Goal: Task Accomplishment & Management: Manage account settings

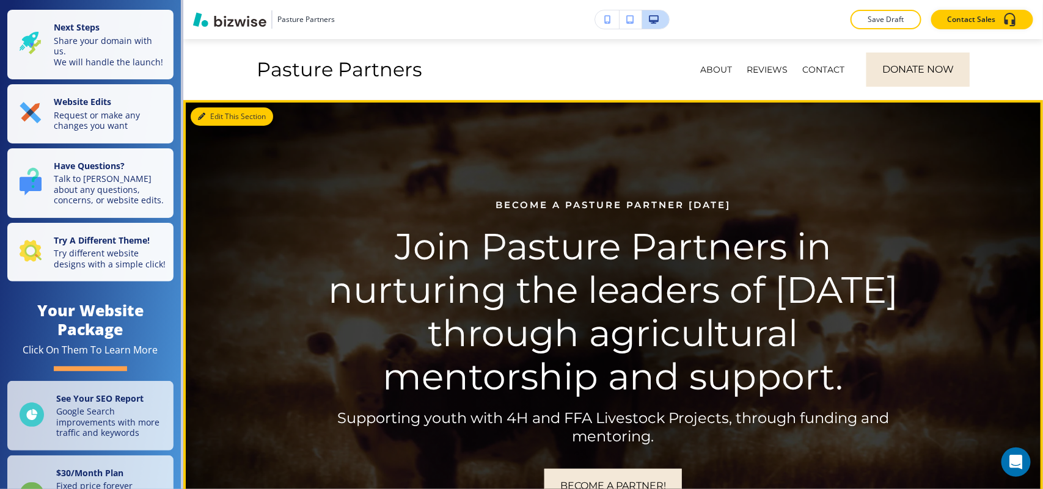
click at [223, 115] on button "Edit This Section" at bounding box center [232, 117] width 82 height 18
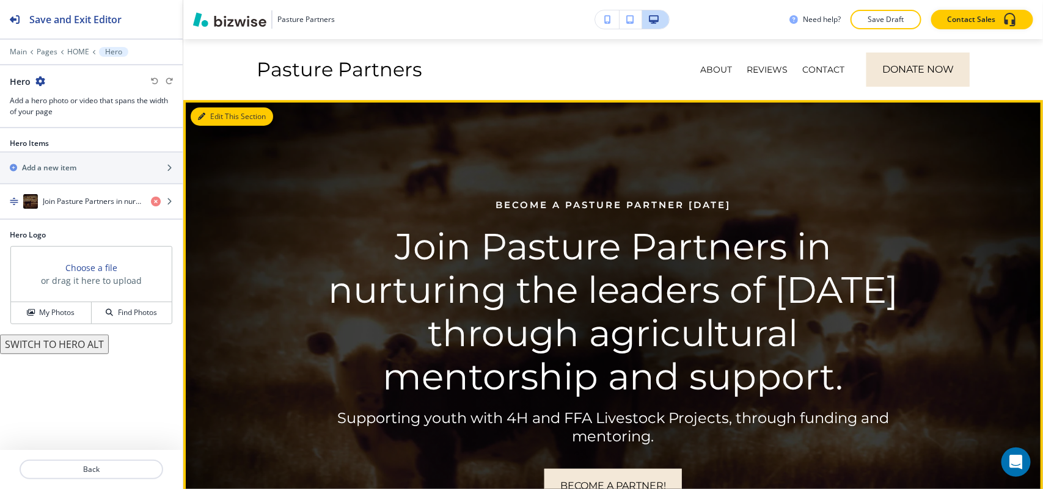
scroll to position [61, 0]
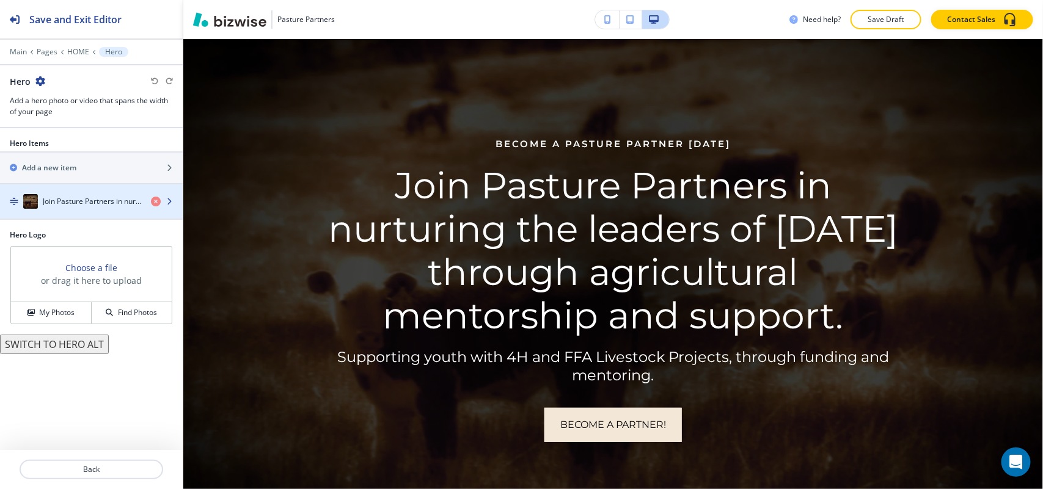
click at [73, 197] on h4 "Join Pasture Partners in nurturing the leaders of [DATE] through agricultural m…" at bounding box center [92, 201] width 98 height 11
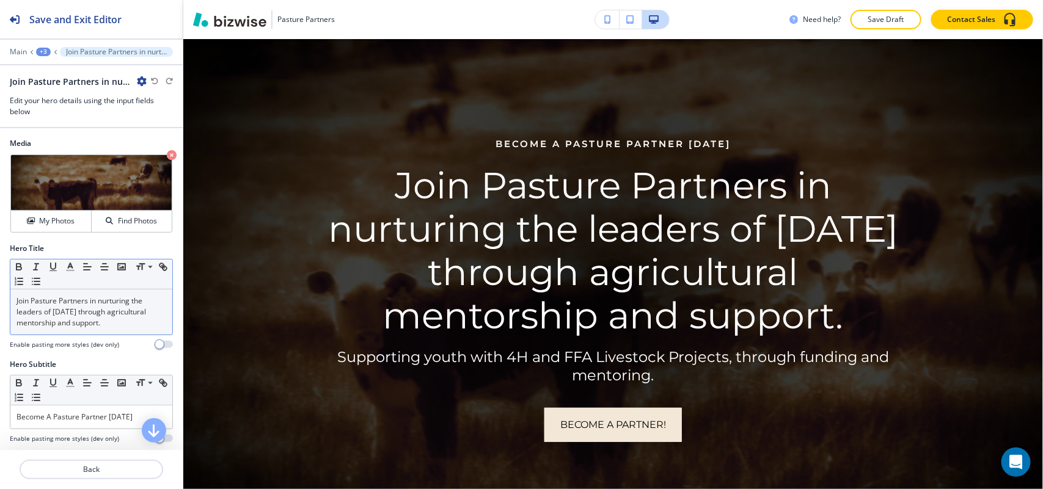
click at [57, 306] on p "Join Pasture Partners in nurturing the leaders of [DATE] through agricultural m…" at bounding box center [91, 312] width 150 height 33
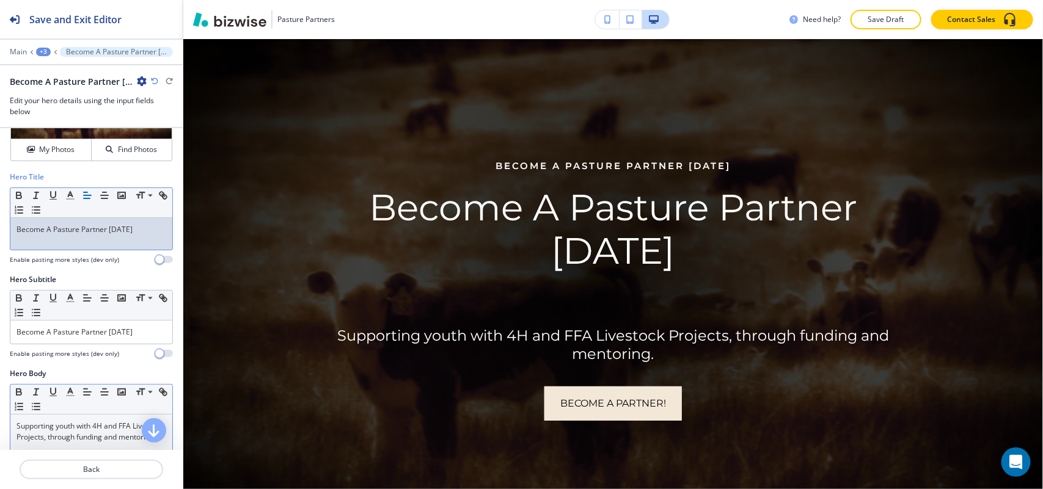
scroll to position [153, 0]
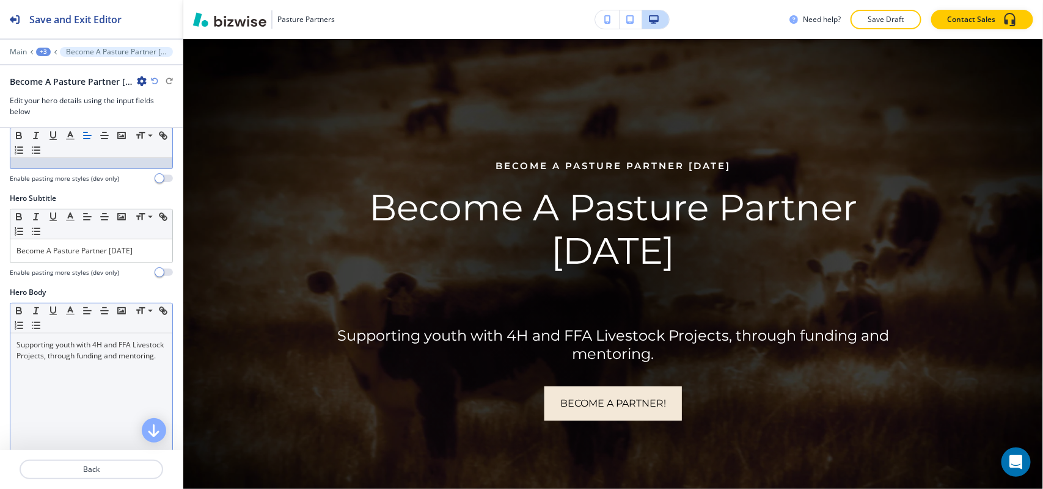
click at [92, 403] on div "Supporting youth with 4H and FFA Livestock Projects, through funding and mentor…" at bounding box center [91, 413] width 162 height 159
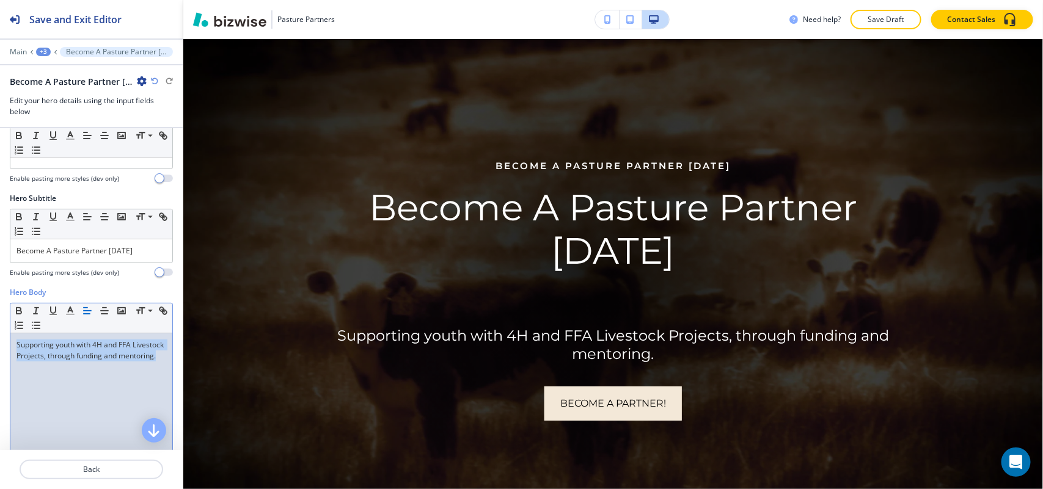
scroll to position [0, 0]
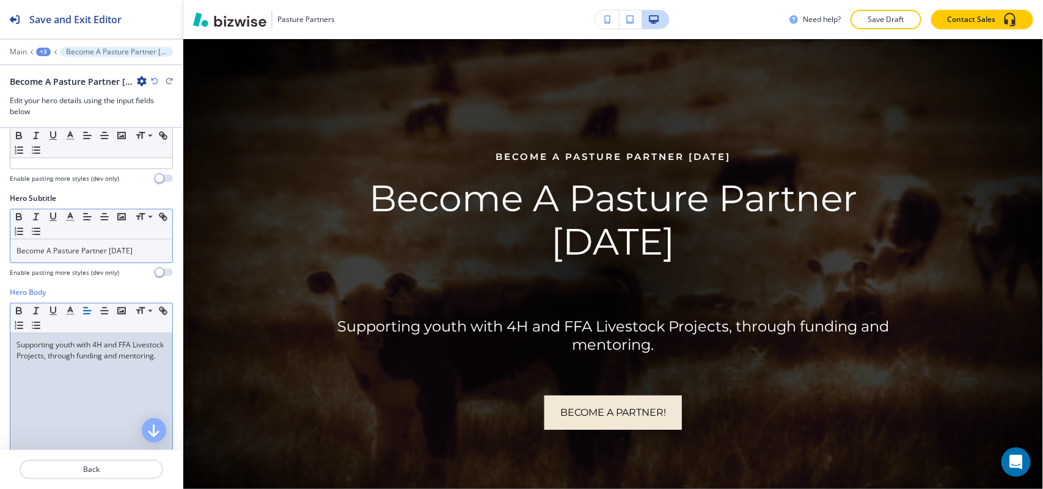
click at [123, 252] on p "Become A Pasture Partner [DATE]" at bounding box center [91, 251] width 150 height 11
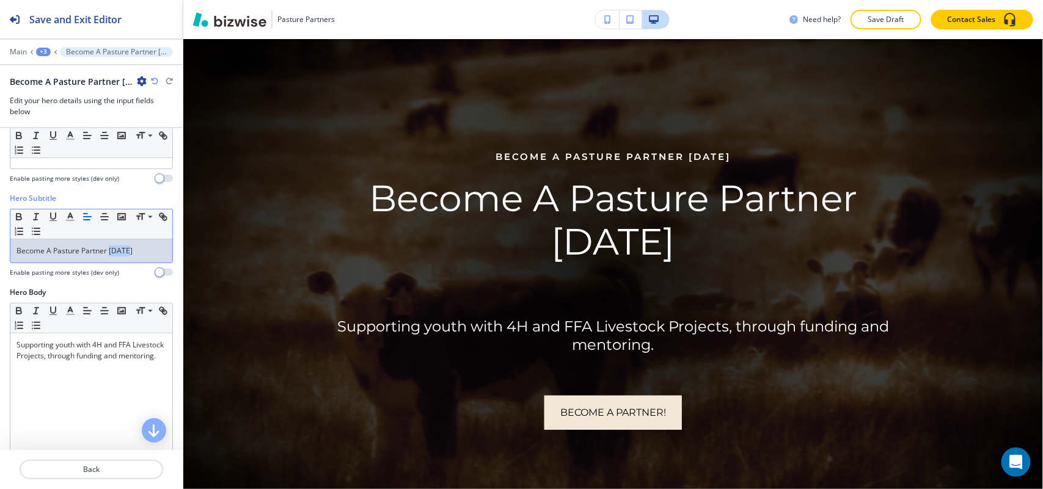
click at [123, 252] on p "Become A Pasture Partner [DATE]" at bounding box center [91, 251] width 150 height 11
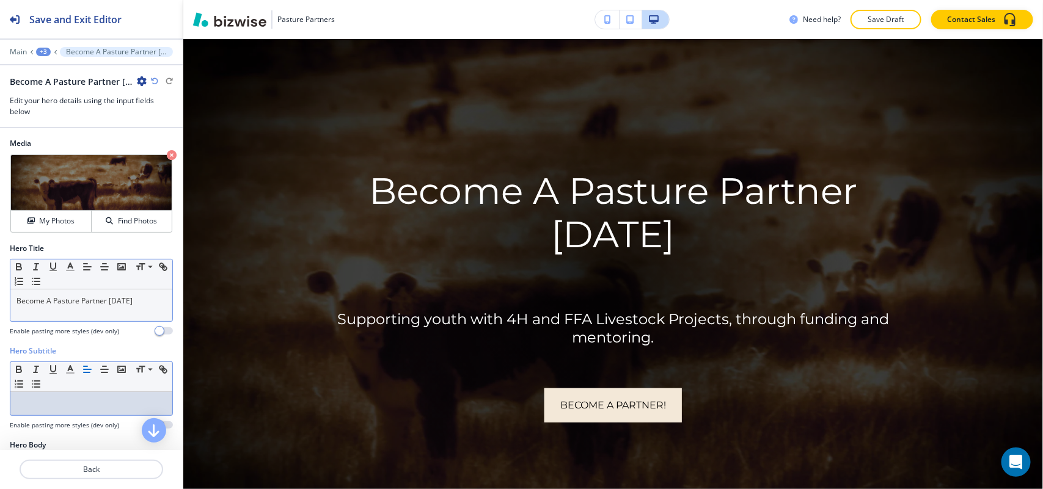
click at [148, 310] on div "Become A Pasture Partner [DATE]" at bounding box center [91, 306] width 162 height 32
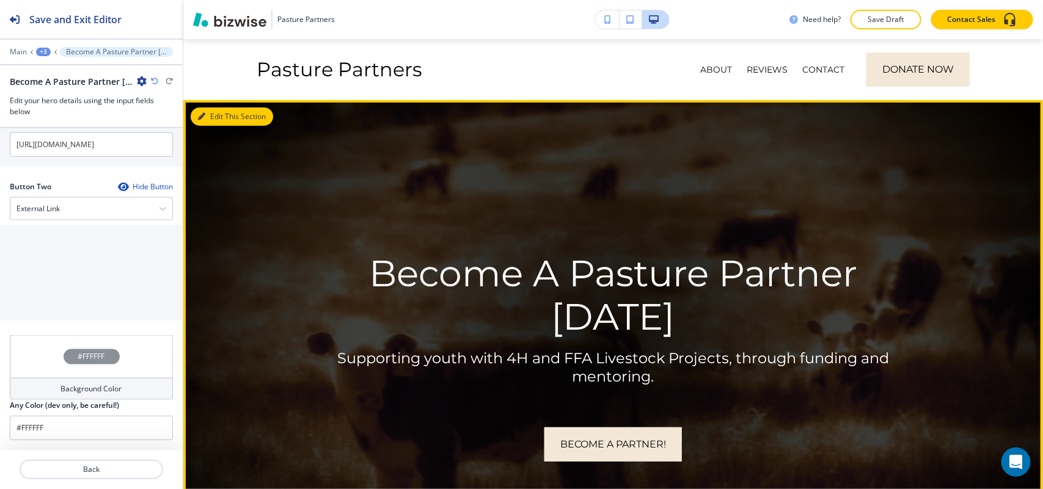
click at [216, 113] on button "Edit This Section" at bounding box center [232, 117] width 82 height 18
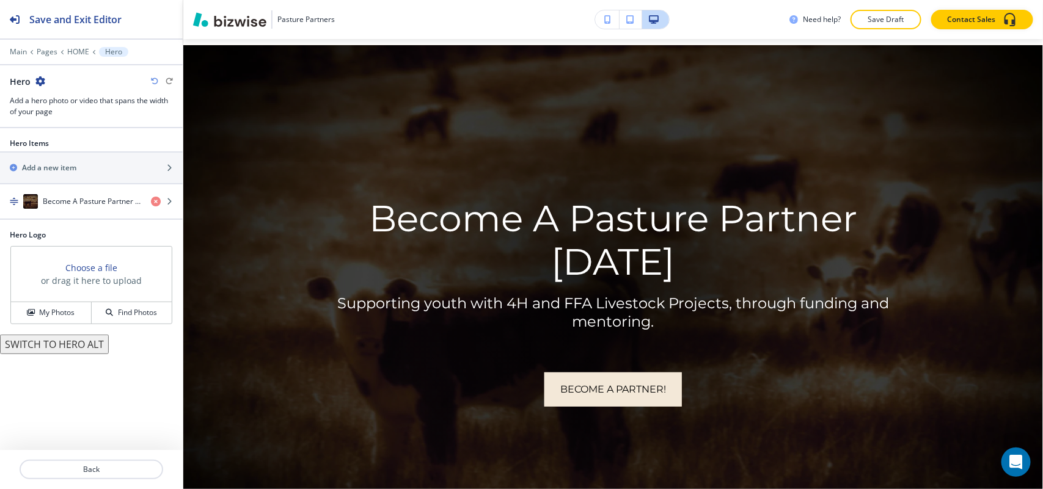
scroll to position [61, 0]
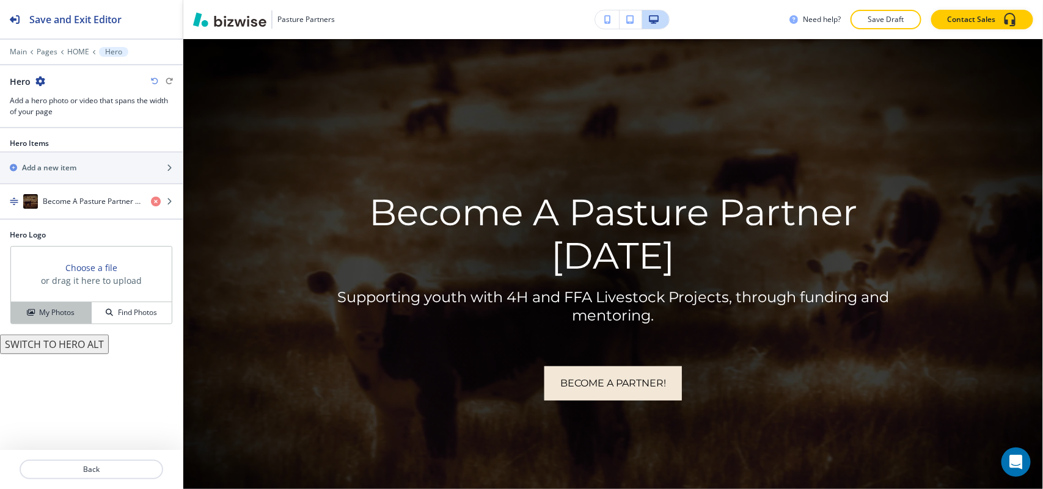
click at [62, 321] on button "My Photos" at bounding box center [51, 312] width 81 height 21
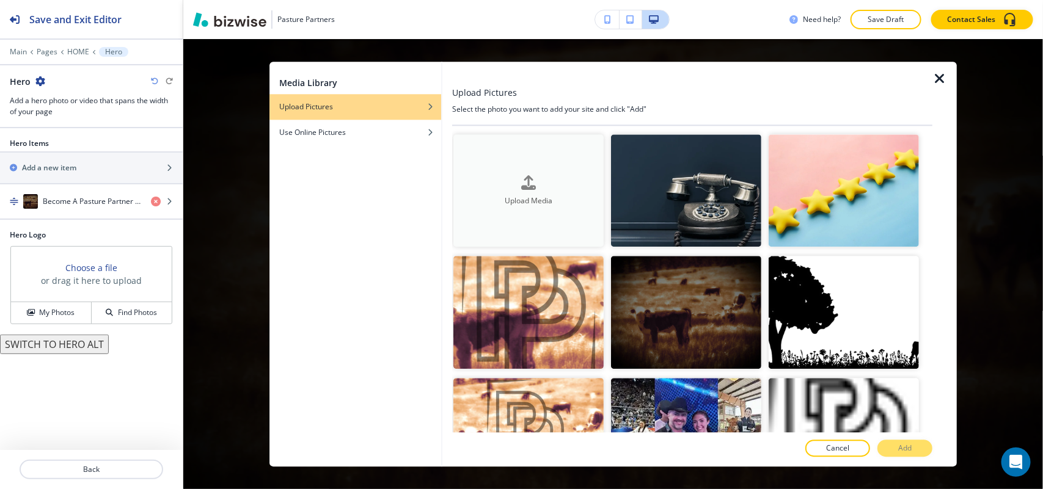
click at [535, 185] on div "Upload Media" at bounding box center [528, 190] width 150 height 31
click at [929, 71] on div at bounding box center [692, 74] width 480 height 24
click at [939, 74] on icon "button" at bounding box center [939, 78] width 15 height 15
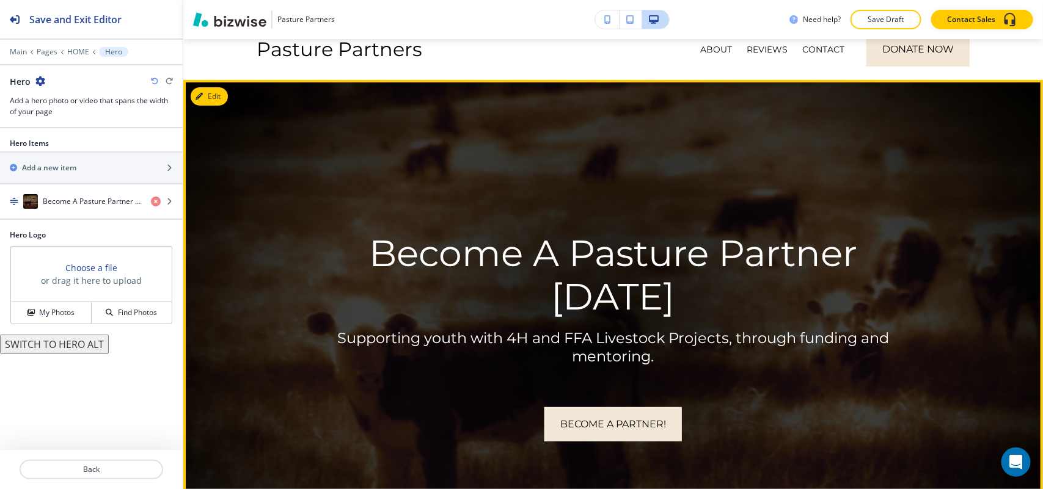
scroll to position [0, 0]
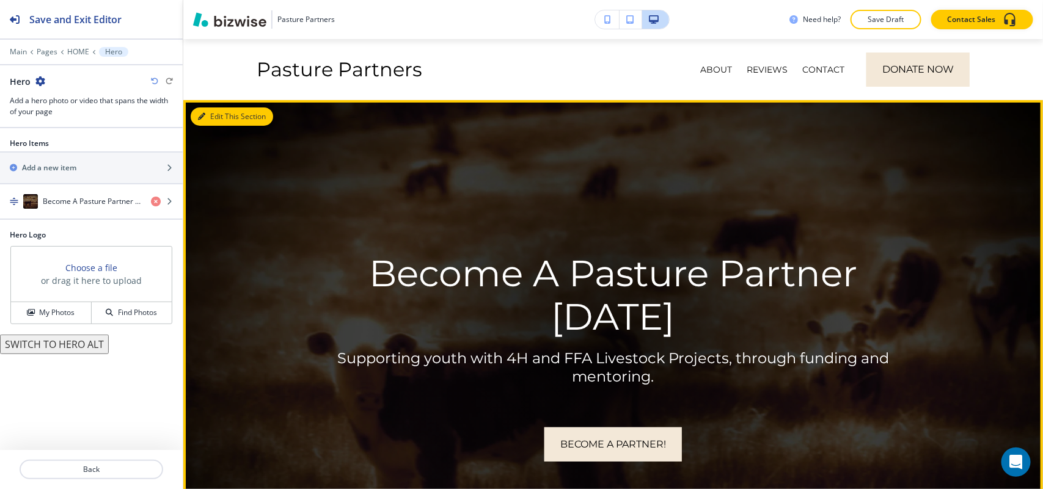
click at [215, 114] on button "Edit This Section" at bounding box center [232, 117] width 82 height 18
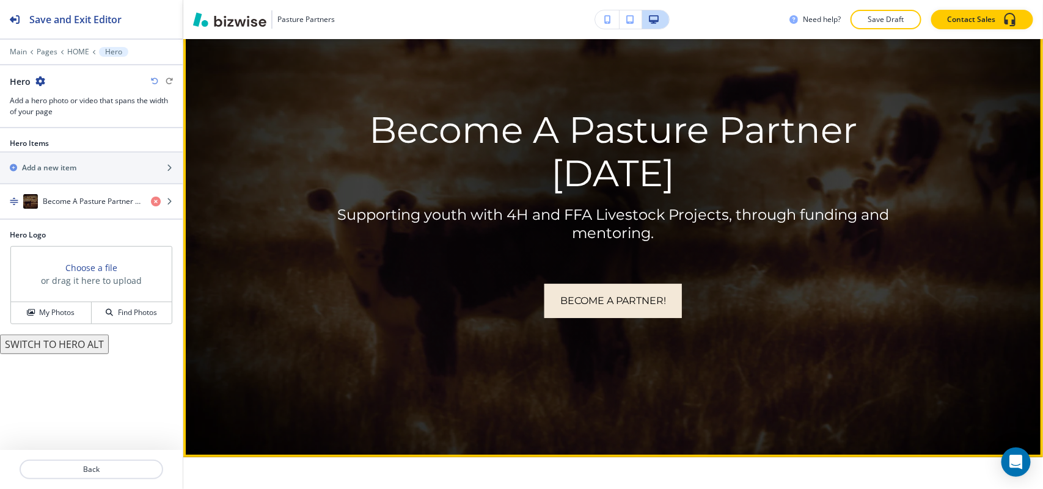
scroll to position [153, 0]
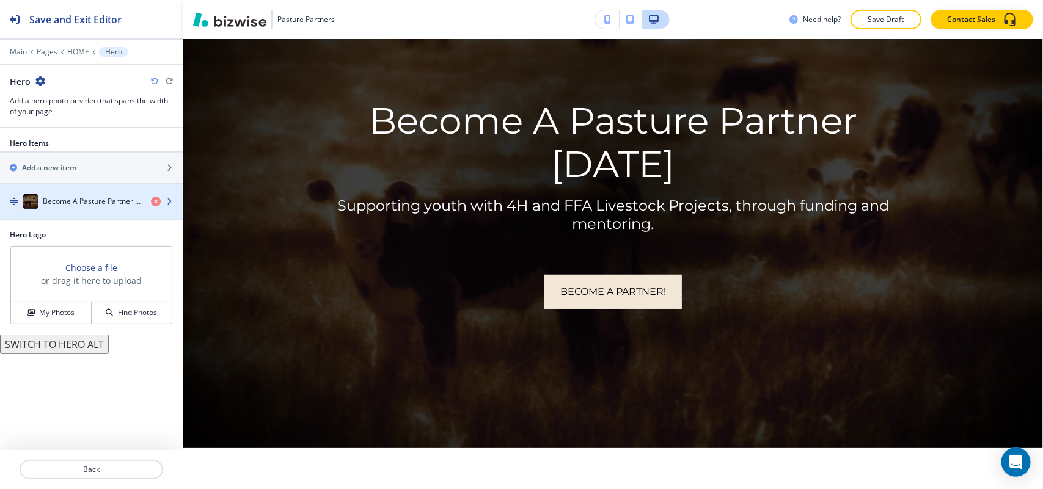
click at [59, 191] on div "button" at bounding box center [91, 190] width 183 height 10
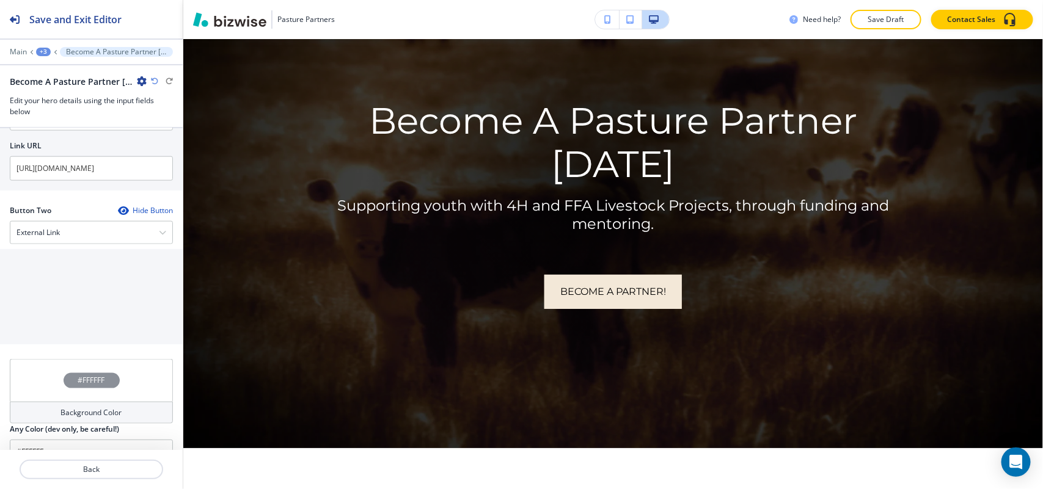
scroll to position [579, 0]
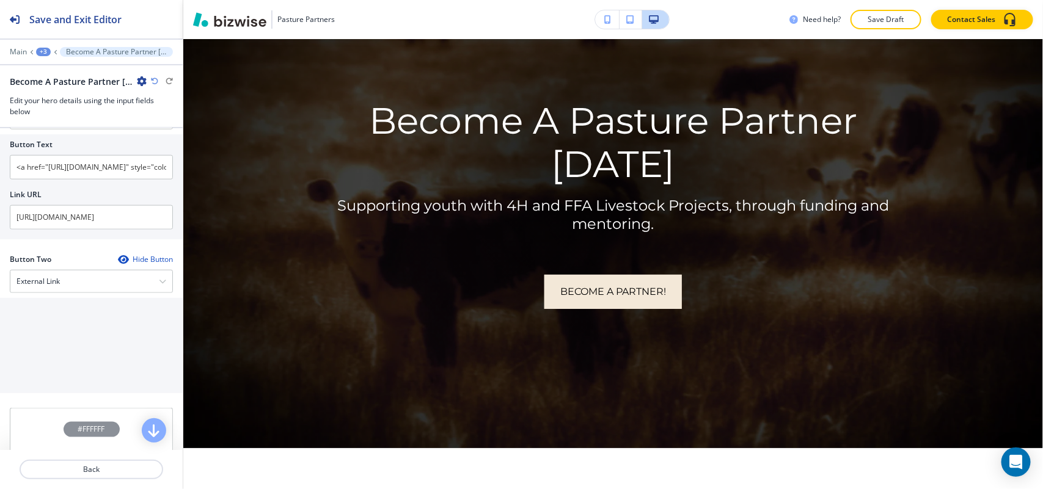
click at [62, 269] on div at bounding box center [91, 267] width 163 height 5
click at [86, 287] on div "External Link" at bounding box center [91, 282] width 162 height 22
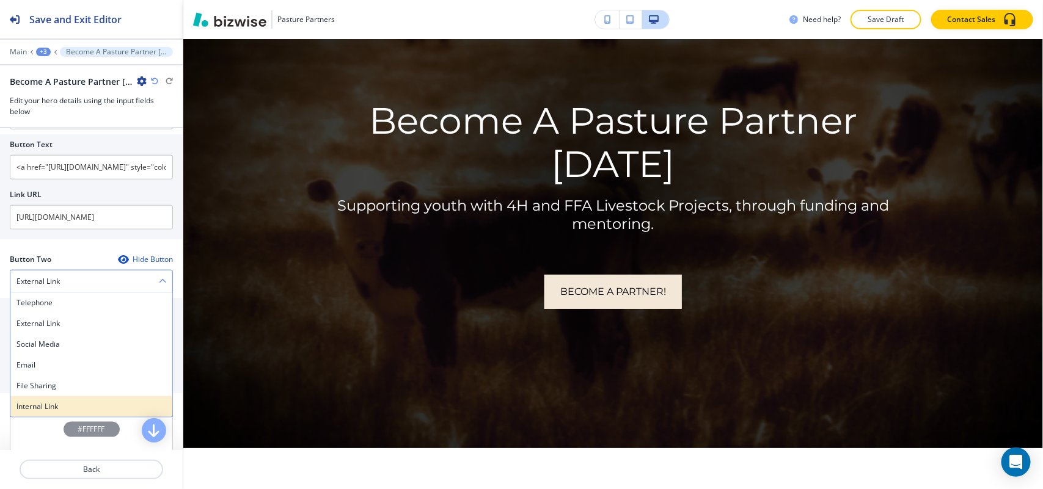
click at [47, 404] on h4 "Internal Link" at bounding box center [91, 406] width 150 height 11
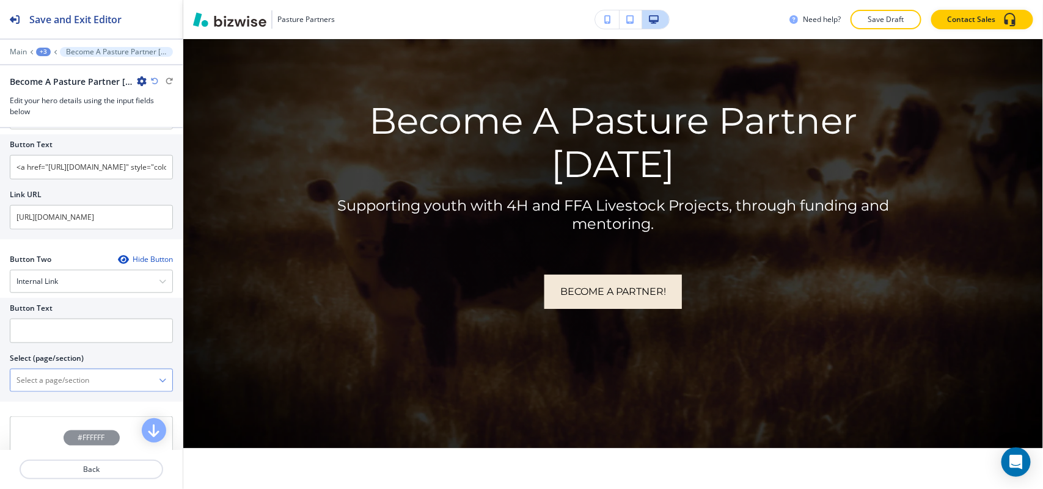
click at [63, 388] on \(page\/section\) "Manual Input" at bounding box center [84, 380] width 148 height 21
click at [53, 407] on h4 "CONTACT" at bounding box center [91, 402] width 150 height 11
type \(page\/section\) "CONTACT"
click at [86, 324] on input "text" at bounding box center [91, 331] width 163 height 24
paste input "CONTACT US"
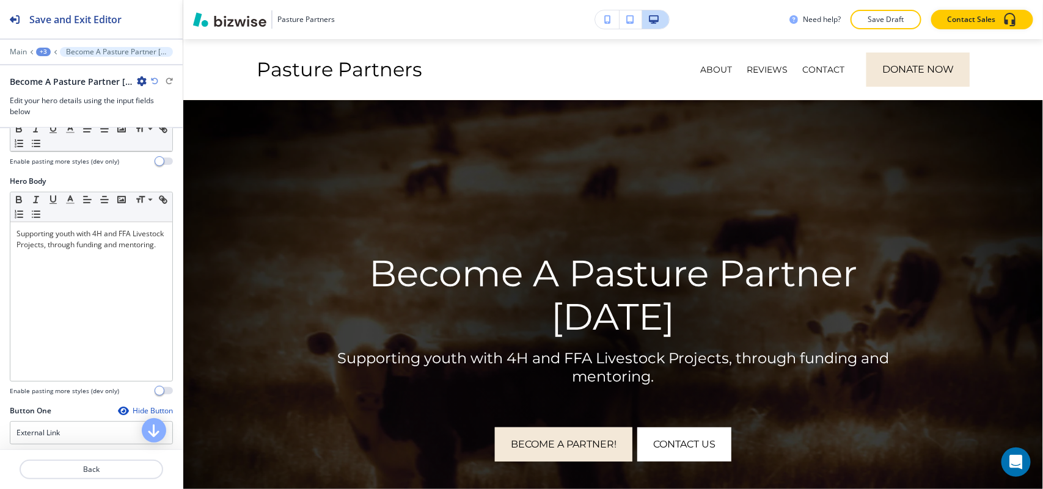
scroll to position [197, 0]
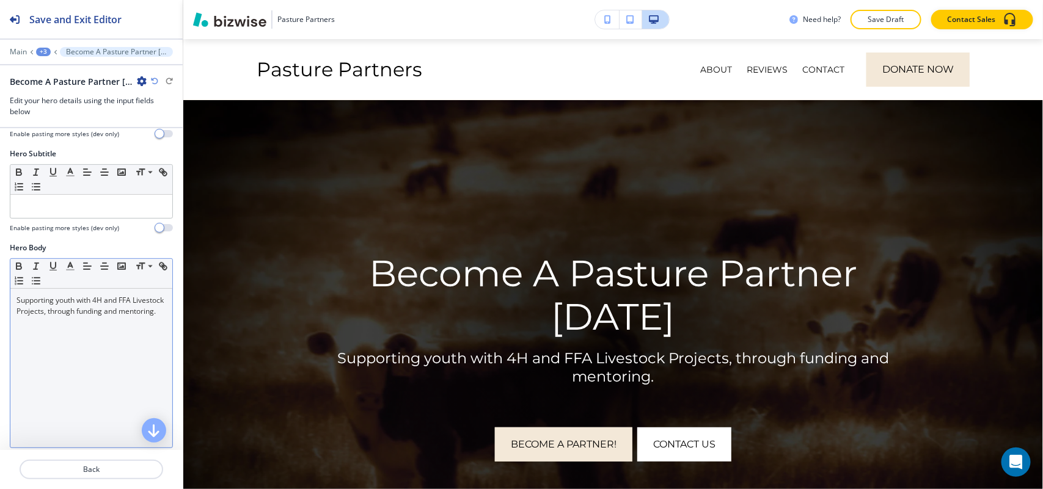
type input "CONTACT US"
click at [103, 340] on div "Supporting youth with 4H and FFA Livestock Projects, through funding and mentor…" at bounding box center [91, 368] width 162 height 159
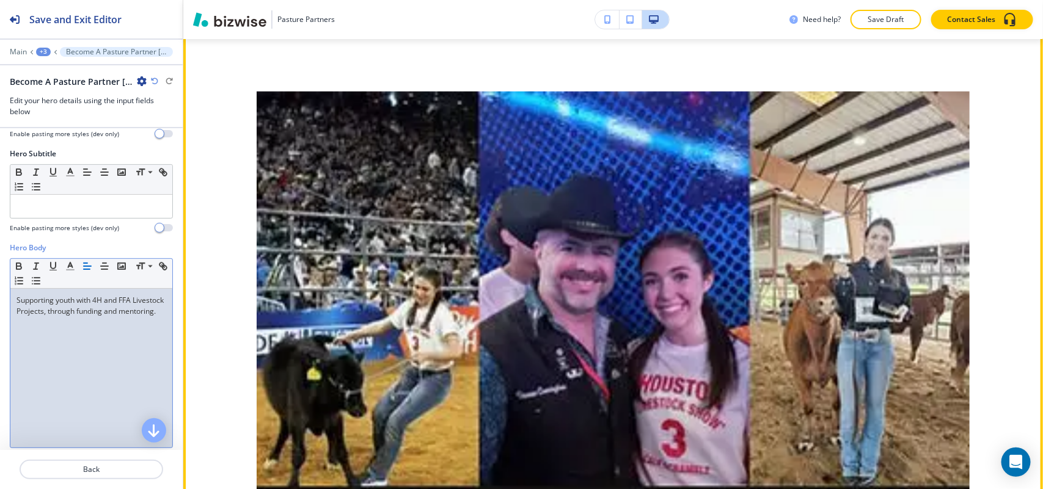
scroll to position [535, 0]
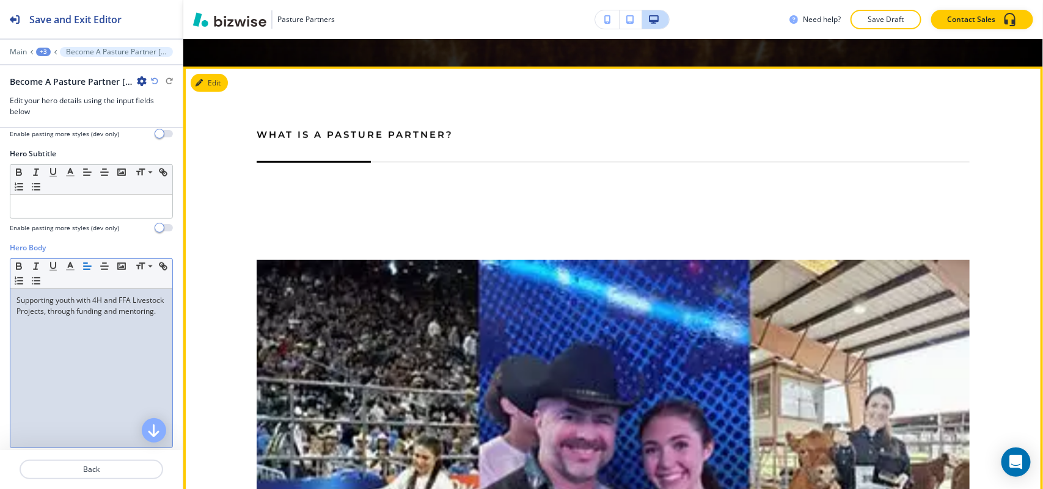
click at [210, 76] on button "Edit" at bounding box center [209, 83] width 37 height 18
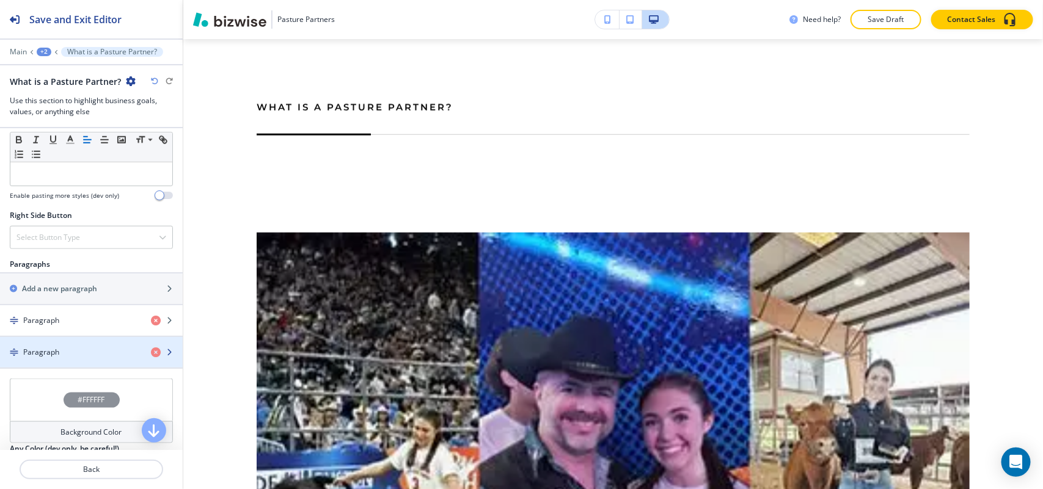
scroll to position [737, 0]
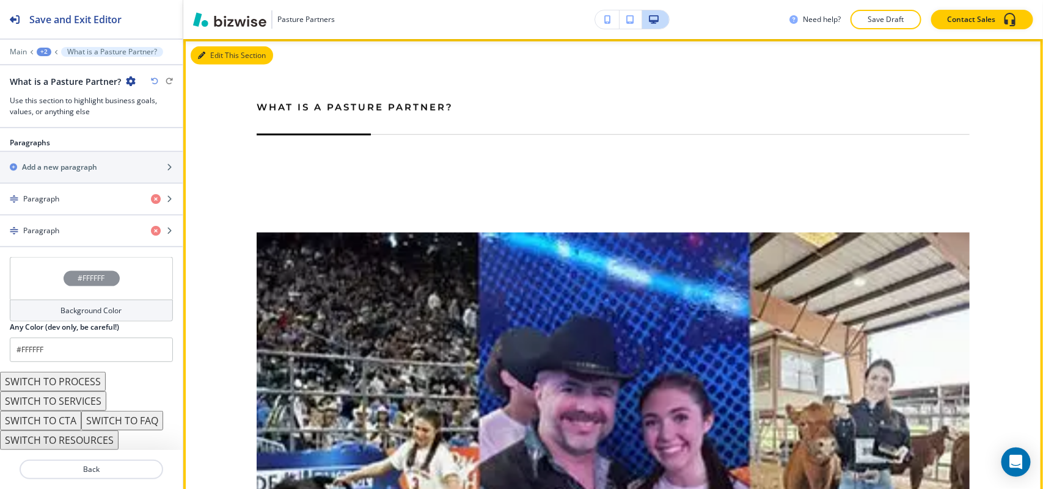
click at [221, 56] on button "Edit This Section" at bounding box center [232, 55] width 82 height 18
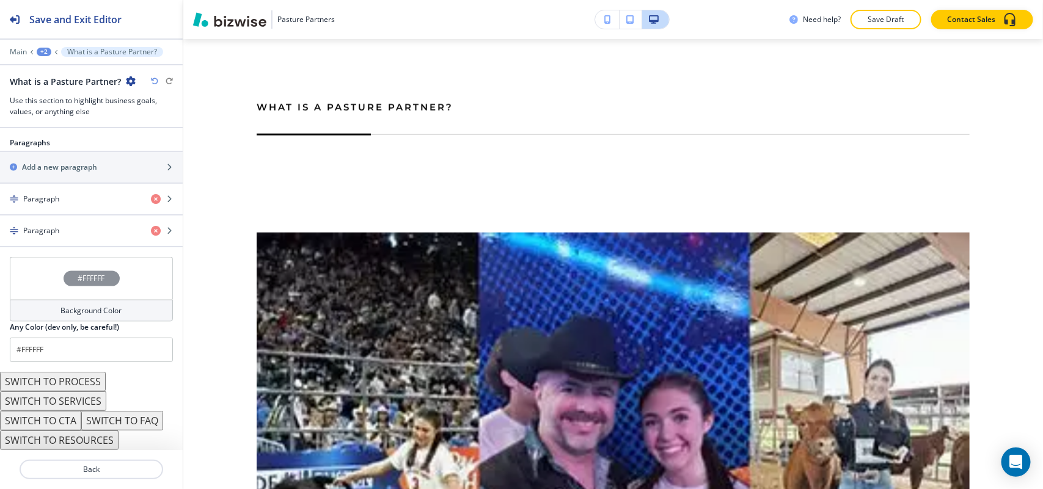
click at [132, 81] on icon "button" at bounding box center [131, 81] width 10 height 10
click at [154, 147] on p "Delete Section" at bounding box center [163, 146] width 62 height 11
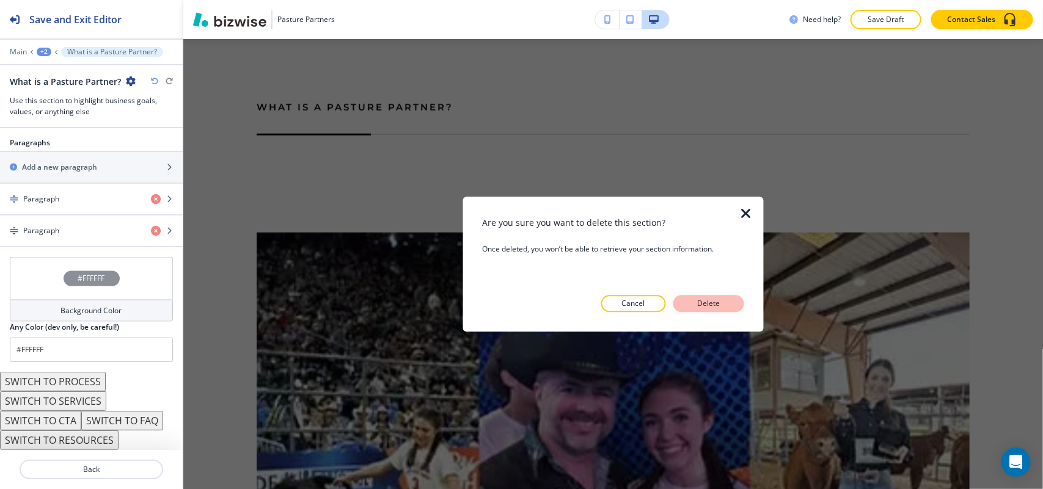
click at [728, 301] on button "Delete" at bounding box center [708, 303] width 71 height 17
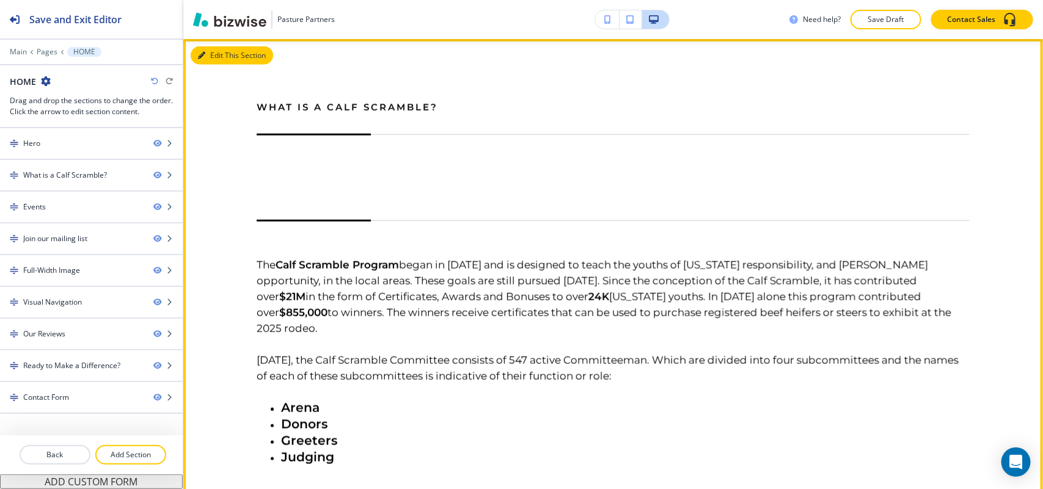
click at [218, 52] on button "Edit This Section" at bounding box center [232, 55] width 82 height 18
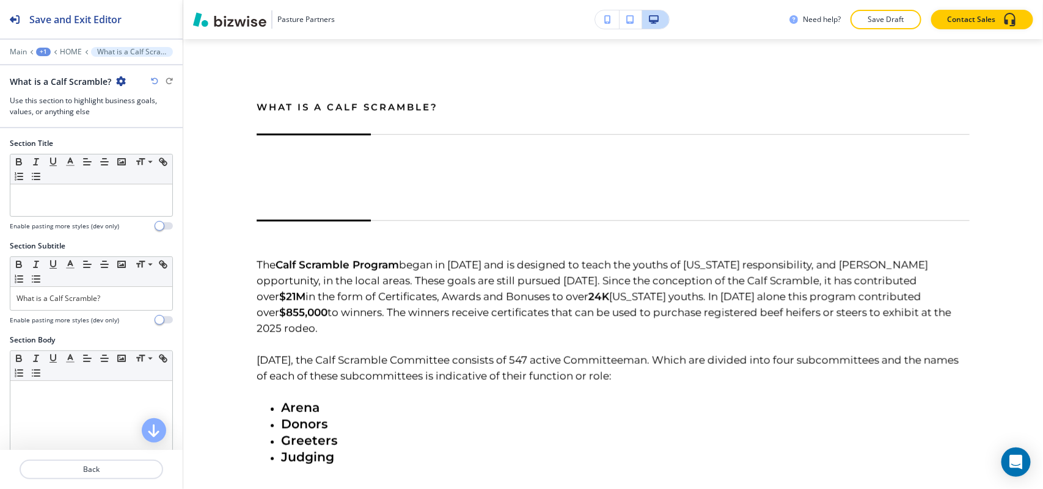
click at [120, 78] on icon "button" at bounding box center [121, 81] width 10 height 10
click at [136, 142] on p "Delete Section" at bounding box center [154, 146] width 62 height 11
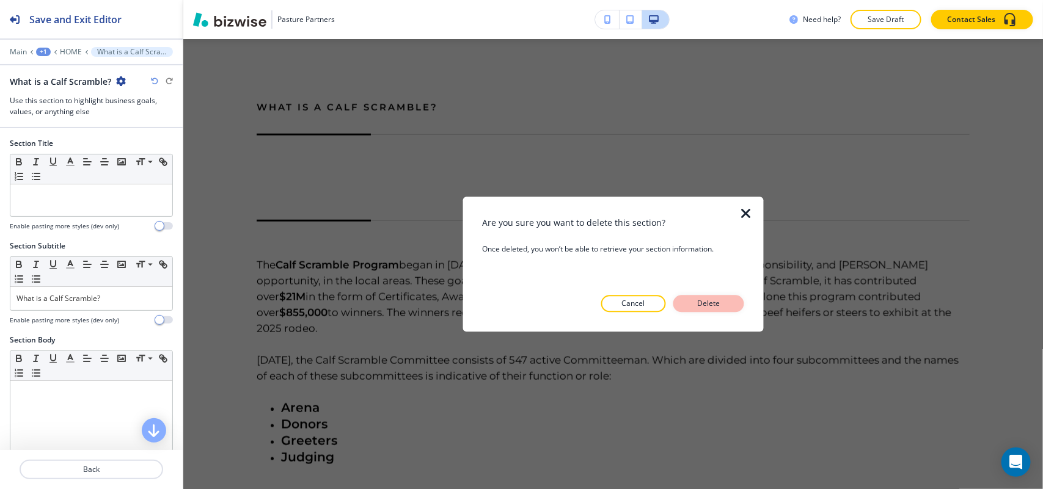
click at [707, 310] on button "Delete" at bounding box center [708, 303] width 71 height 17
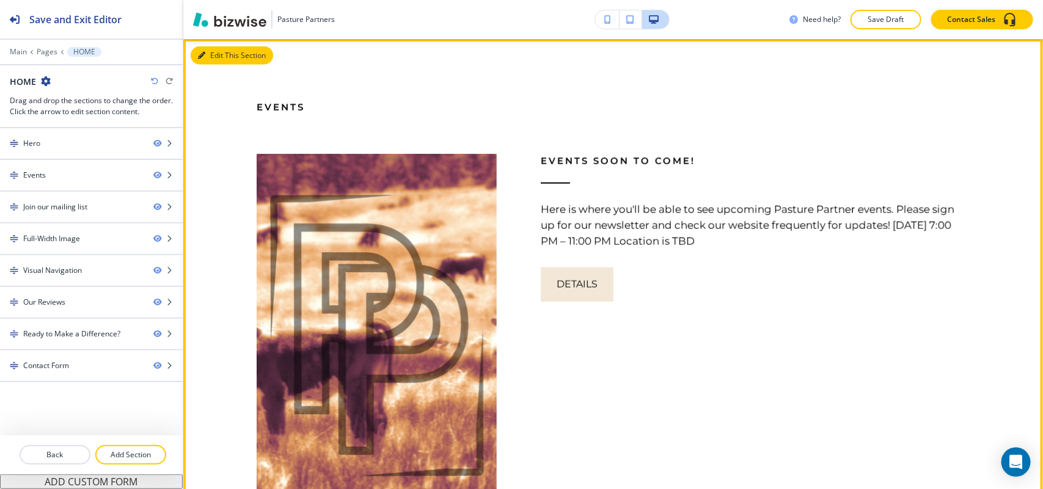
click at [205, 53] on icon "button" at bounding box center [201, 55] width 7 height 7
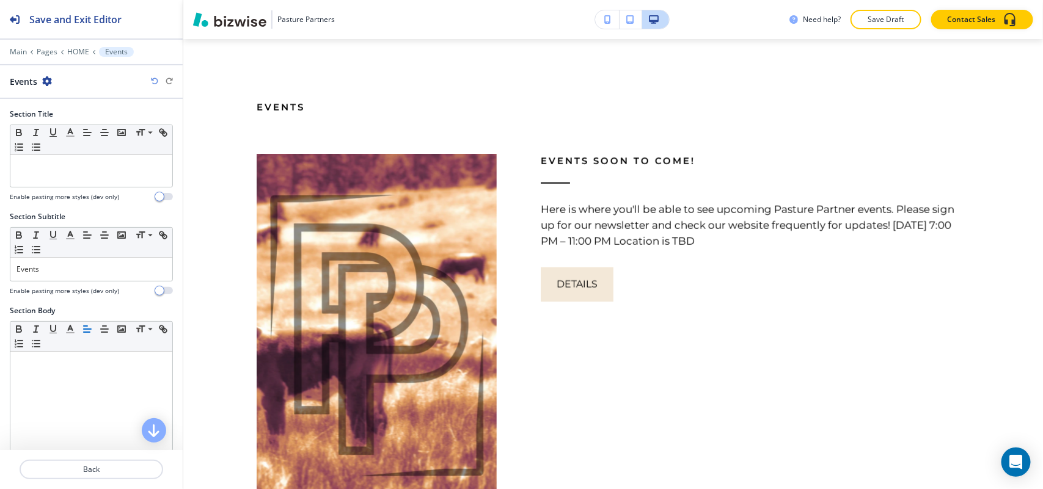
click at [35, 78] on h2 "Events" at bounding box center [23, 81] width 27 height 13
click at [43, 81] on icon "button" at bounding box center [47, 81] width 10 height 10
click at [92, 145] on p "Delete Section" at bounding box center [81, 146] width 62 height 11
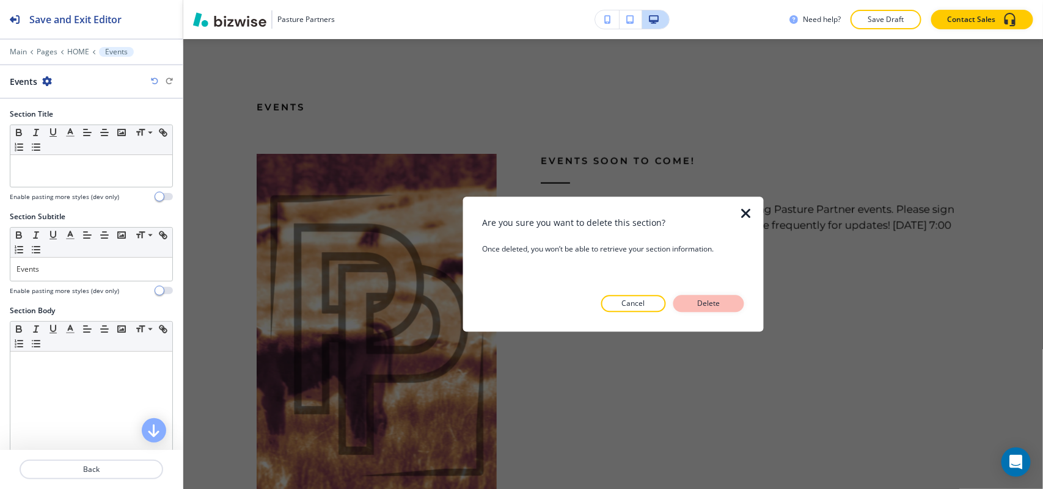
click at [716, 304] on p "Delete" at bounding box center [708, 303] width 29 height 11
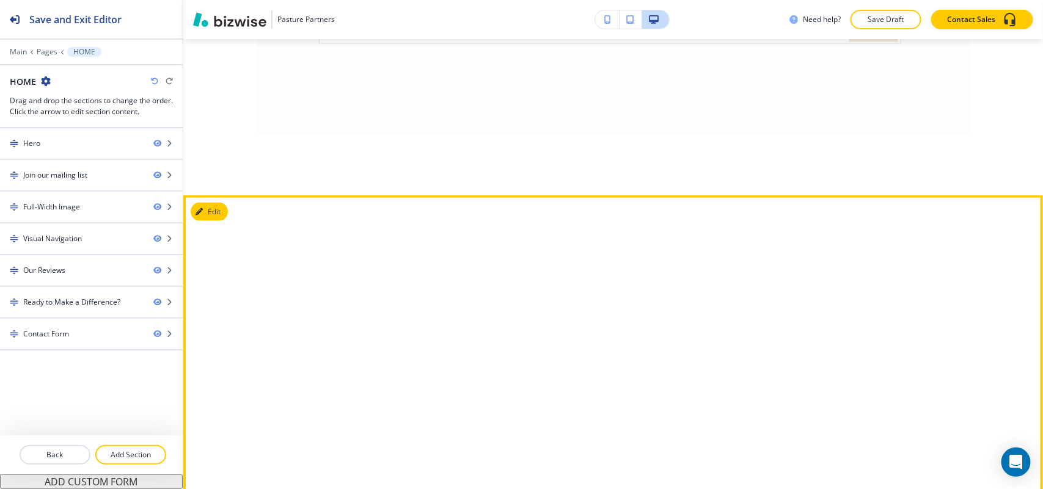
scroll to position [791, 0]
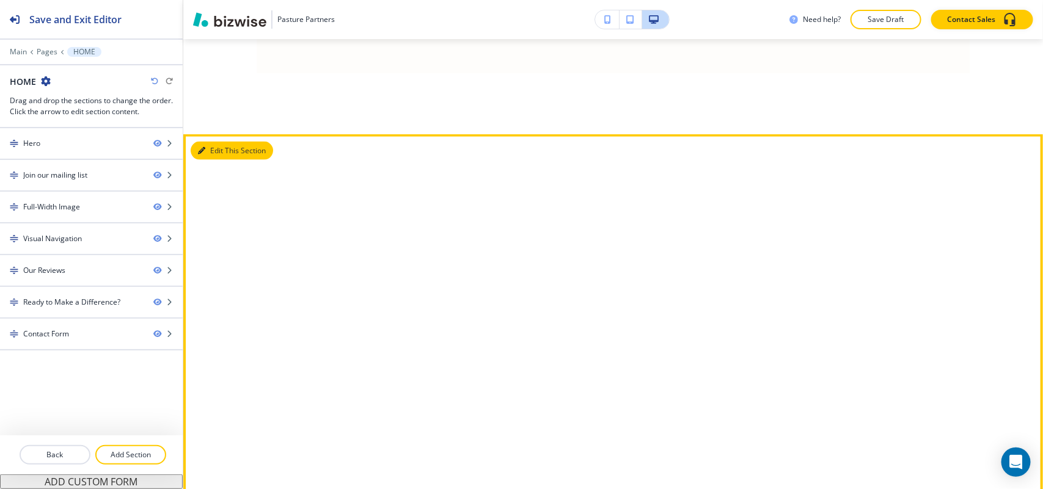
click at [210, 154] on button "Edit This Section" at bounding box center [232, 151] width 82 height 18
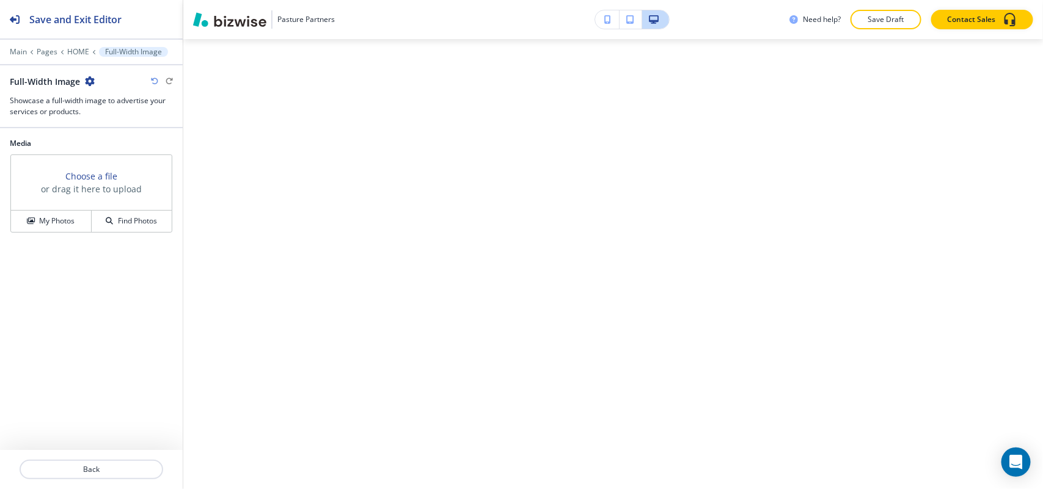
scroll to position [963, 0]
click at [90, 78] on icon "button" at bounding box center [90, 81] width 10 height 10
click at [131, 139] on button "Delete Section" at bounding box center [124, 146] width 78 height 22
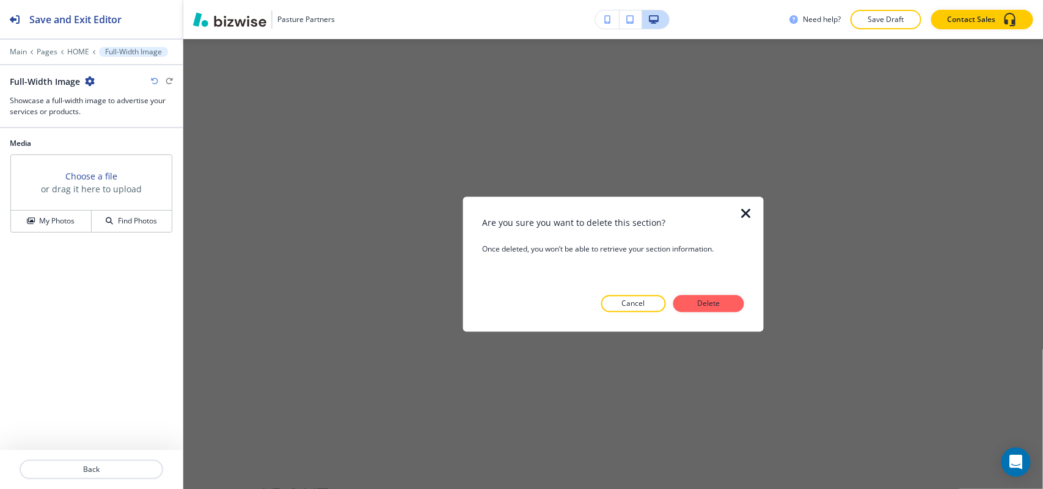
click at [749, 302] on div at bounding box center [754, 264] width 20 height 135
click at [725, 306] on button "Delete" at bounding box center [708, 303] width 71 height 17
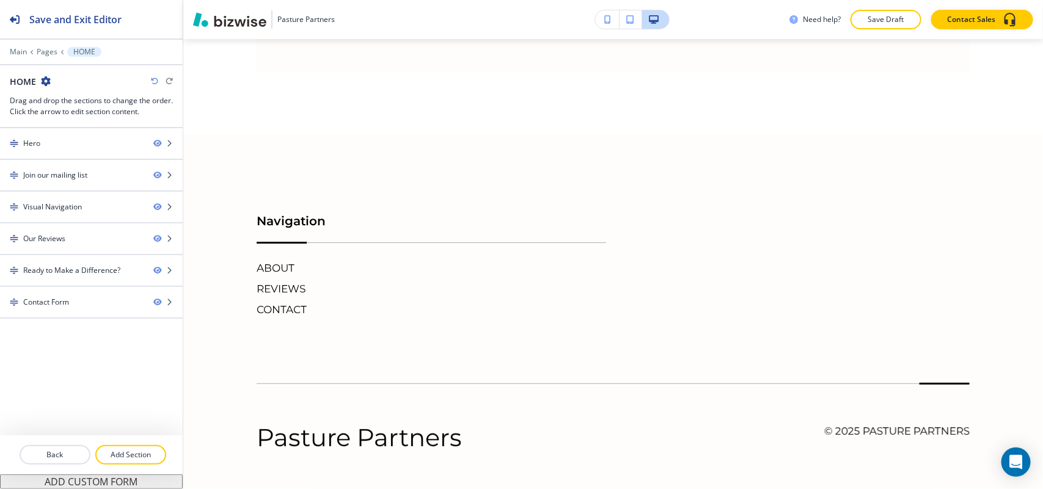
scroll to position [4091, 0]
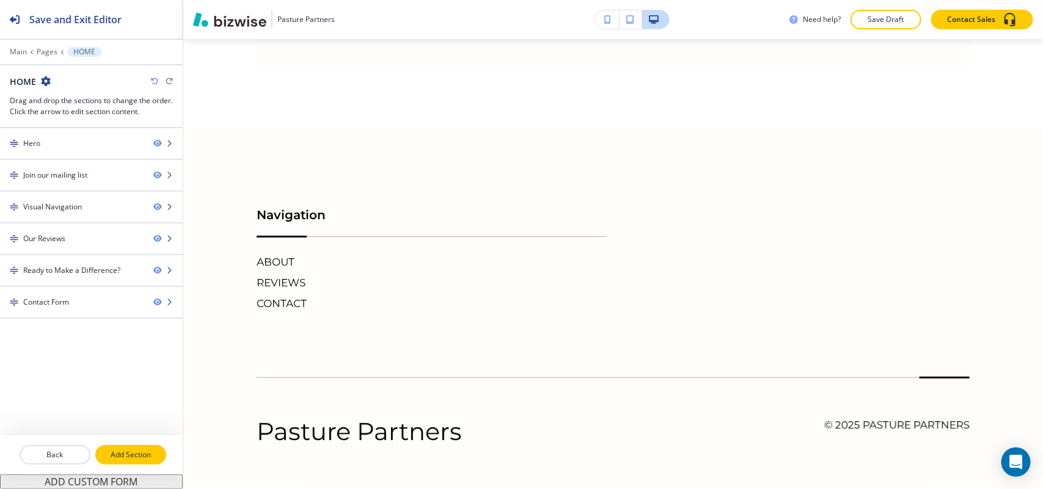
click at [139, 457] on p "Add Section" at bounding box center [131, 455] width 68 height 11
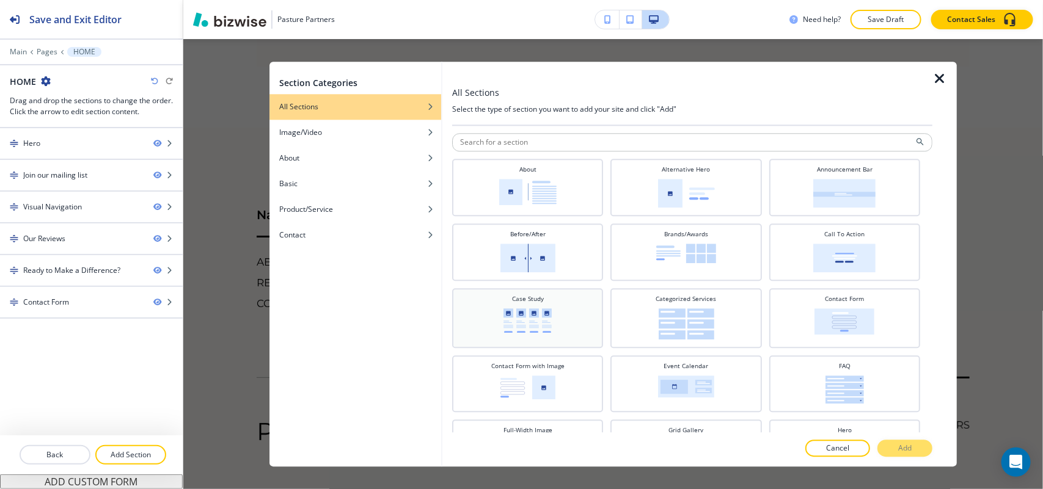
click at [527, 319] on img at bounding box center [527, 321] width 48 height 24
click at [897, 448] on button "Add" at bounding box center [904, 448] width 55 height 17
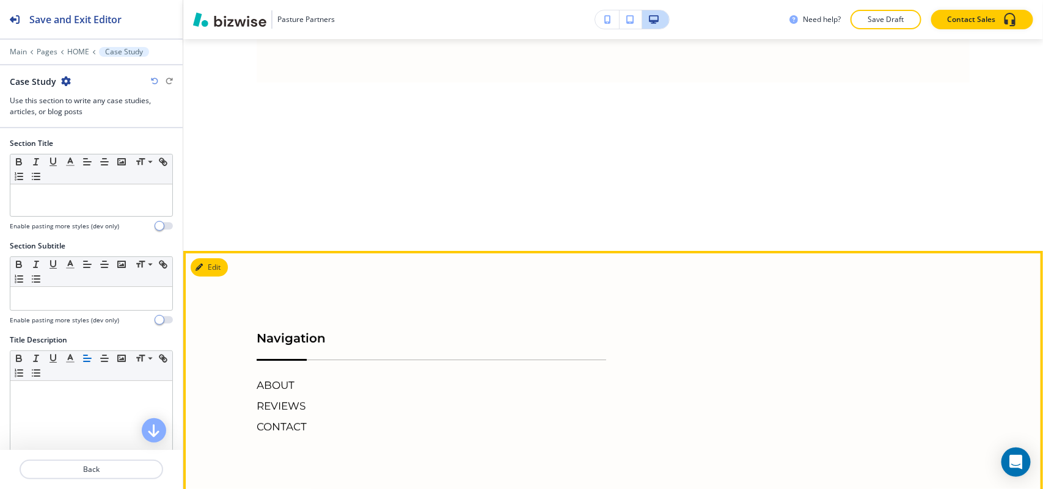
scroll to position [3920, 0]
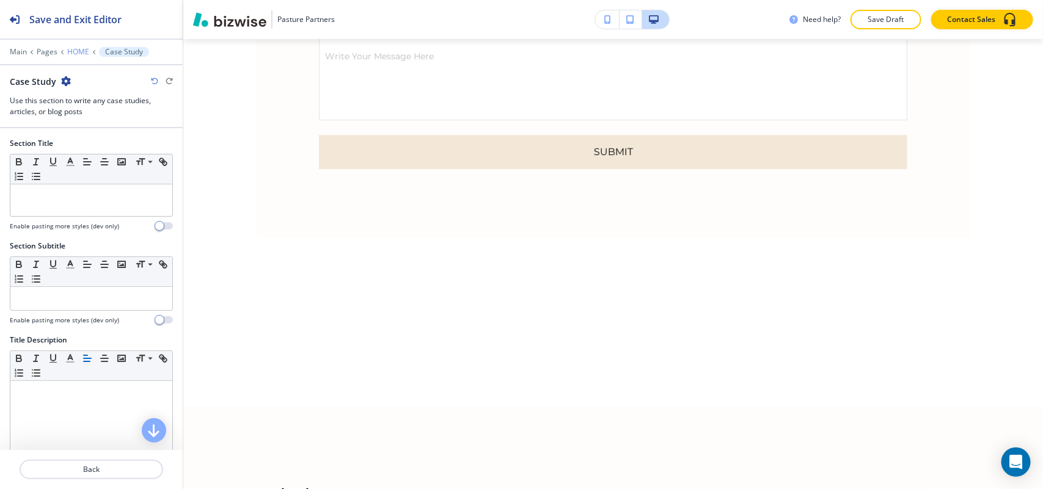
click at [68, 53] on p "HOME" at bounding box center [78, 52] width 22 height 9
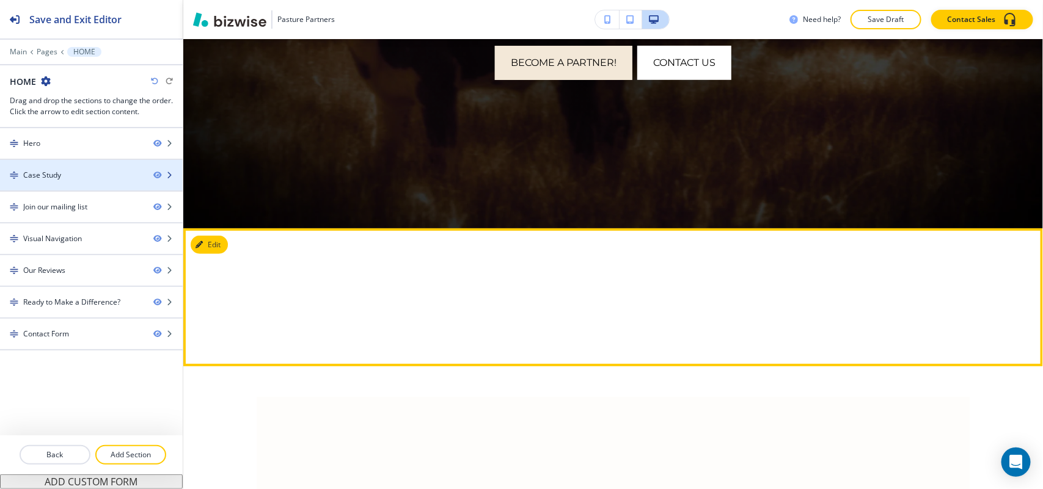
scroll to position [562, 0]
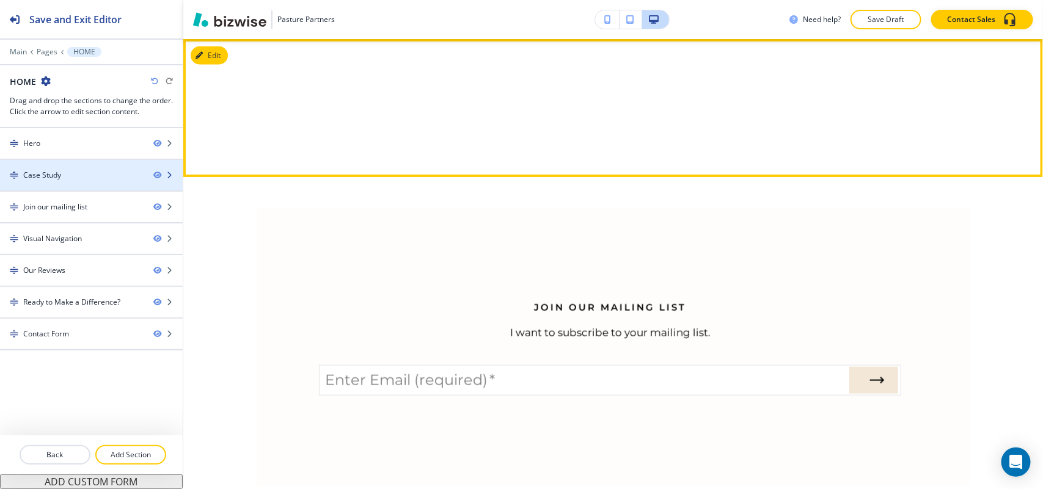
click at [71, 169] on div at bounding box center [91, 165] width 183 height 10
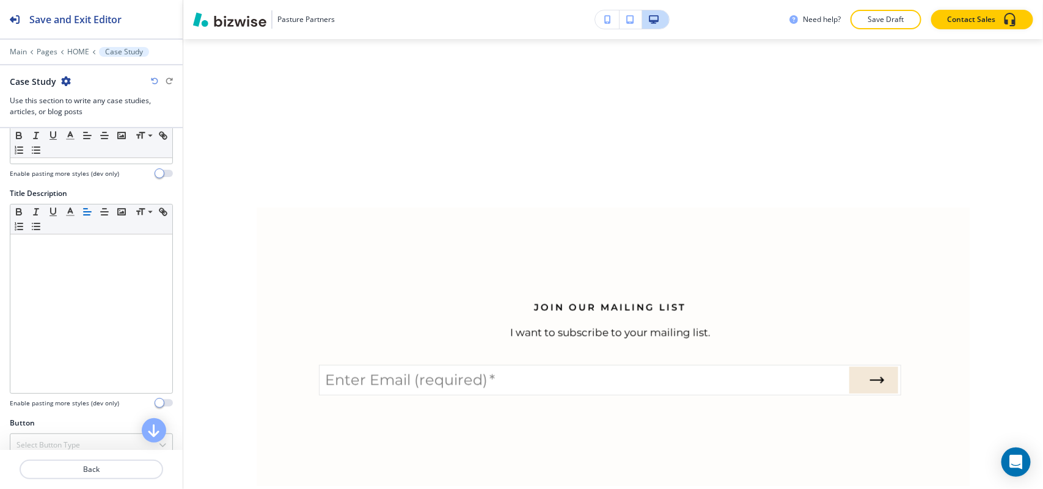
scroll to position [306, 0]
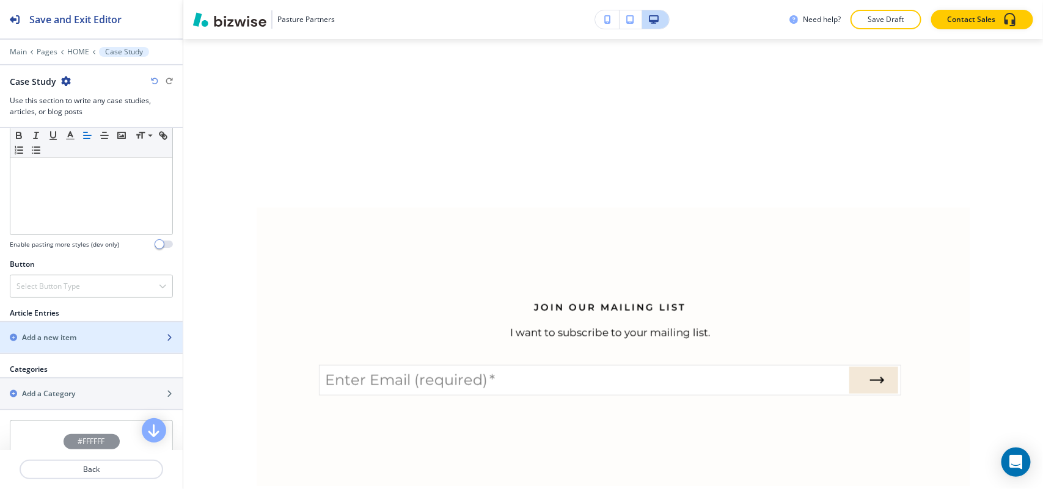
click at [68, 340] on h2 "Add a new item" at bounding box center [49, 337] width 54 height 11
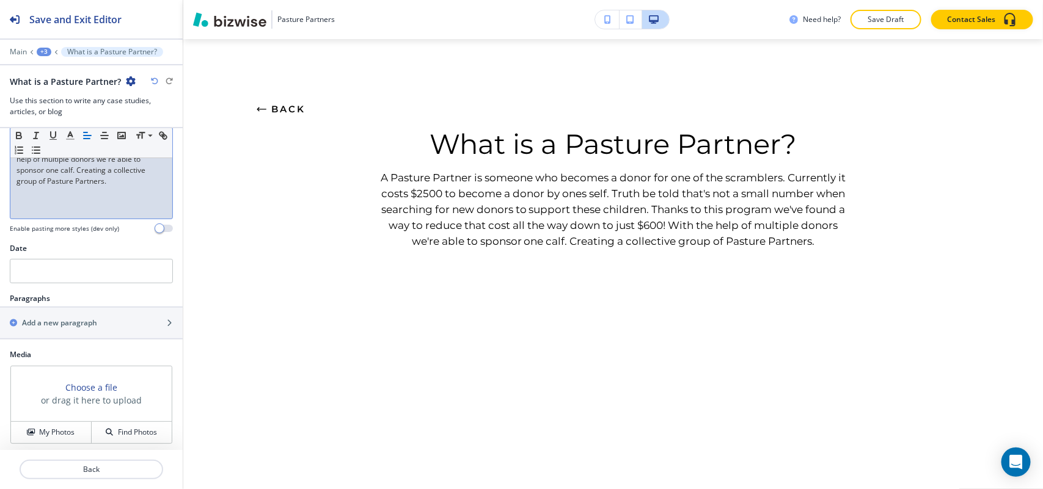
scroll to position [236, 0]
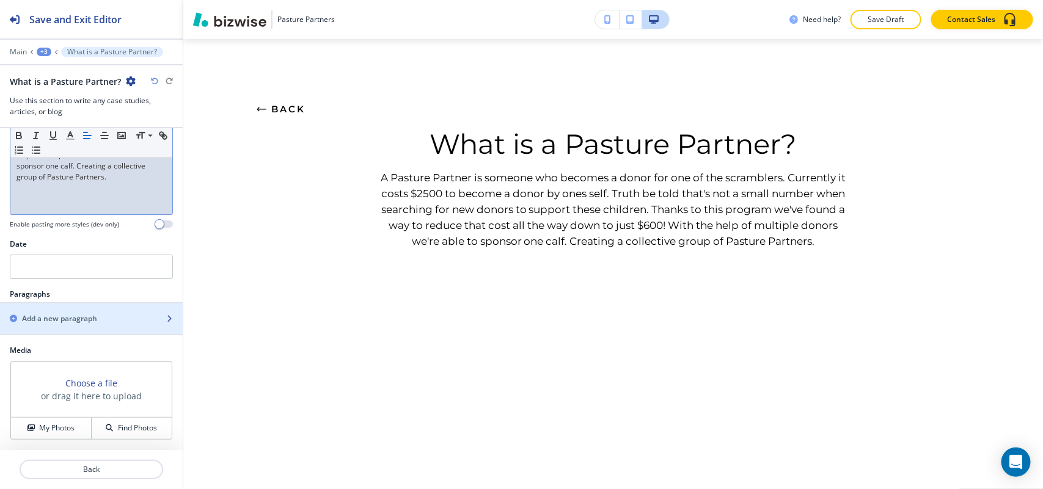
click at [83, 317] on h2 "Add a new paragraph" at bounding box center [59, 318] width 75 height 11
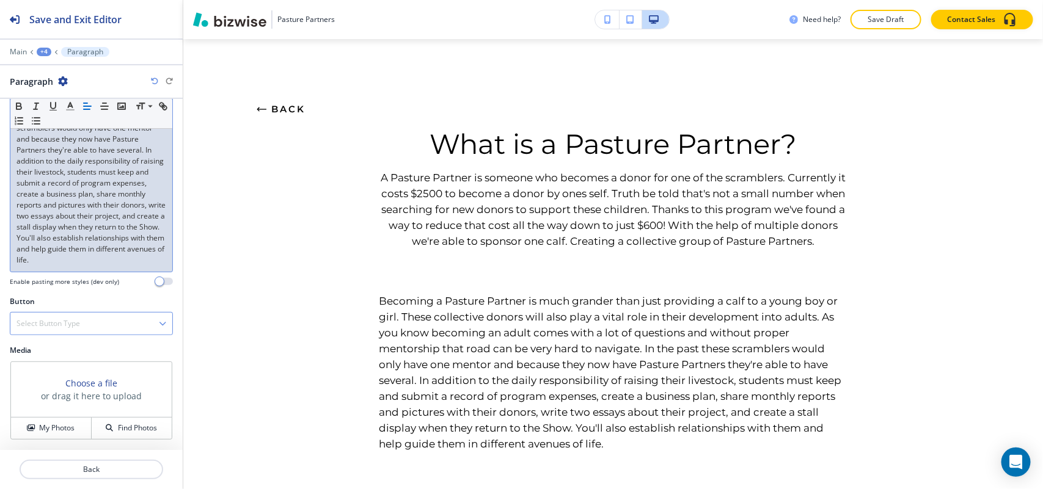
scroll to position [244, 0]
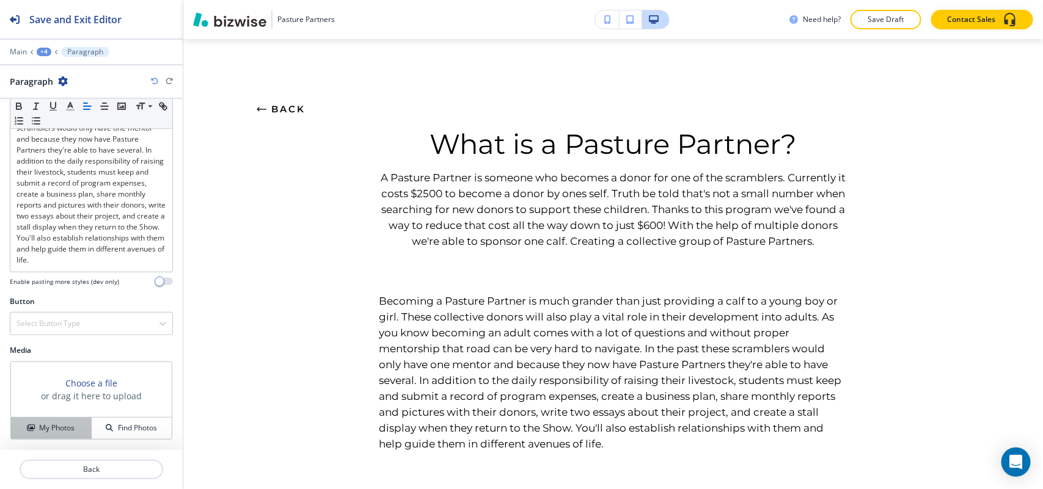
click at [51, 430] on h4 "My Photos" at bounding box center [56, 428] width 35 height 11
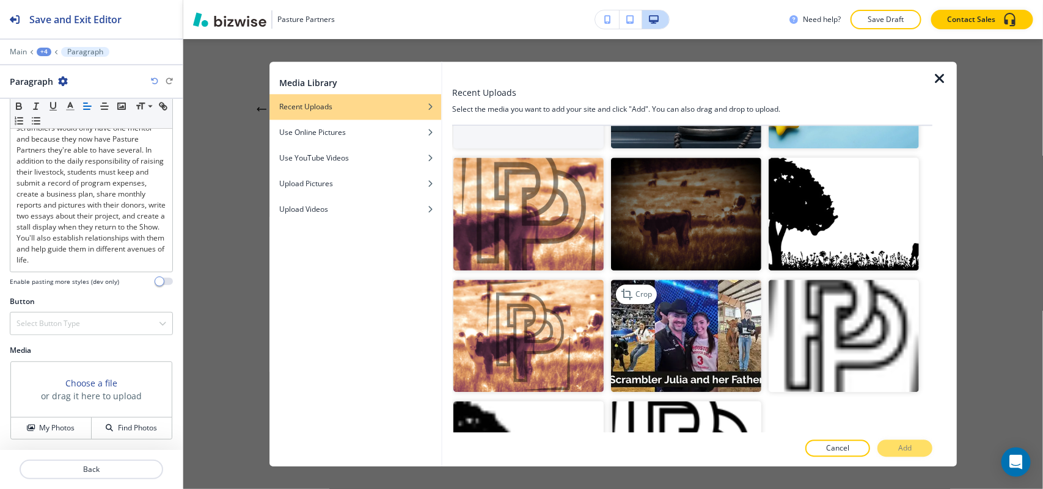
scroll to position [180, 0]
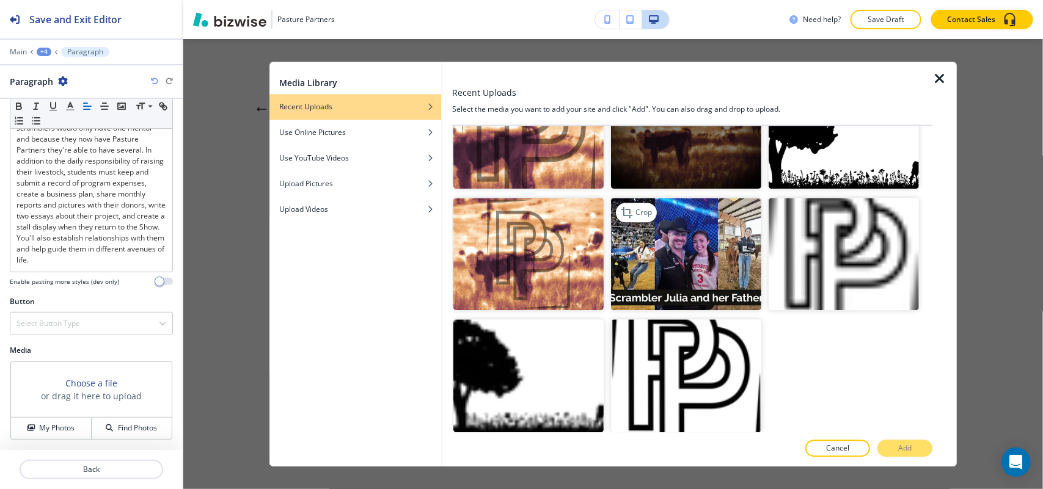
click at [695, 249] on img "button" at bounding box center [686, 254] width 150 height 113
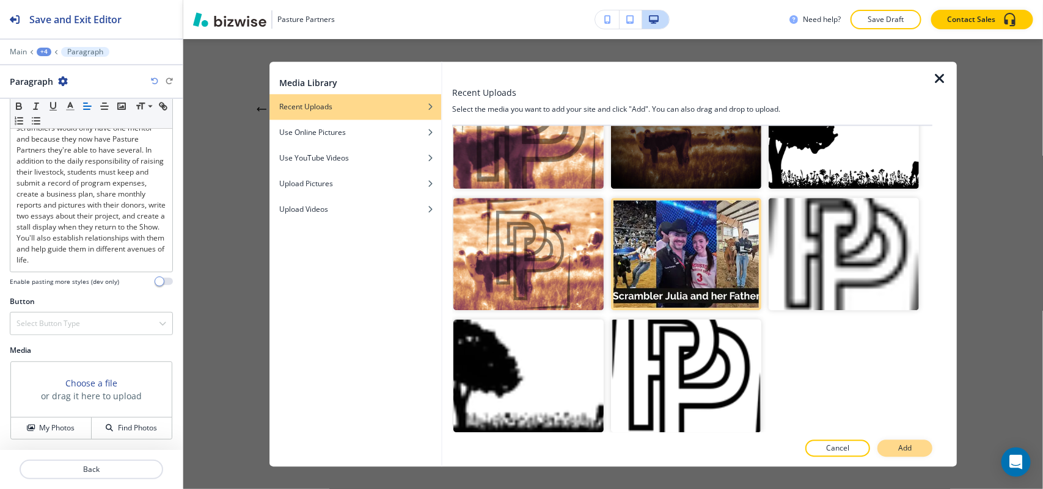
click at [912, 448] on button "Add" at bounding box center [904, 448] width 55 height 17
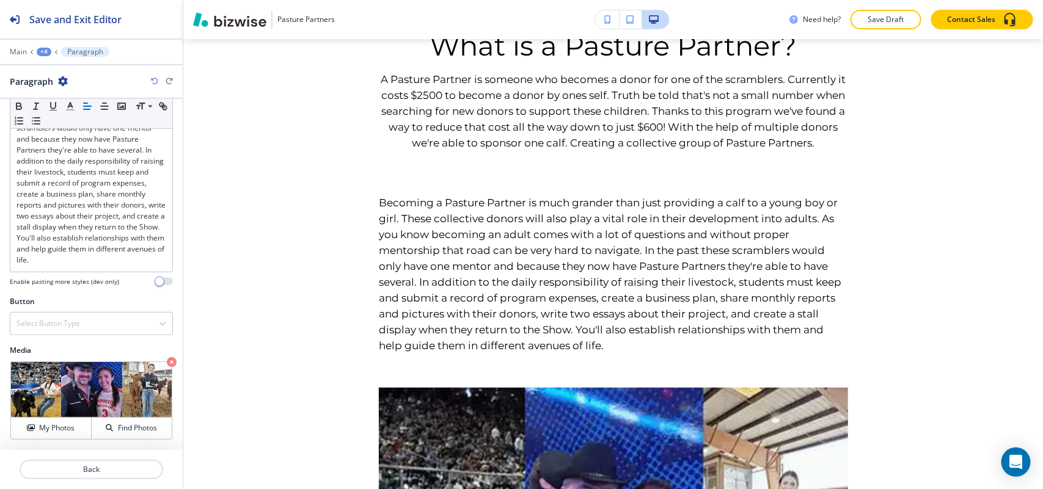
scroll to position [0, 0]
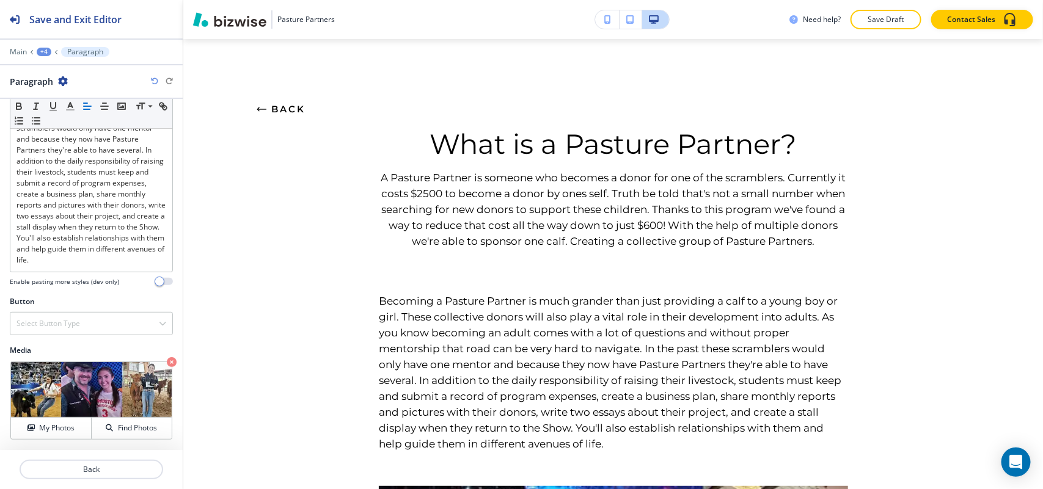
click at [262, 111] on icon "button" at bounding box center [262, 109] width 10 height 10
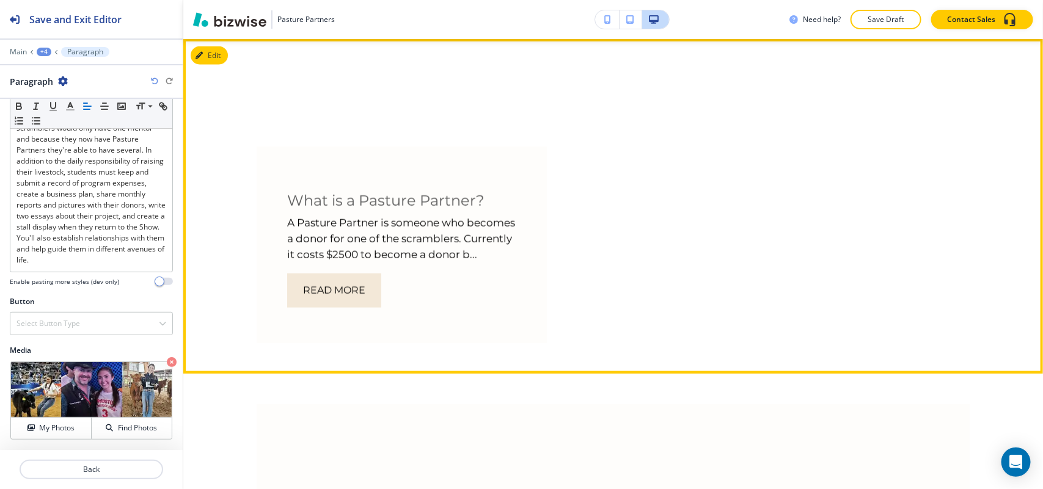
scroll to position [486, 0]
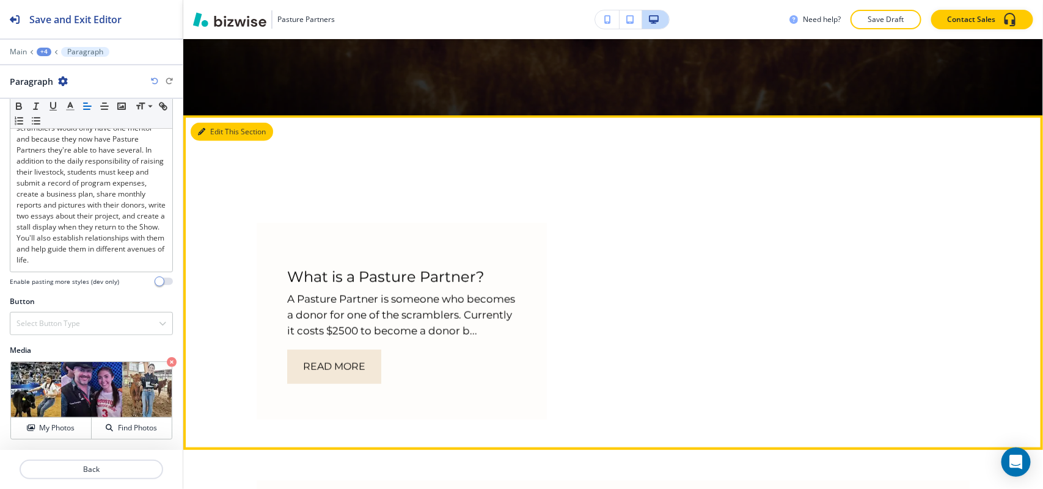
click at [223, 132] on button "Edit This Section" at bounding box center [232, 132] width 82 height 18
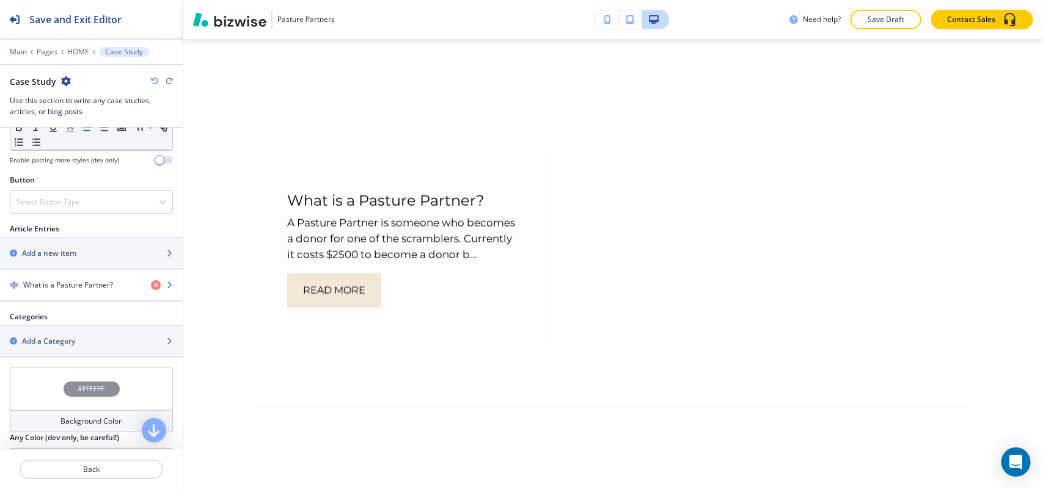
scroll to position [426, 0]
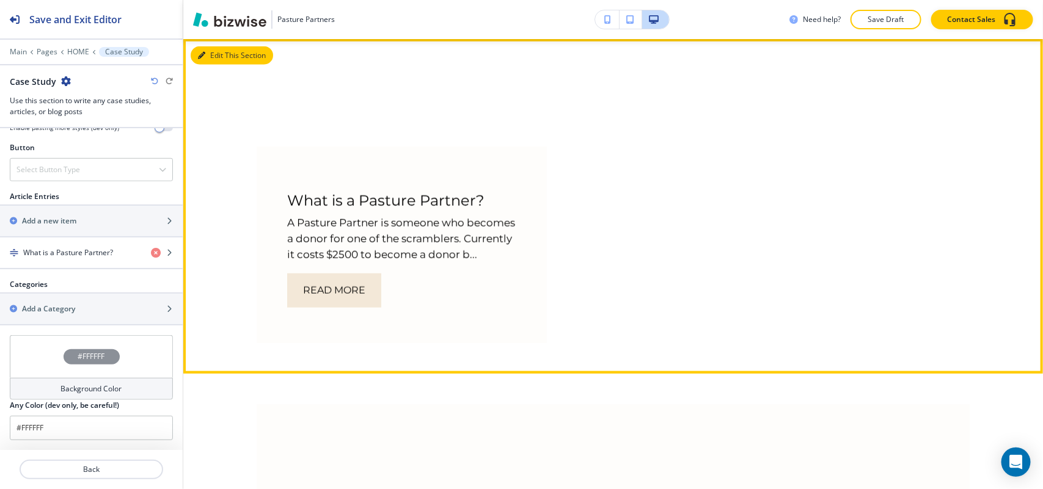
click at [218, 51] on button "Edit This Section" at bounding box center [232, 55] width 82 height 18
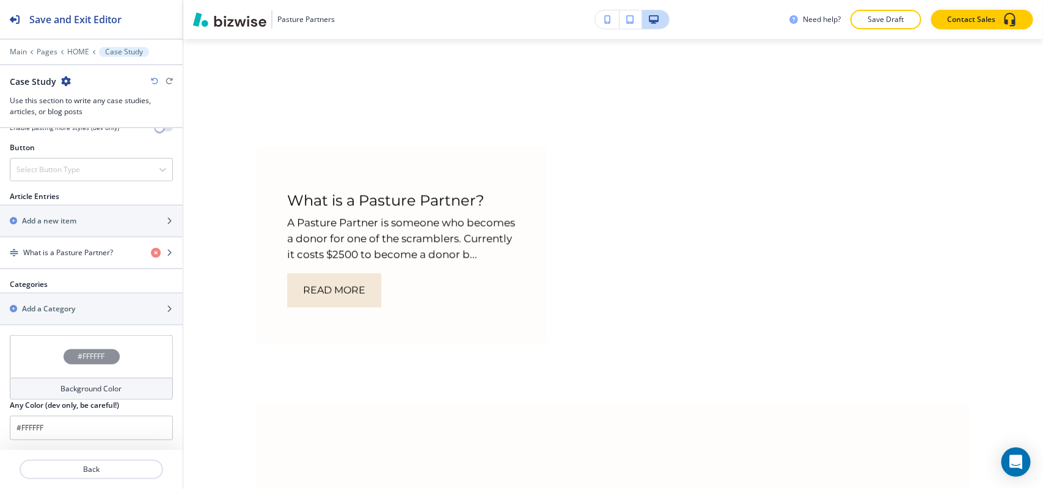
click at [57, 78] on div "Case Study" at bounding box center [40, 81] width 61 height 13
click at [61, 80] on icon "button" at bounding box center [66, 81] width 10 height 10
click at [77, 137] on button "Delete Section" at bounding box center [99, 146] width 78 height 22
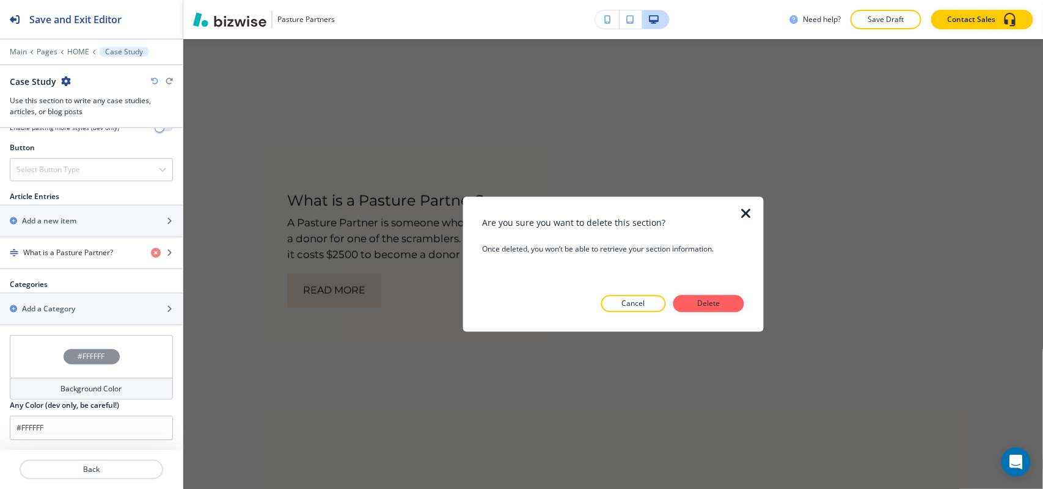
click at [709, 294] on div "Are you sure you want to delete this section? Once deleted, you won’t be able t…" at bounding box center [613, 264] width 262 height 96
click at [709, 301] on p "Delete" at bounding box center [708, 303] width 29 height 11
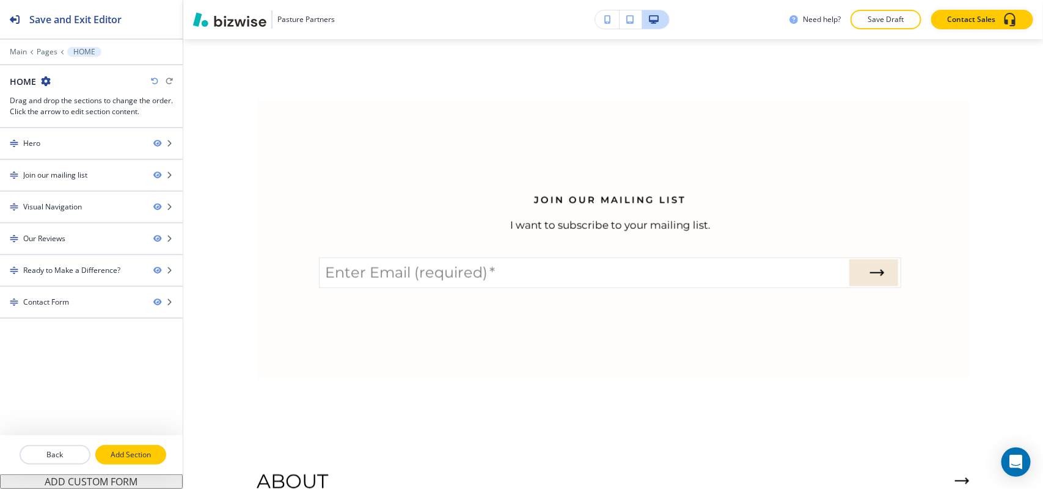
click at [120, 456] on p "Add Section" at bounding box center [131, 455] width 68 height 11
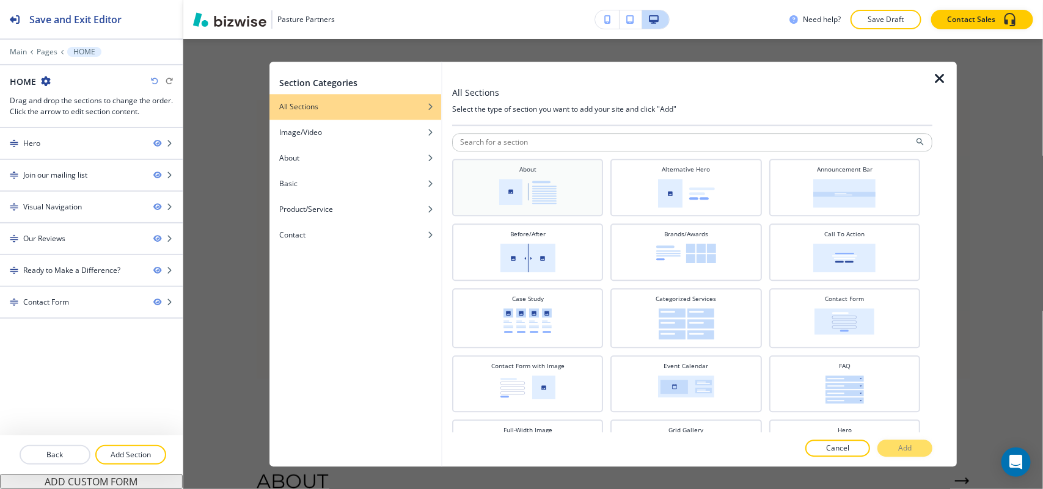
click at [535, 190] on img at bounding box center [527, 192] width 57 height 26
click at [924, 451] on button "Add" at bounding box center [904, 448] width 55 height 17
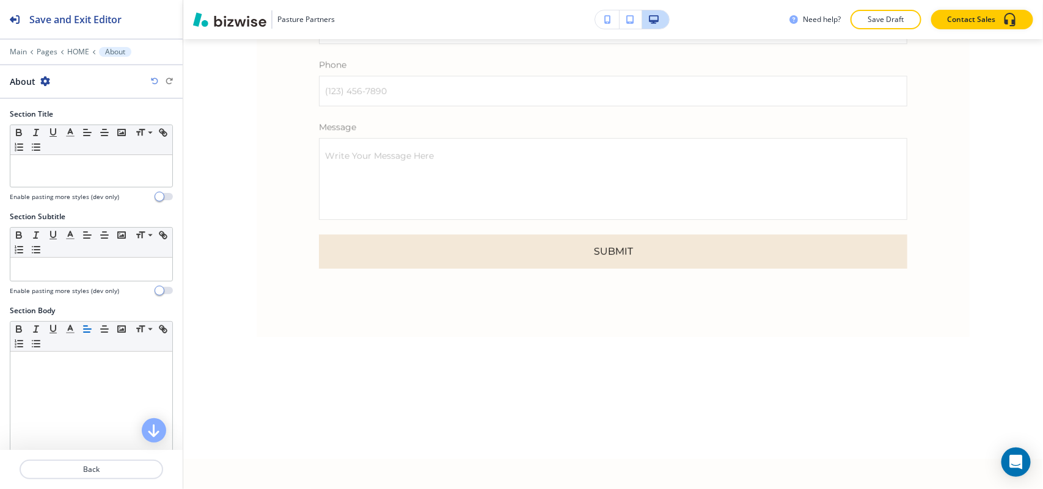
scroll to position [4149, 0]
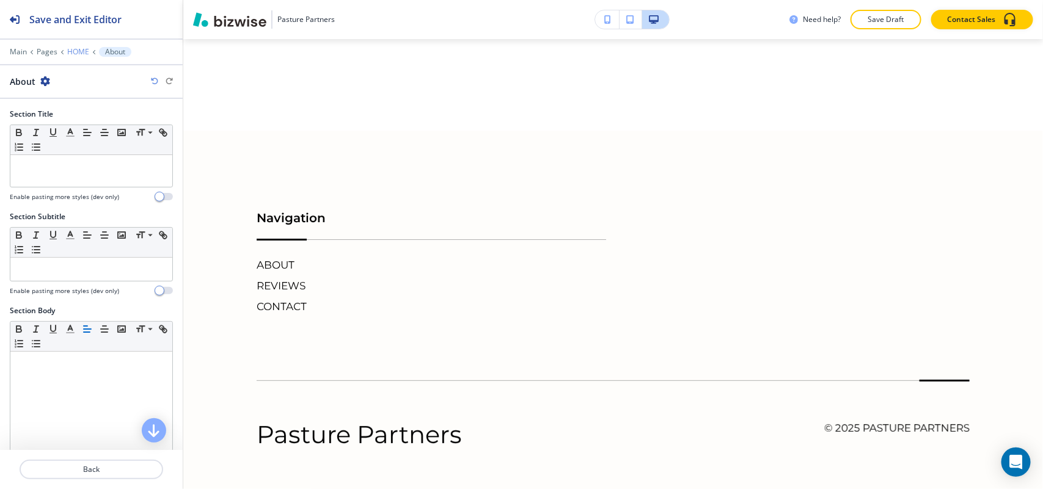
click at [79, 51] on p "HOME" at bounding box center [78, 52] width 22 height 9
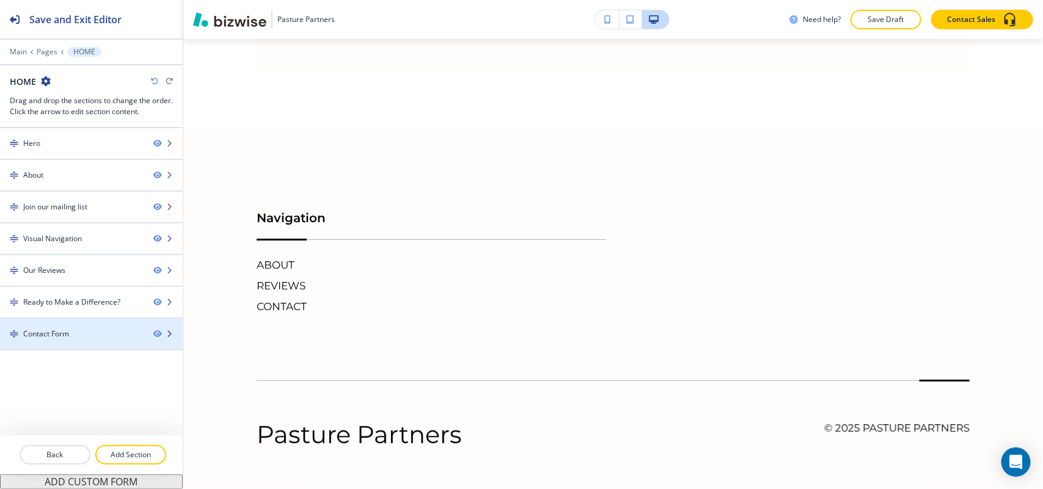
scroll to position [562, 0]
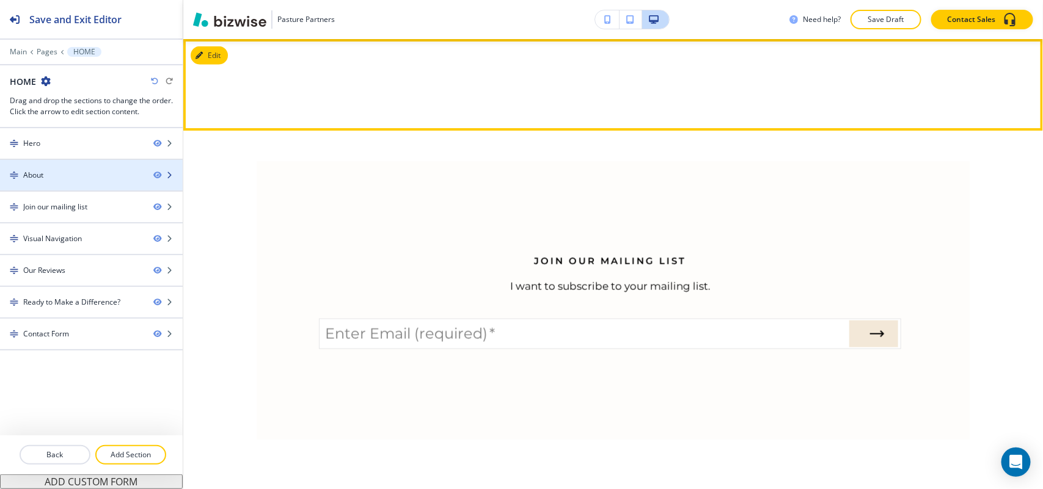
click at [69, 180] on div "About" at bounding box center [72, 175] width 144 height 11
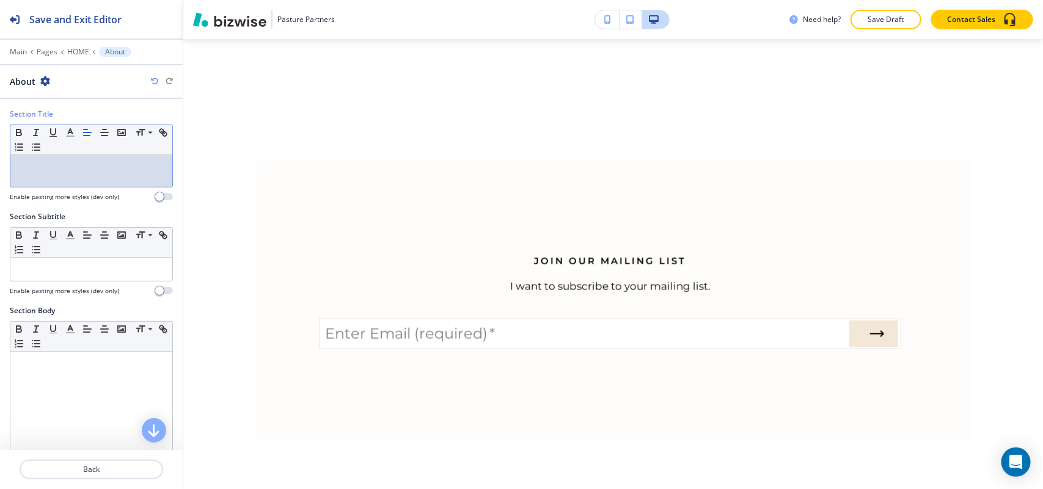
scroll to position [0, 0]
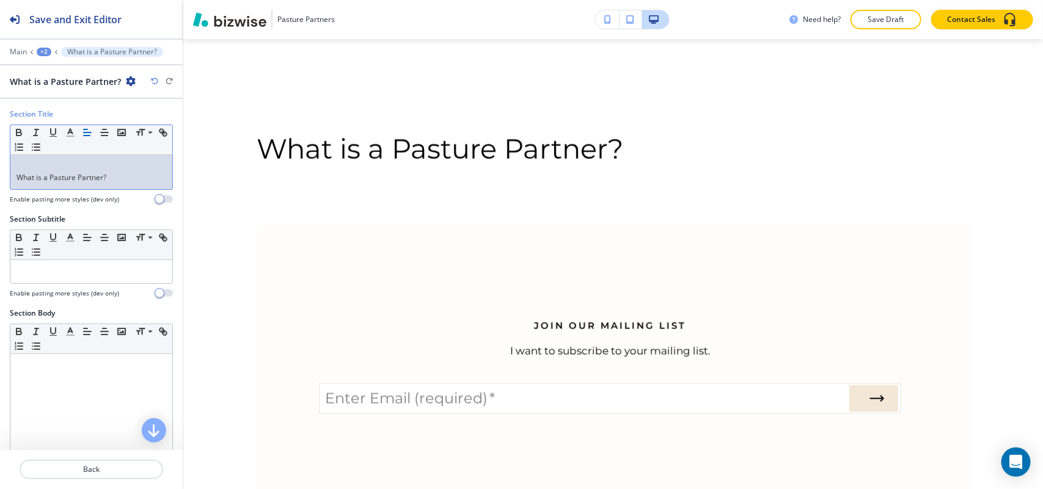
click at [8, 182] on div "Section Title Small Normal Large Huge What is a Pasture Partner? Enable pasting…" at bounding box center [91, 161] width 183 height 105
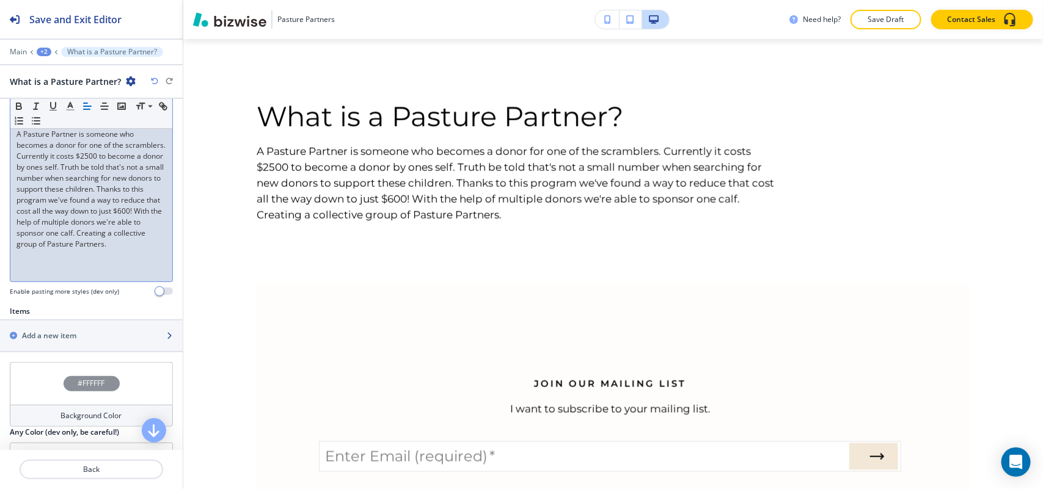
scroll to position [306, 0]
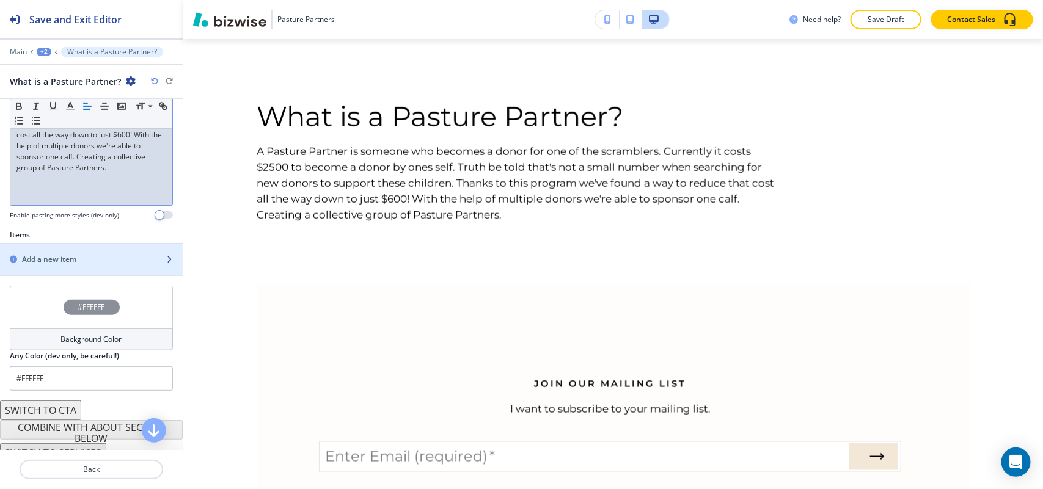
click at [77, 264] on div "Add a new item" at bounding box center [78, 259] width 156 height 11
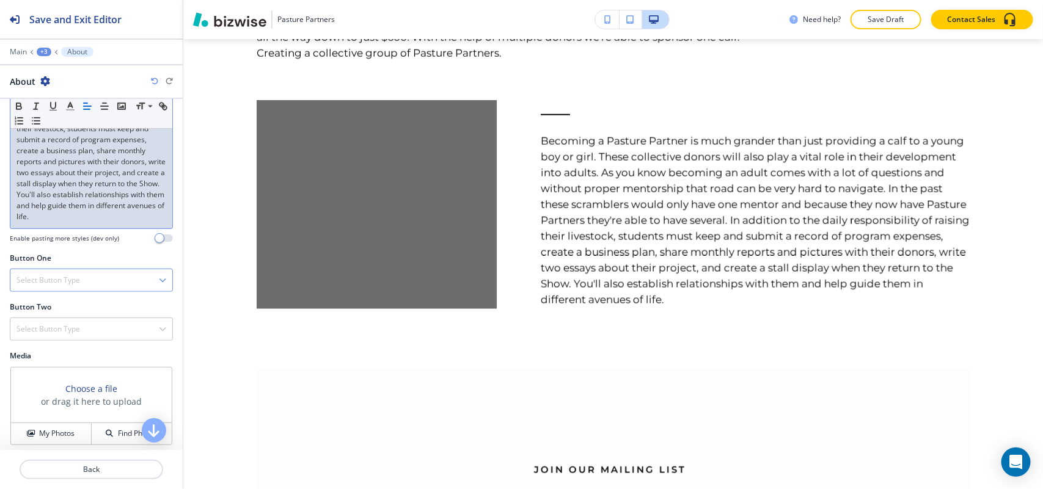
scroll to position [453, 0]
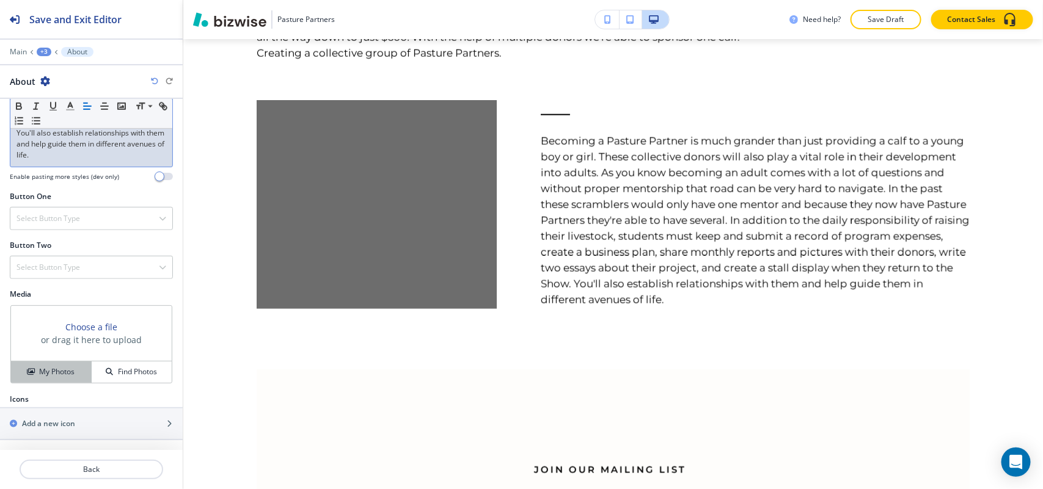
click at [39, 373] on h4 "My Photos" at bounding box center [56, 372] width 35 height 11
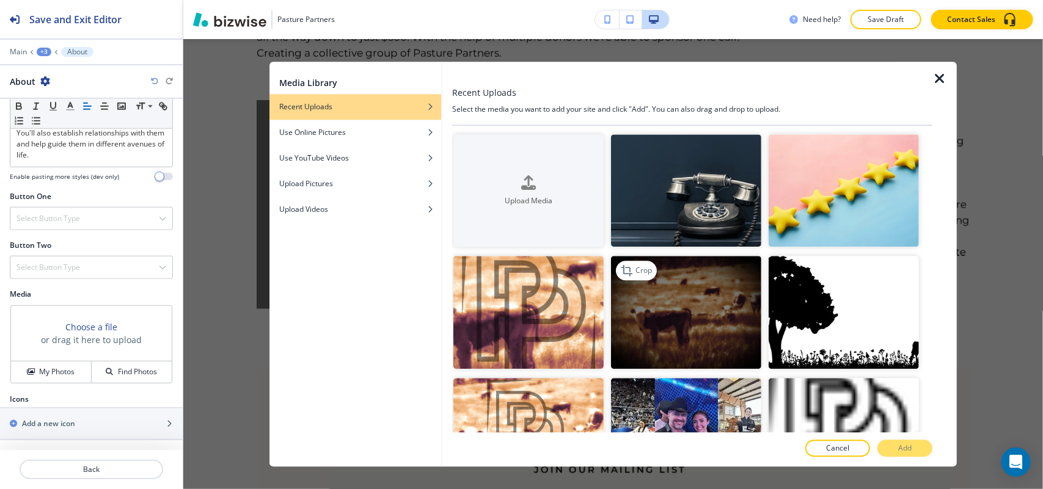
scroll to position [180, 0]
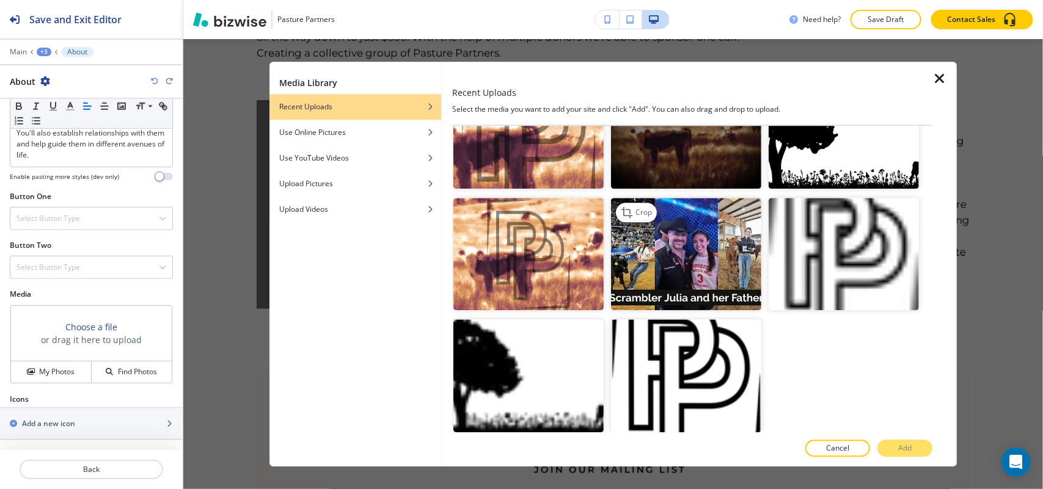
click at [701, 229] on img "button" at bounding box center [686, 254] width 150 height 113
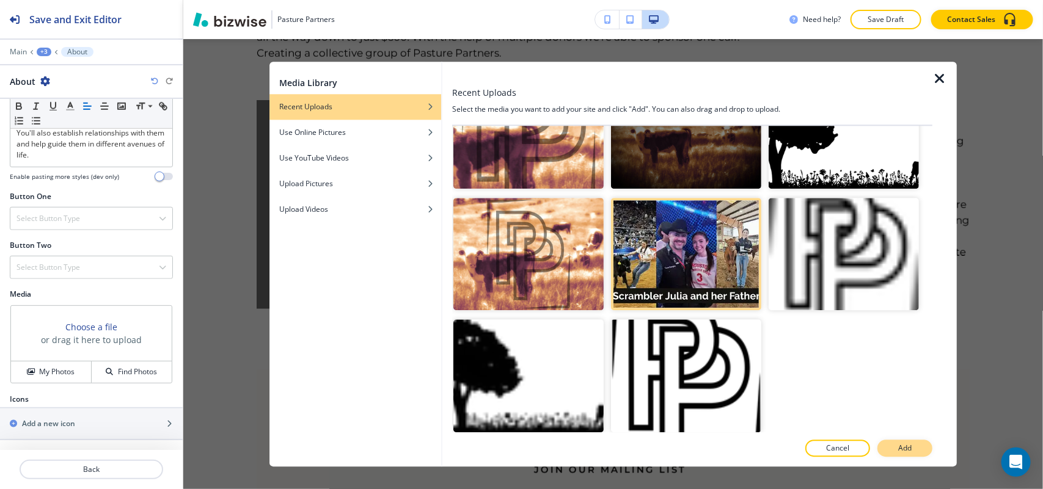
click at [902, 447] on p "Add" at bounding box center [904, 448] width 13 height 11
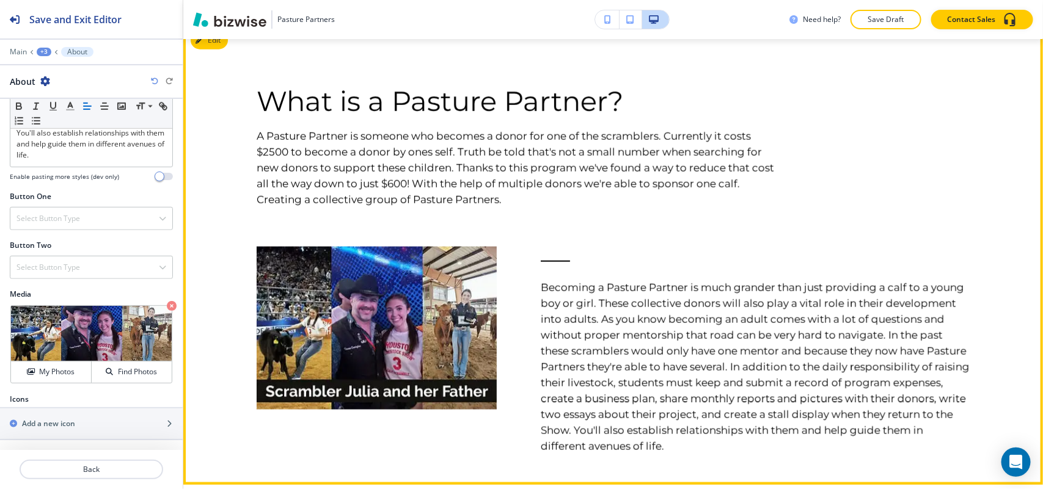
scroll to position [571, 0]
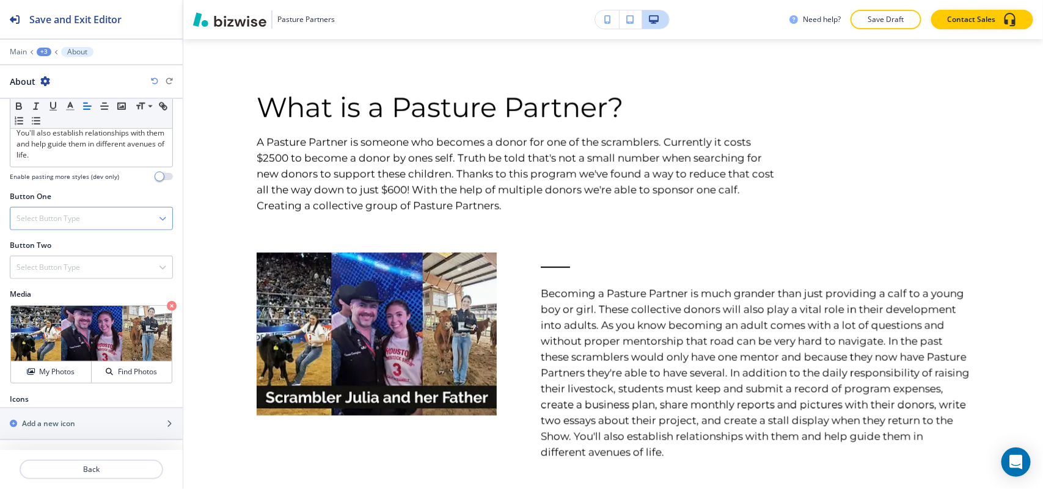
click at [71, 215] on h4 "Select Button Type" at bounding box center [48, 218] width 64 height 11
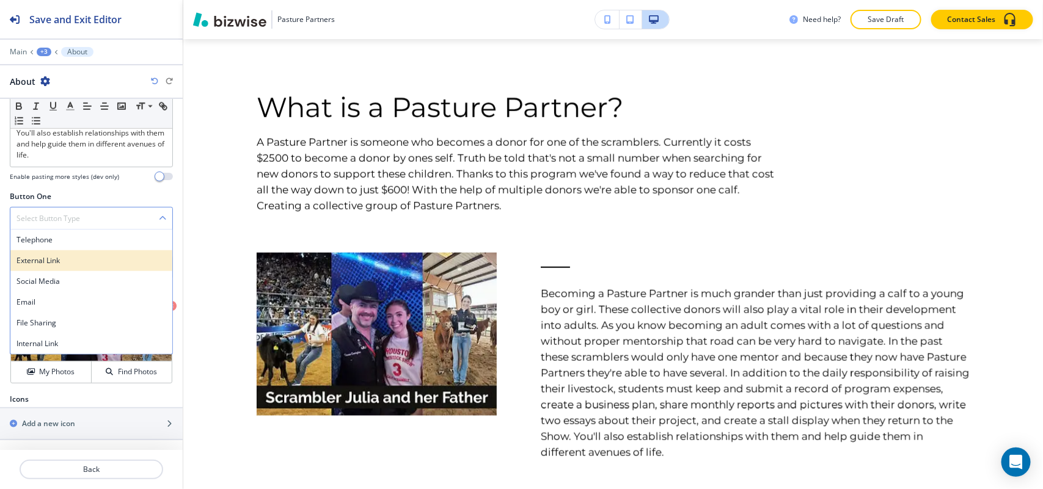
click at [62, 252] on div "External Link" at bounding box center [91, 261] width 162 height 21
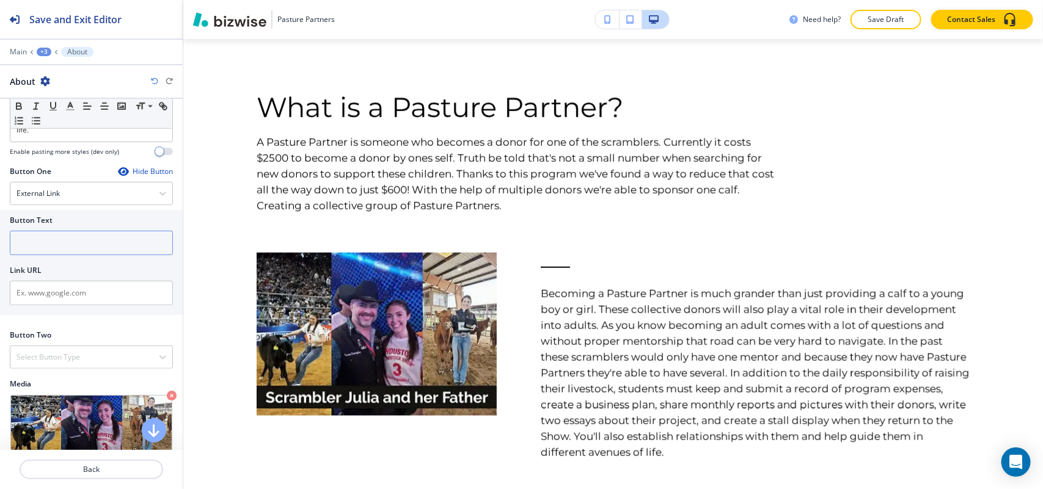
click at [56, 255] on input "text" at bounding box center [91, 243] width 163 height 24
paste input "What is a Pasture Partner? A Pasture Partner is someone who becomes a donor for…"
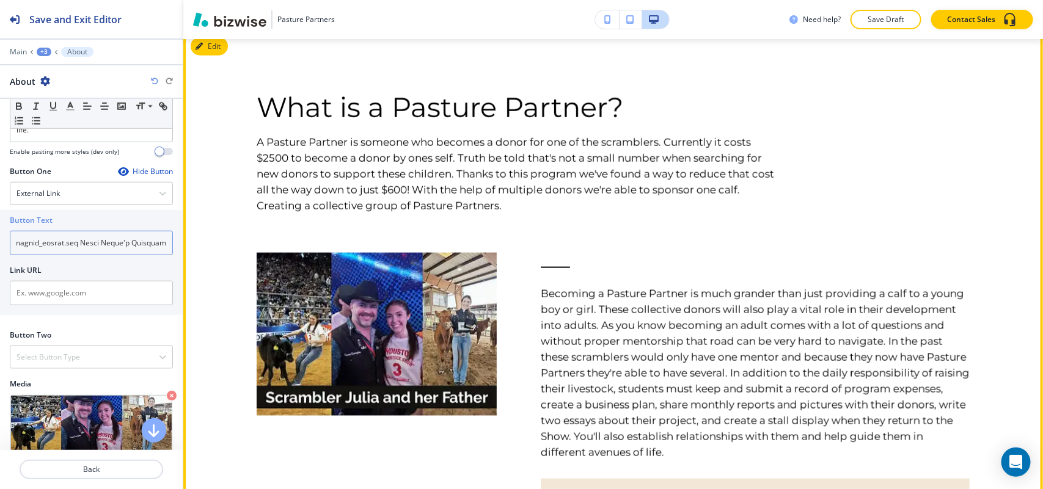
drag, startPoint x: 18, startPoint y: 266, endPoint x: 221, endPoint y: 261, distance: 202.3
click at [221, 261] on div "Save and Exit Editor Main +3 About About Title Small Normal Large Huge Enable p…" at bounding box center [521, 244] width 1043 height 489
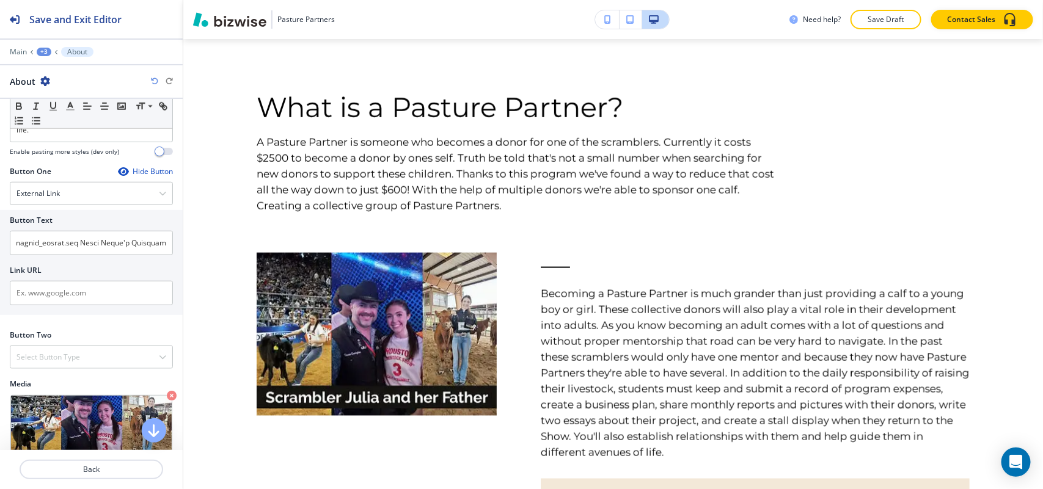
click at [100, 231] on div at bounding box center [91, 228] width 163 height 5
drag, startPoint x: 120, startPoint y: 262, endPoint x: 0, endPoint y: 266, distance: 119.8
click at [0, 266] on div "Button Text Link URL" at bounding box center [91, 262] width 183 height 105
drag, startPoint x: 141, startPoint y: 266, endPoint x: 0, endPoint y: 266, distance: 141.1
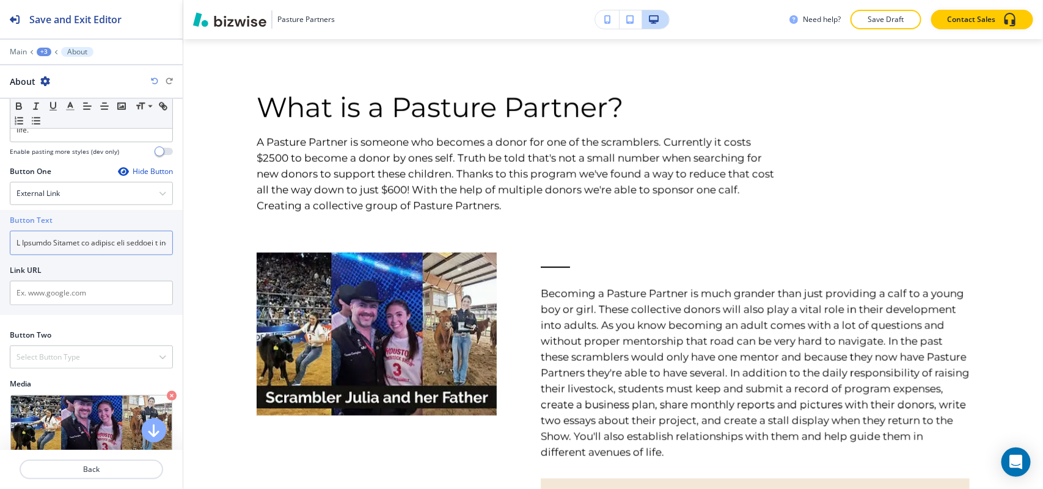
click at [0, 266] on div "Button Text Link URL" at bounding box center [91, 262] width 183 height 105
drag, startPoint x: 163, startPoint y: 265, endPoint x: 148, endPoint y: 266, distance: 14.7
click at [159, 266] on div "Button Text Link URL" at bounding box center [91, 262] width 183 height 105
click at [150, 255] on input "text" at bounding box center [91, 243] width 163 height 24
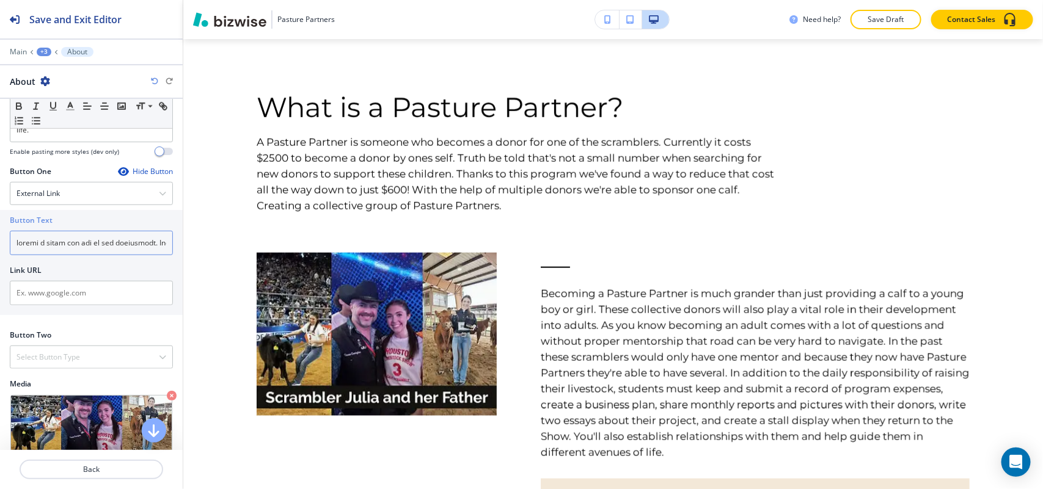
click at [150, 255] on input "text" at bounding box center [91, 243] width 163 height 24
click at [153, 255] on input "text" at bounding box center [91, 243] width 163 height 24
drag, startPoint x: 154, startPoint y: 266, endPoint x: 0, endPoint y: 268, distance: 154.0
click at [0, 268] on div "Button Text Link URL" at bounding box center [91, 262] width 183 height 105
drag, startPoint x: 148, startPoint y: 268, endPoint x: 1, endPoint y: 273, distance: 146.7
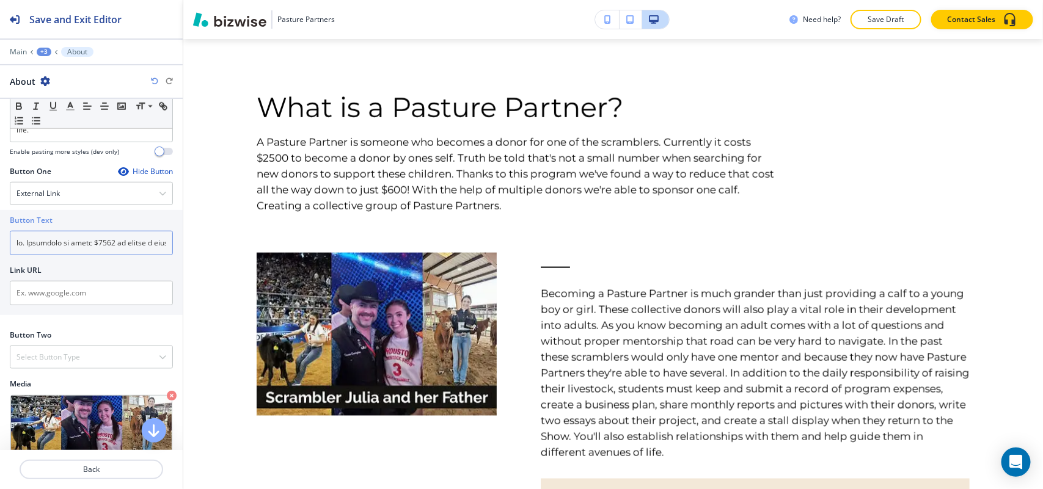
click at [0, 273] on div "Button Text Link URL" at bounding box center [91, 262] width 183 height 105
drag, startPoint x: 129, startPoint y: 270, endPoint x: 0, endPoint y: 273, distance: 128.9
click at [0, 273] on div "Button Text Link URL" at bounding box center [91, 262] width 183 height 105
drag, startPoint x: 148, startPoint y: 267, endPoint x: 0, endPoint y: 273, distance: 148.6
click at [0, 273] on div "Button Text Link URL" at bounding box center [91, 262] width 183 height 105
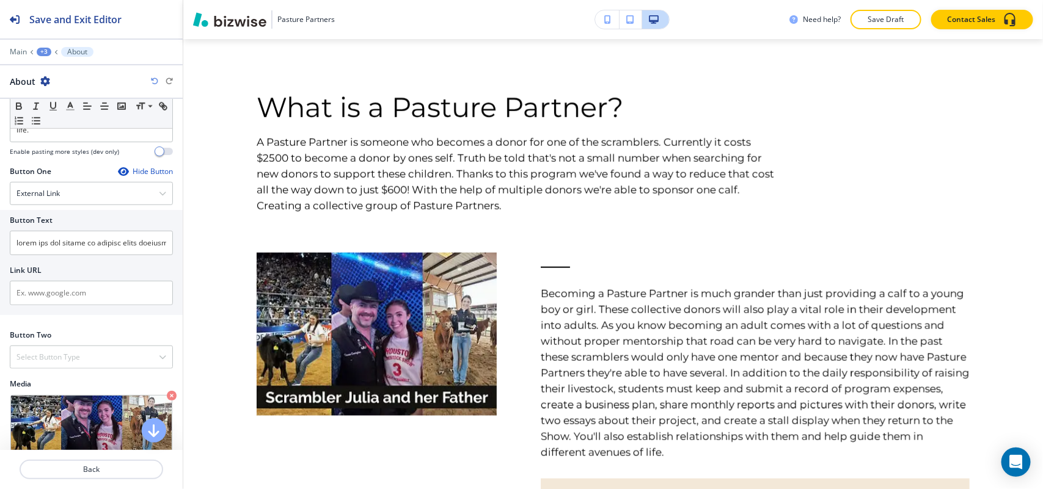
drag, startPoint x: 162, startPoint y: 270, endPoint x: 0, endPoint y: 273, distance: 161.9
click at [0, 273] on div "Button Text Link URL" at bounding box center [91, 262] width 183 height 105
click at [159, 255] on input "text" at bounding box center [91, 243] width 163 height 24
drag, startPoint x: 156, startPoint y: 267, endPoint x: 5, endPoint y: 270, distance: 151.0
click at [5, 270] on div "Button Text Link URL" at bounding box center [91, 262] width 183 height 105
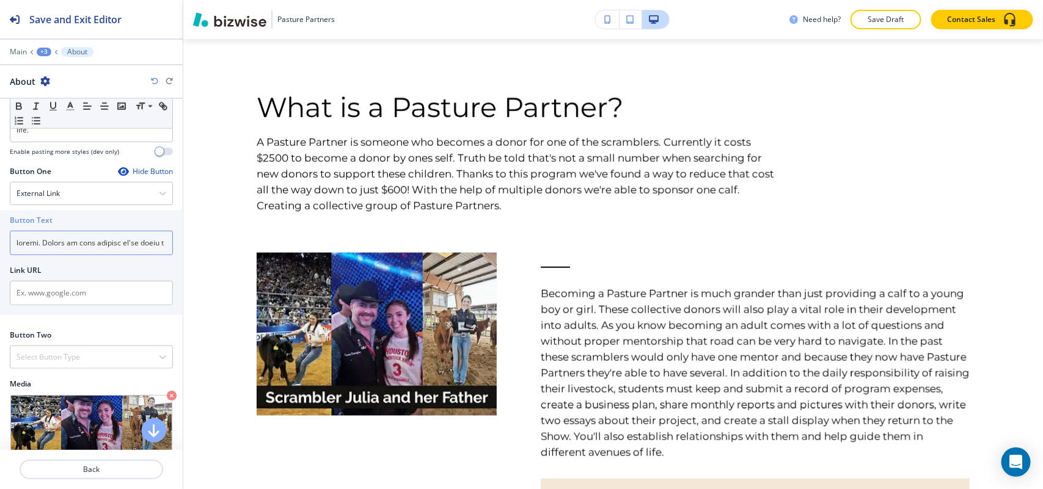
drag, startPoint x: 139, startPoint y: 268, endPoint x: 0, endPoint y: 274, distance: 139.4
click at [0, 274] on div "Button Text Link URL" at bounding box center [91, 262] width 183 height 105
type input "found a way to reduce that cost all the way down to just $600! With the help of…"
drag, startPoint x: 145, startPoint y: 266, endPoint x: 0, endPoint y: 269, distance: 145.5
click at [0, 269] on div "Button Text Link URL" at bounding box center [91, 262] width 183 height 105
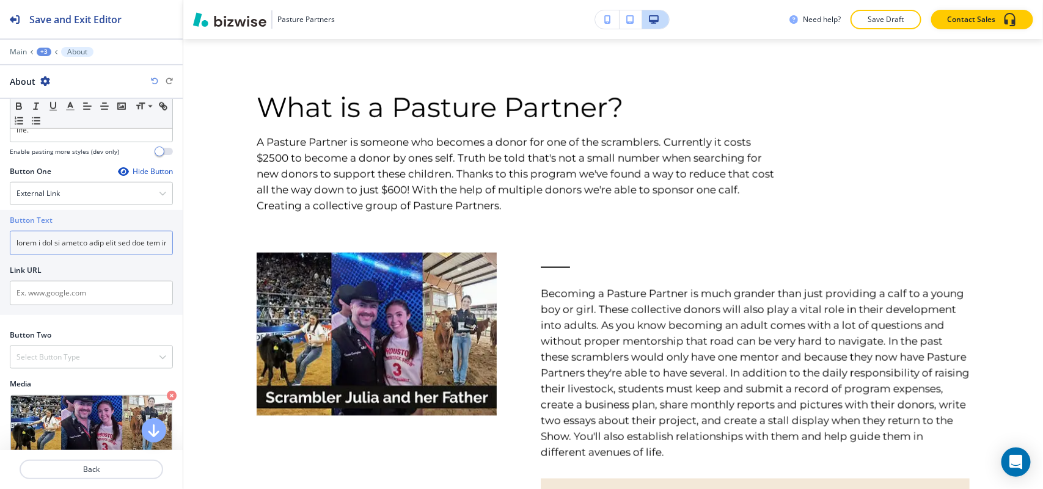
click at [92, 255] on input "text" at bounding box center [91, 243] width 163 height 24
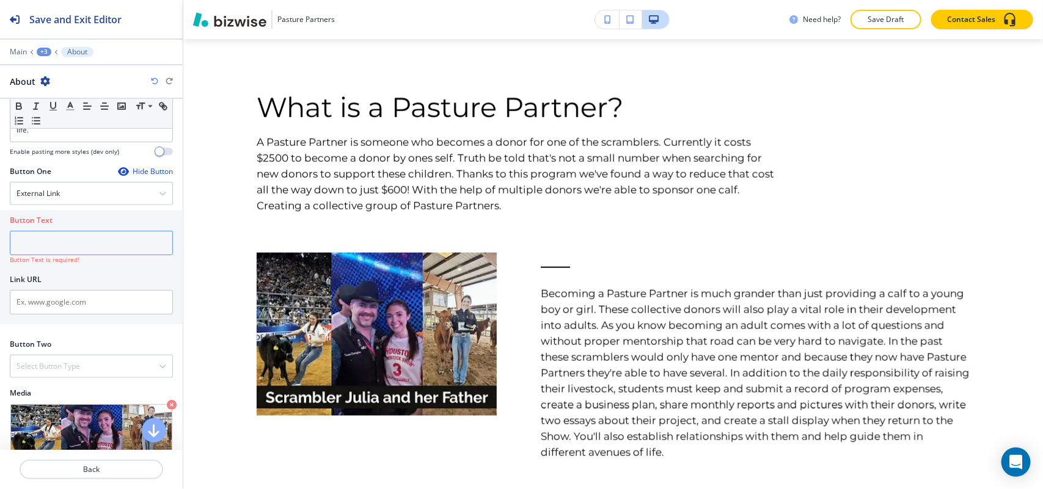
paste input "Watch [PERSON_NAME]'s Scramble"
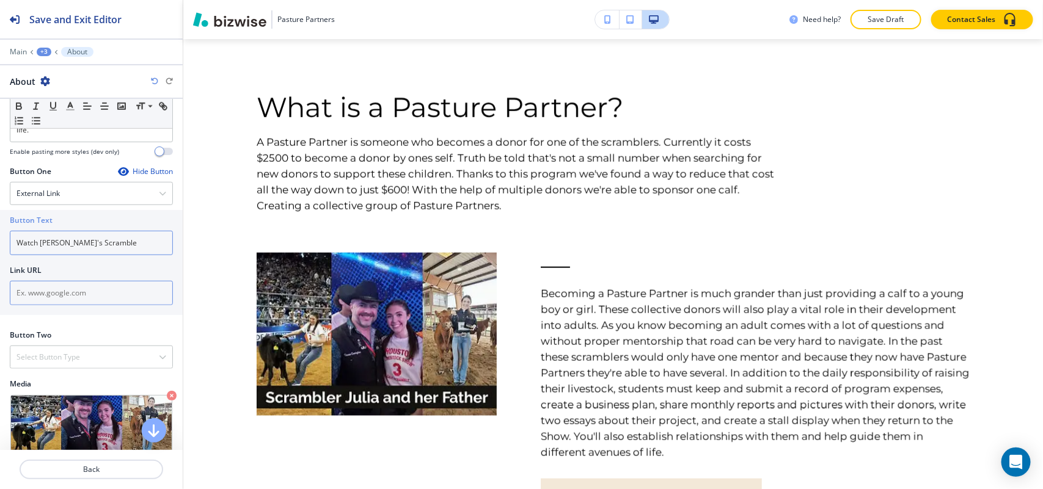
type input "Watch [PERSON_NAME]'s Scramble"
click at [68, 306] on input "text" at bounding box center [91, 293] width 163 height 24
paste input "[URL][DOMAIN_NAME]"
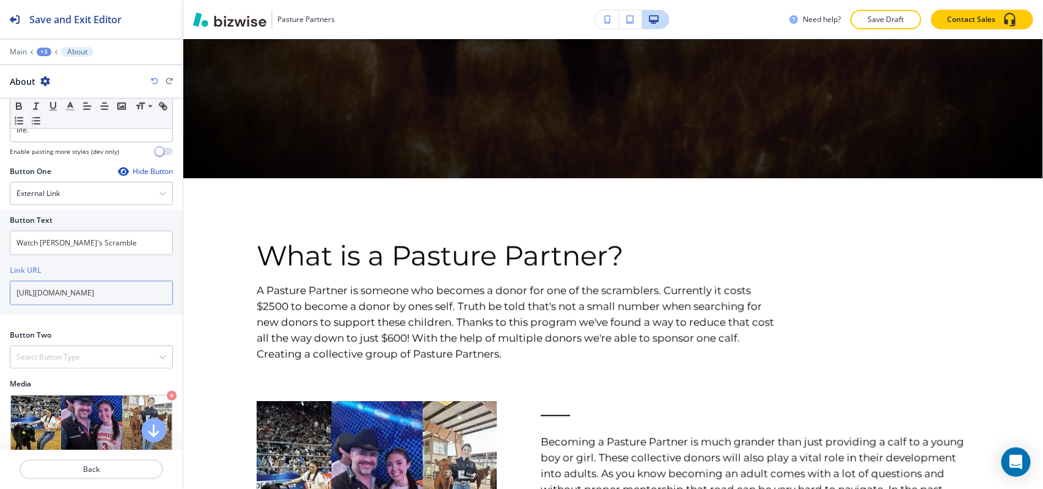
scroll to position [419, 0]
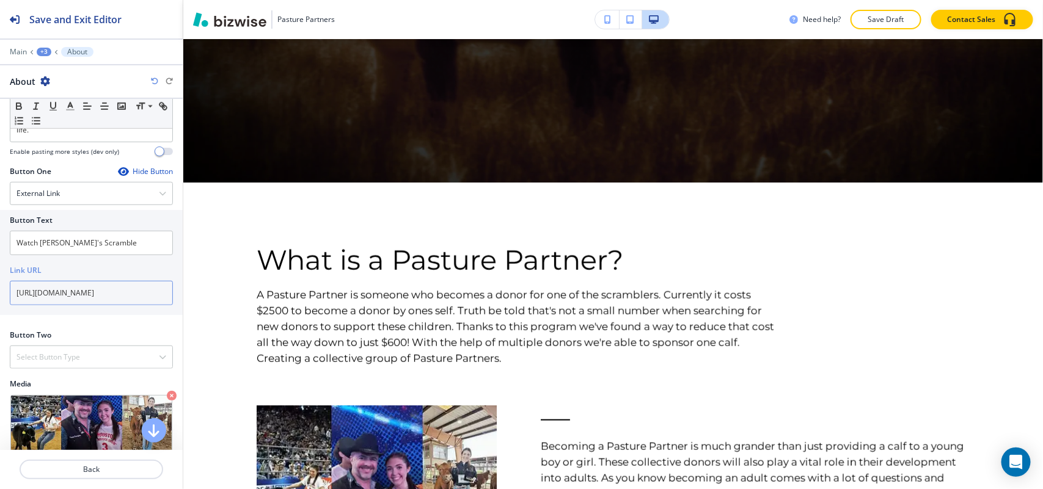
type input "[URL][DOMAIN_NAME]"
click at [16, 46] on div at bounding box center [91, 43] width 183 height 7
click at [15, 49] on p "Main" at bounding box center [18, 52] width 17 height 9
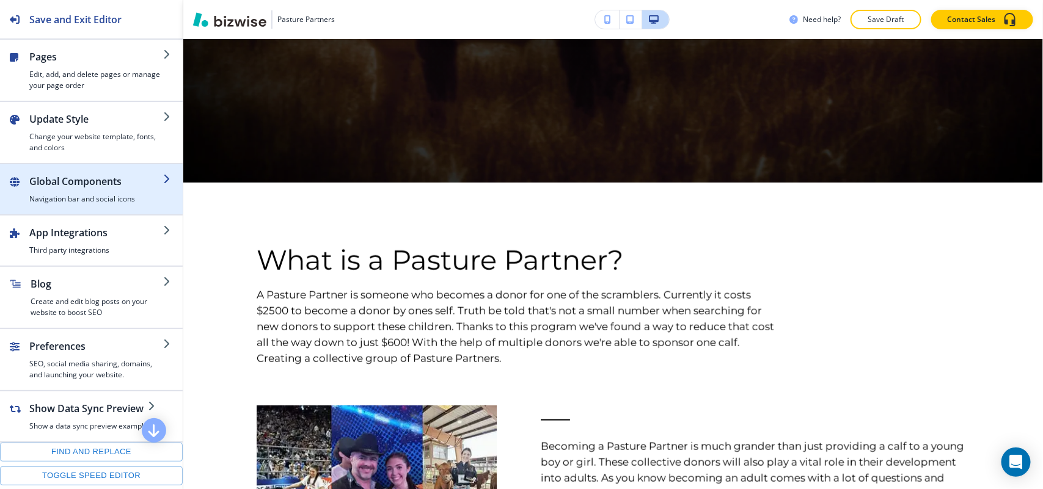
click at [49, 181] on h2 "Global Components" at bounding box center [96, 181] width 134 height 15
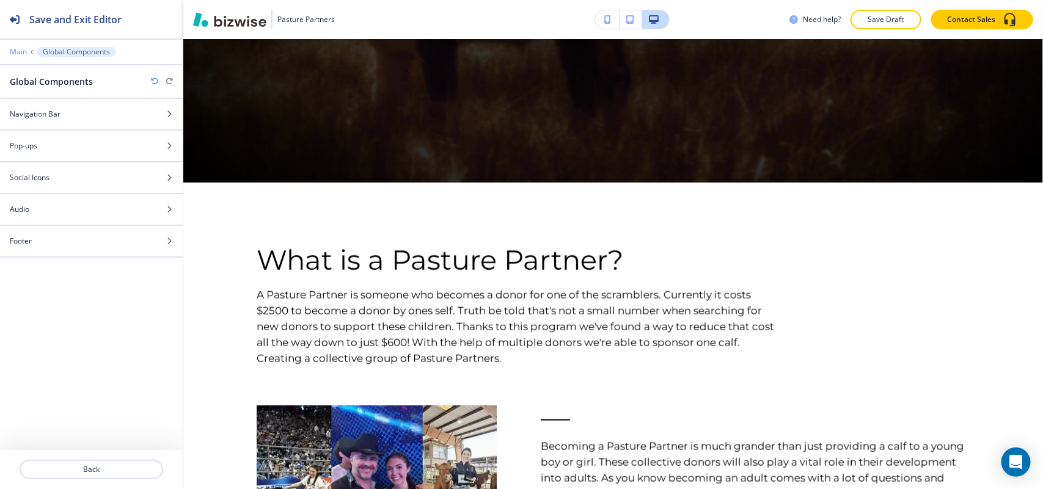
click at [16, 48] on p "Main" at bounding box center [18, 52] width 17 height 9
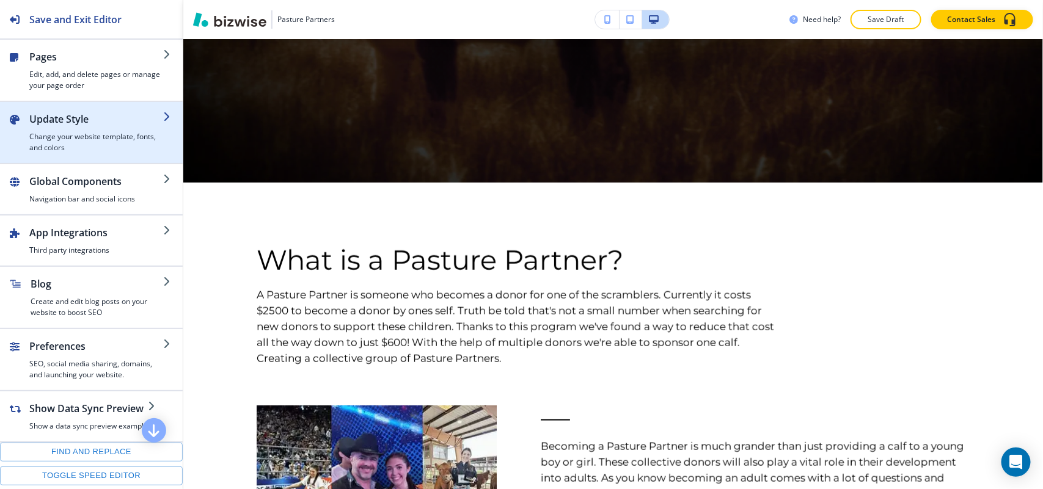
click at [45, 133] on h4 "Change your website template, fonts, and colors" at bounding box center [96, 142] width 134 height 22
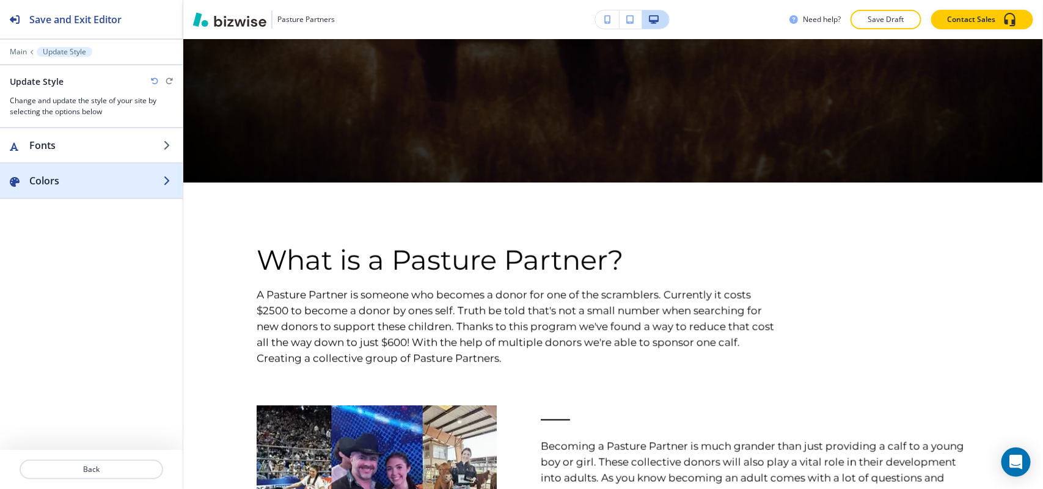
click at [56, 188] on h2 "Colors" at bounding box center [96, 181] width 134 height 15
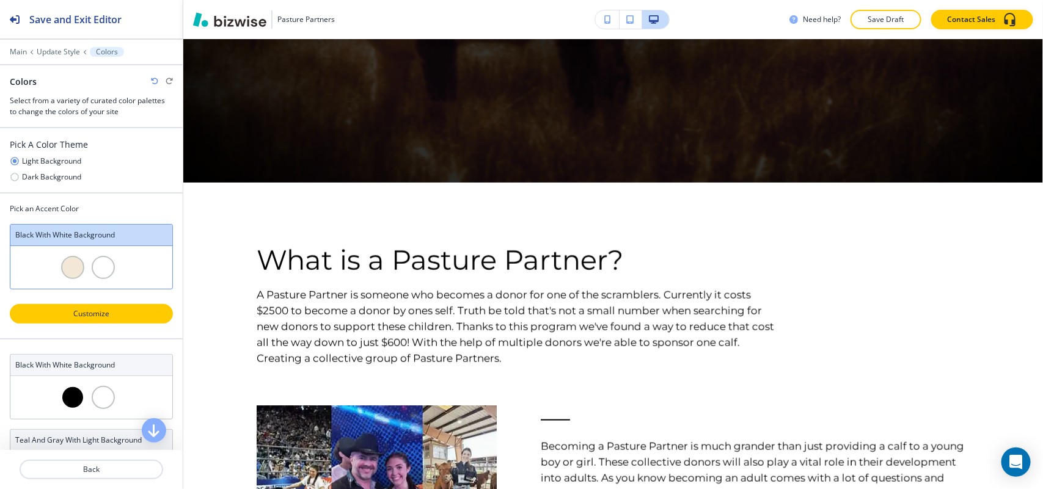
click at [87, 320] on p "Customize" at bounding box center [91, 314] width 131 height 11
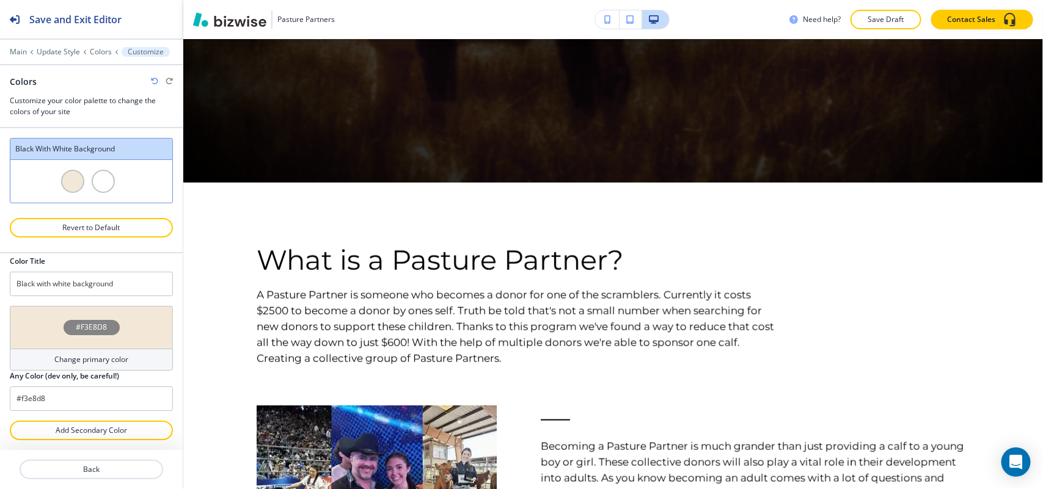
scroll to position [9, 0]
click at [38, 325] on div "#F3E8D8" at bounding box center [91, 327] width 163 height 43
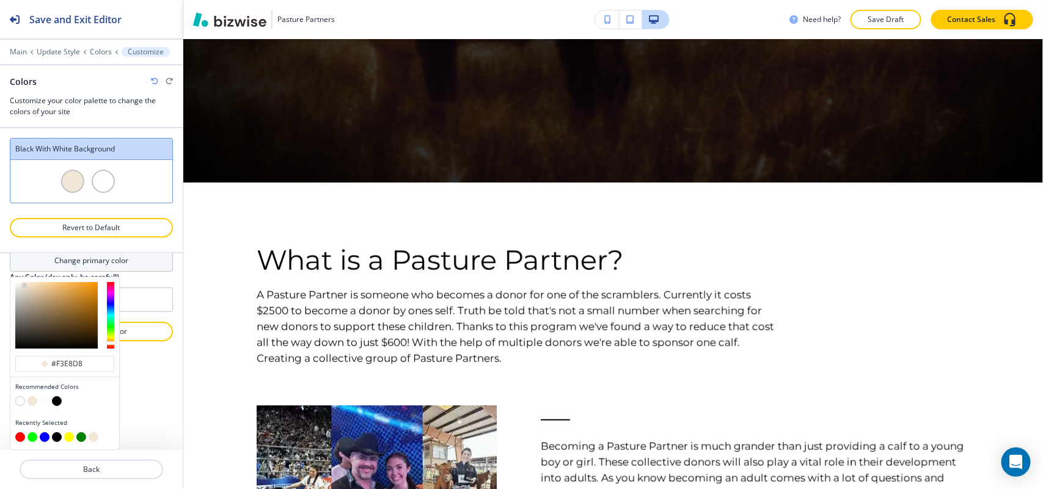
scroll to position [108, 0]
click at [83, 365] on input "#f3e8d8" at bounding box center [71, 364] width 43 height 10
paste input "3f7652"
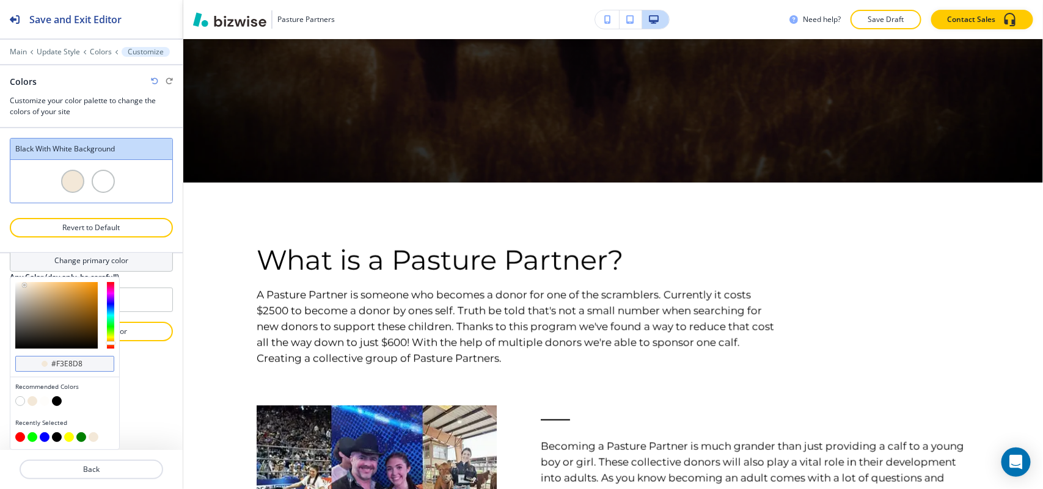
type input "#3f7652"
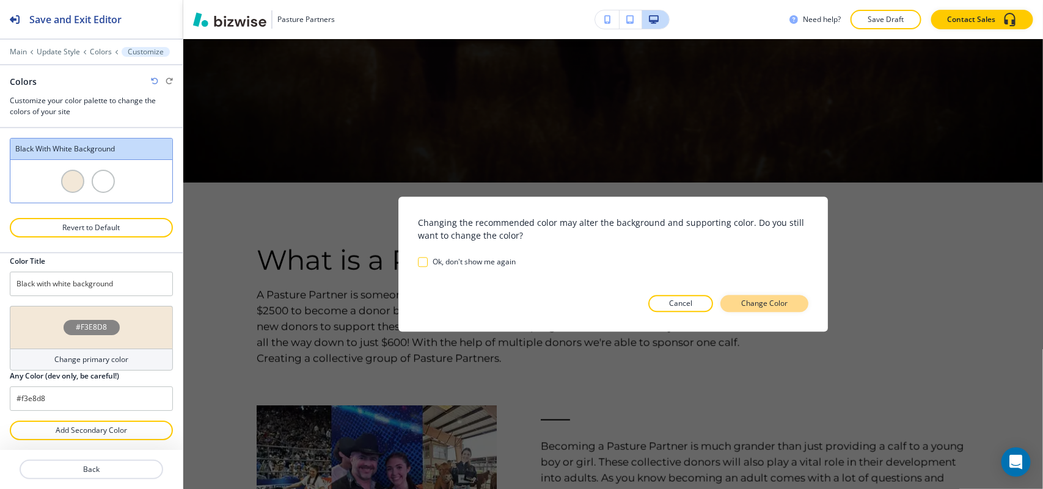
scroll to position [9, 0]
click at [770, 298] on p "Change Color" at bounding box center [764, 303] width 46 height 11
type input "#3f7652"
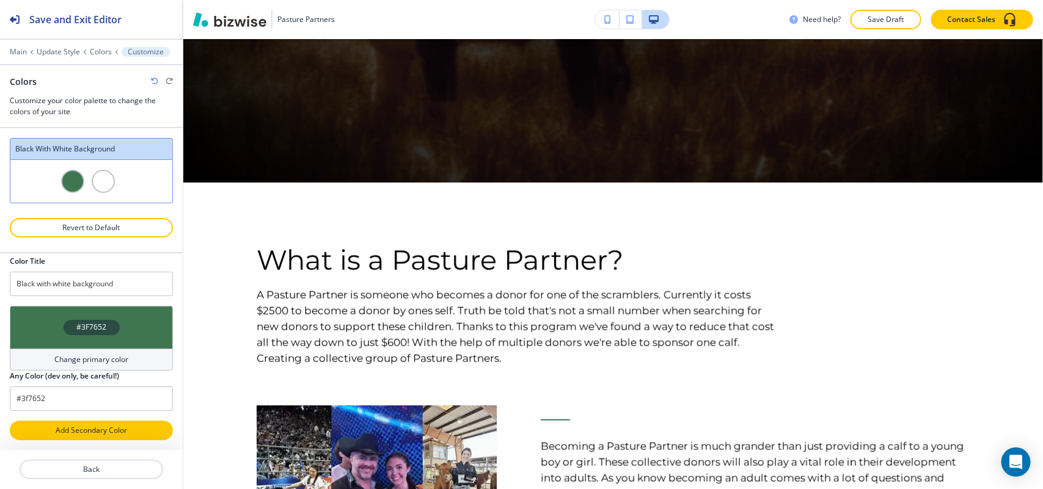
click at [62, 437] on button "Add Secondary Color" at bounding box center [91, 431] width 163 height 20
type input "Custom Black with white background"
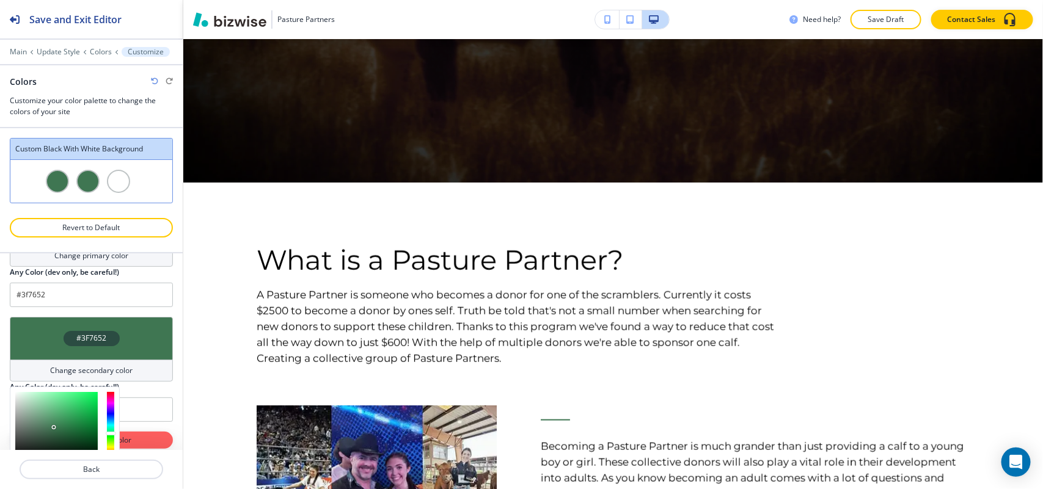
scroll to position [224, 0]
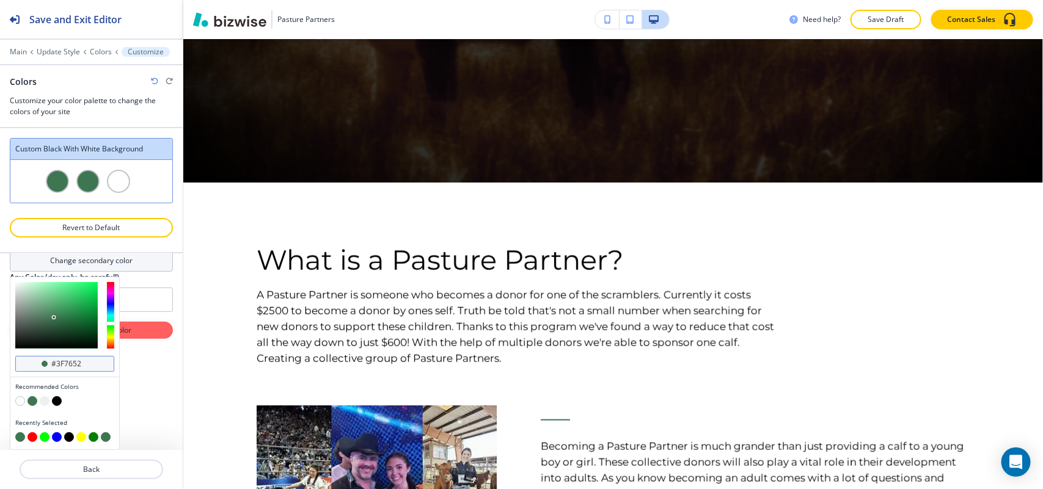
click at [81, 362] on input "#3f7652" at bounding box center [71, 364] width 43 height 10
paste input "f3e8d8"
type input "#f3e8d8"
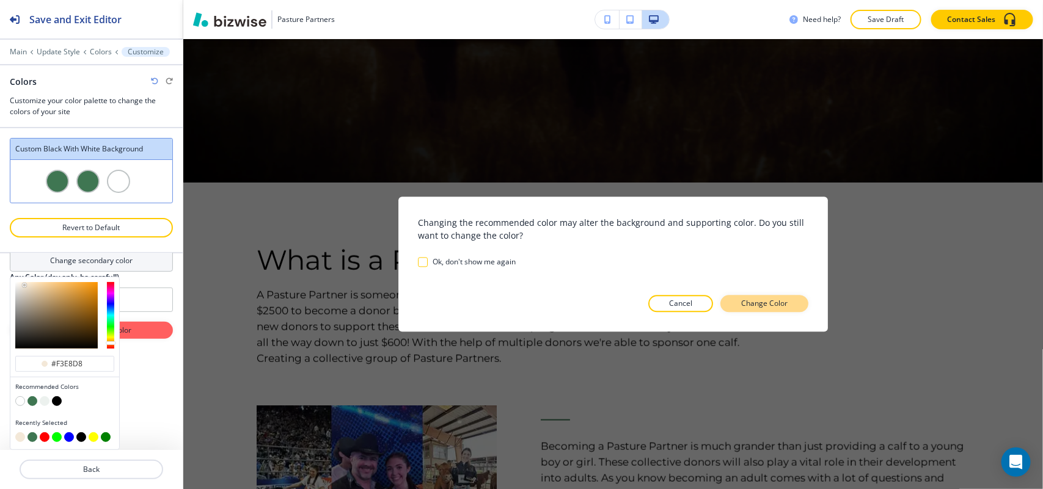
scroll to position [122, 0]
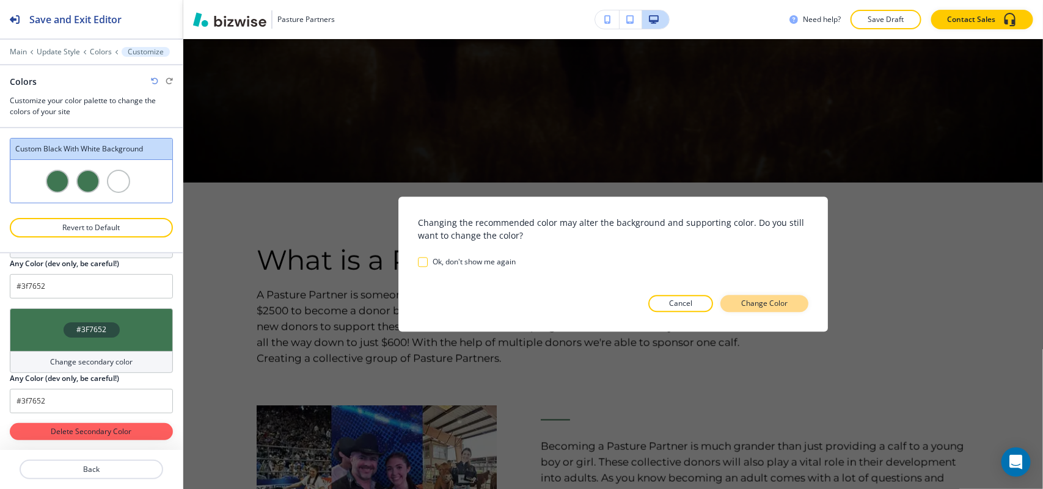
click at [756, 295] on button "Change Color" at bounding box center [764, 303] width 88 height 17
type input "#f3e8d8"
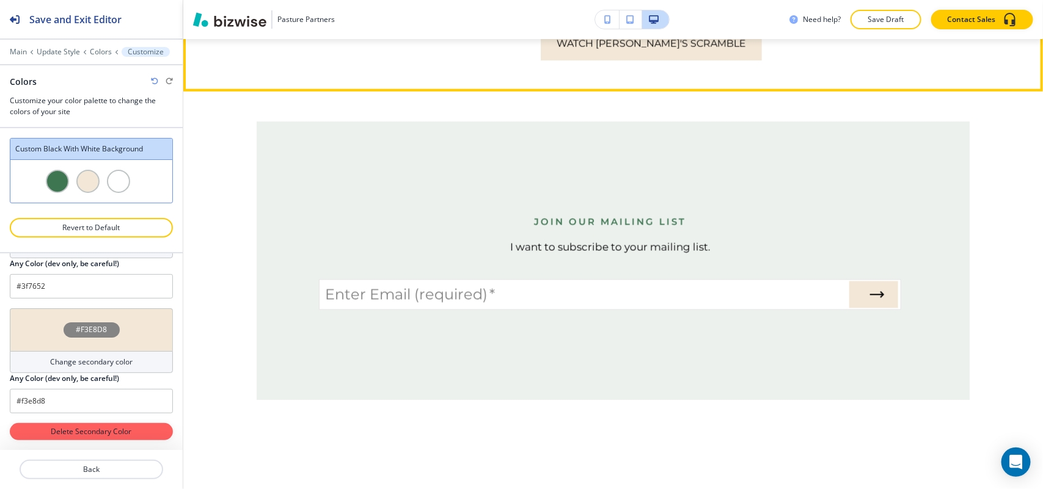
scroll to position [1030, 0]
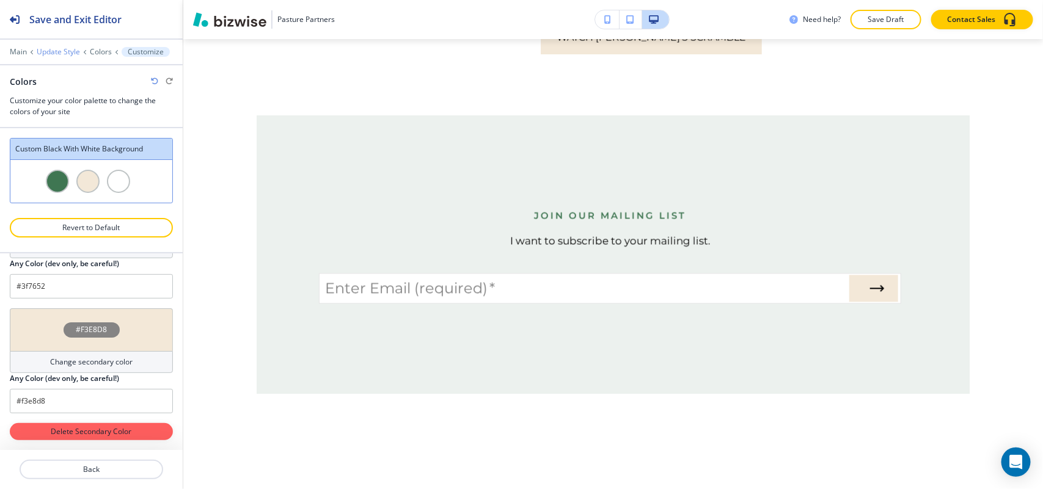
click at [63, 50] on p "Update Style" at bounding box center [58, 52] width 43 height 9
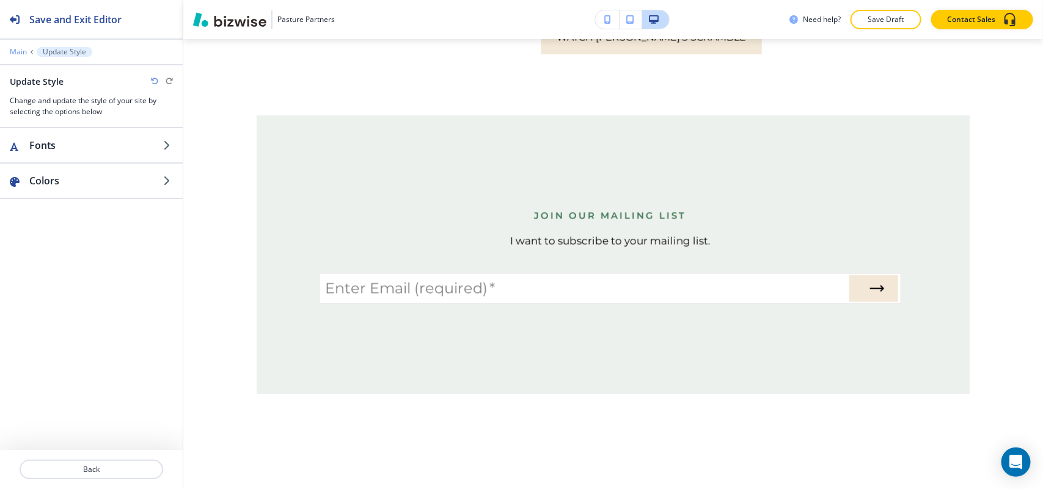
click at [23, 49] on p "Main" at bounding box center [18, 52] width 17 height 9
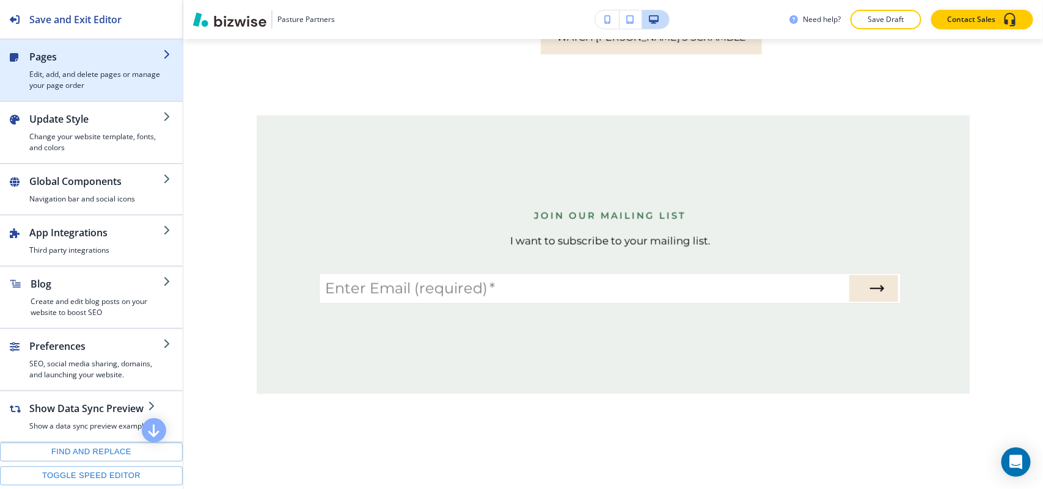
click at [69, 61] on h2 "Pages" at bounding box center [96, 56] width 134 height 15
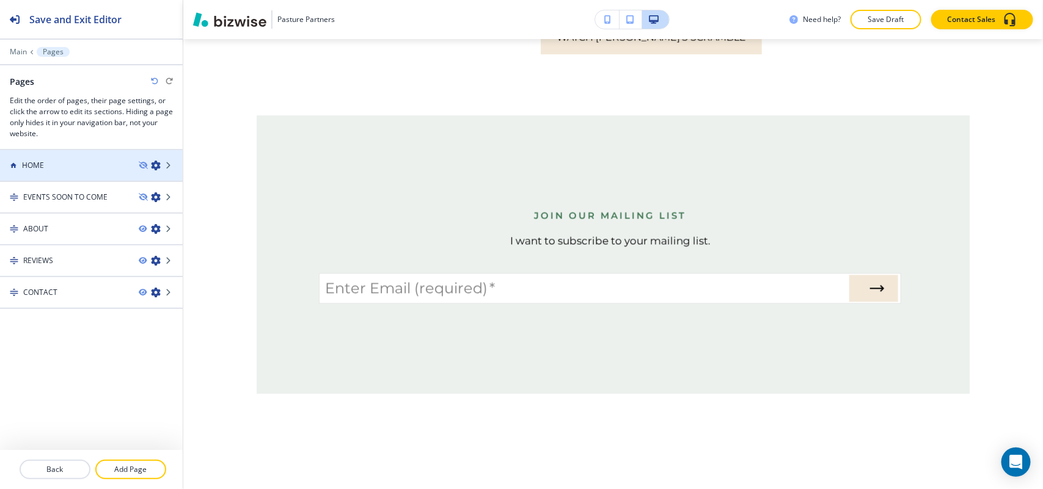
click at [68, 153] on div at bounding box center [91, 155] width 183 height 10
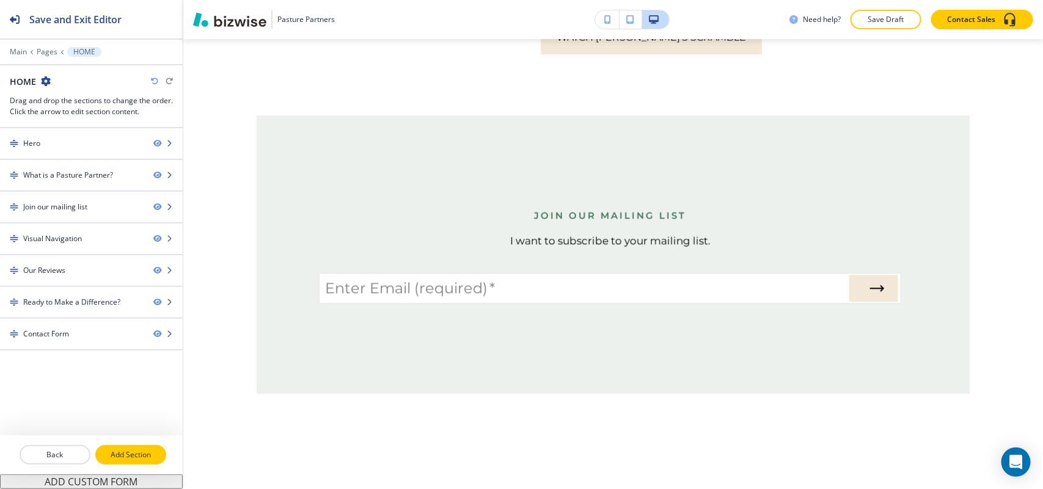
click at [120, 450] on p "Add Section" at bounding box center [131, 455] width 68 height 11
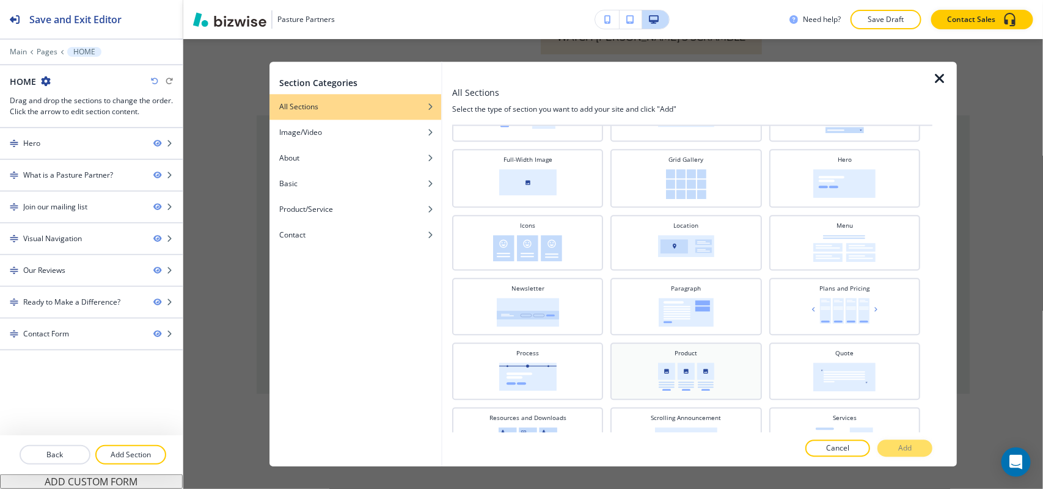
scroll to position [306, 0]
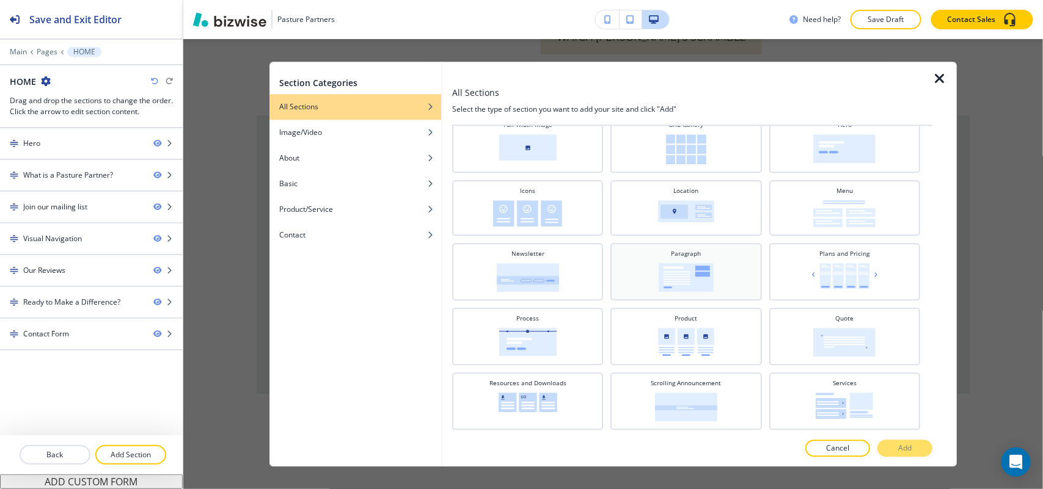
click at [673, 263] on img at bounding box center [686, 277] width 55 height 29
click at [909, 444] on p "Add" at bounding box center [904, 448] width 13 height 11
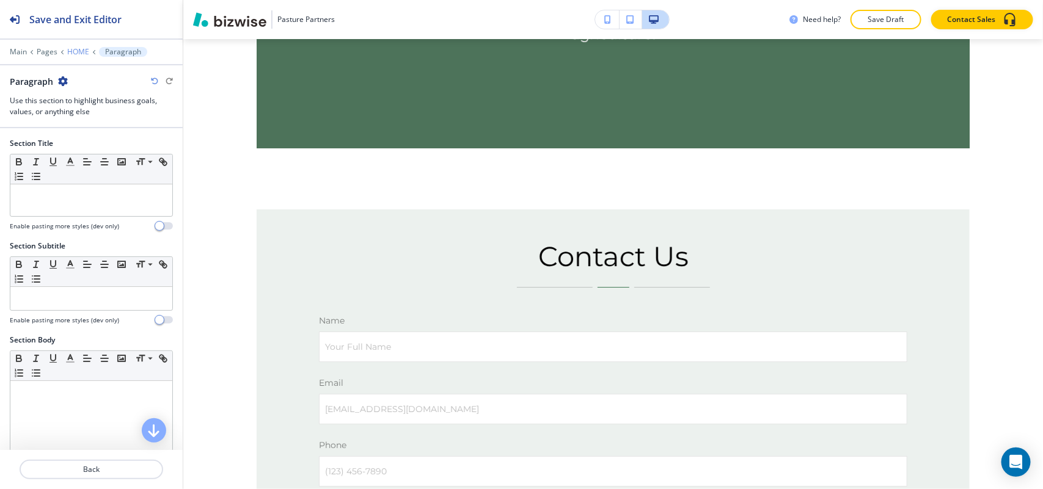
scroll to position [4633, 0]
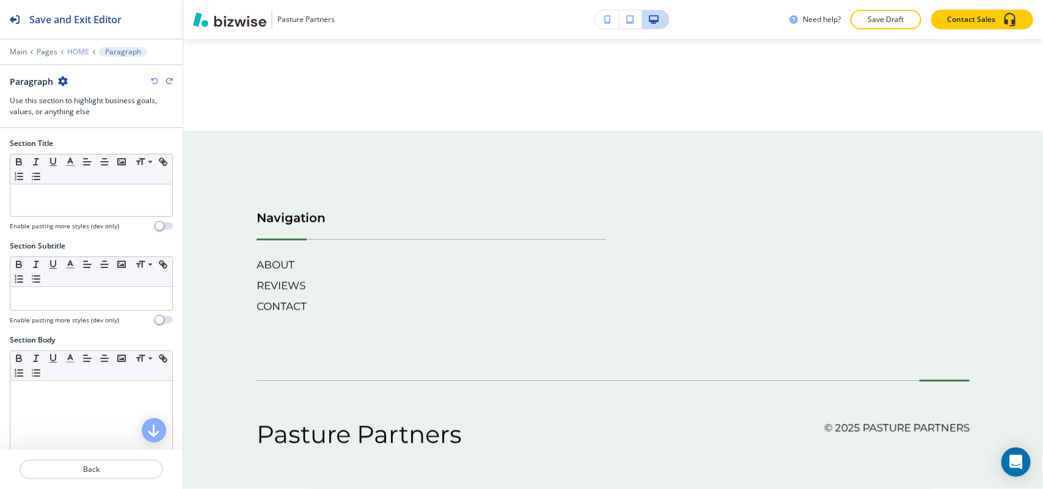
click at [76, 51] on p "HOME" at bounding box center [78, 52] width 22 height 9
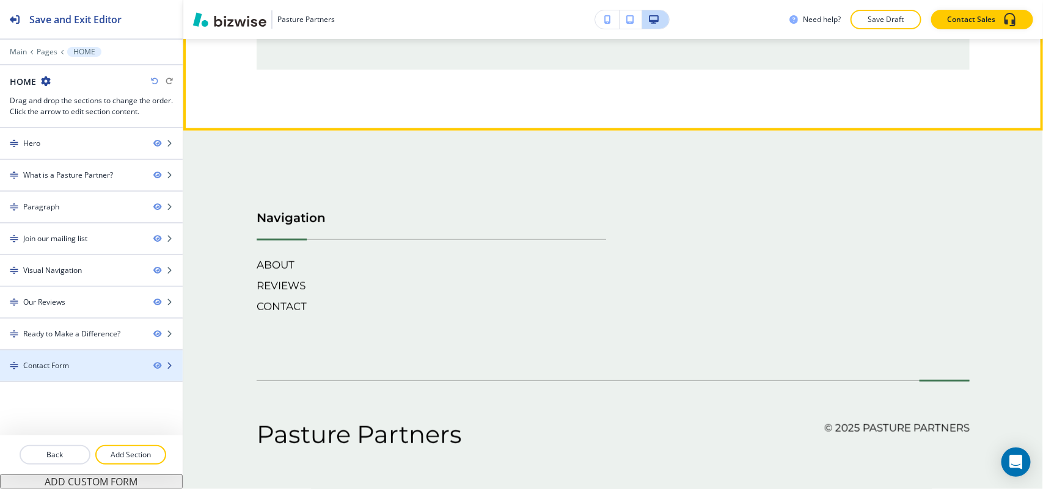
scroll to position [1076, 0]
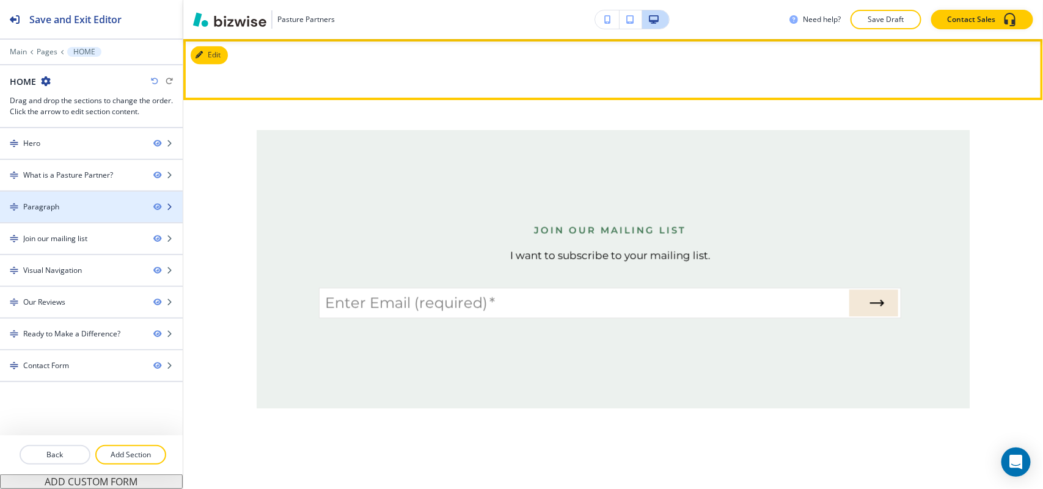
click at [83, 207] on div "Paragraph" at bounding box center [72, 207] width 144 height 11
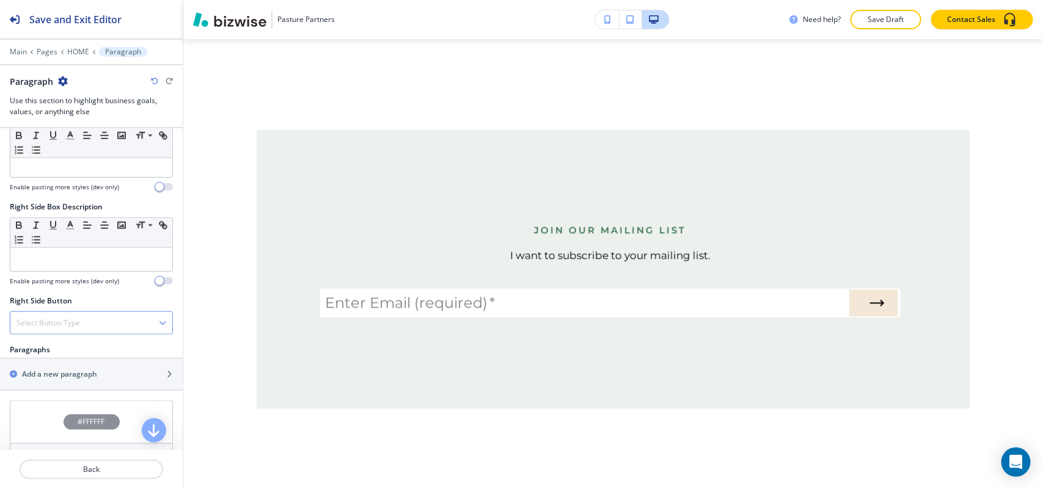
scroll to position [535, 0]
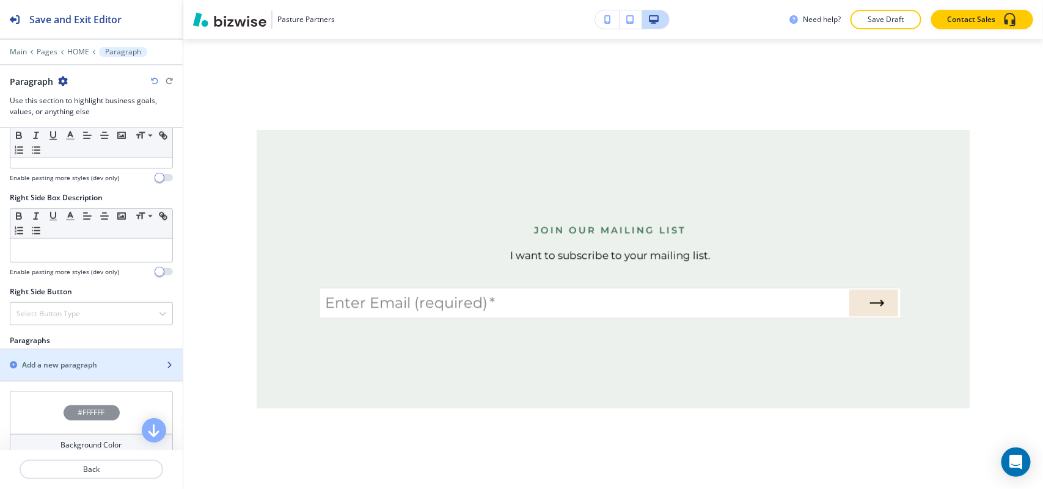
click at [62, 371] on h2 "Add a new paragraph" at bounding box center [59, 365] width 75 height 11
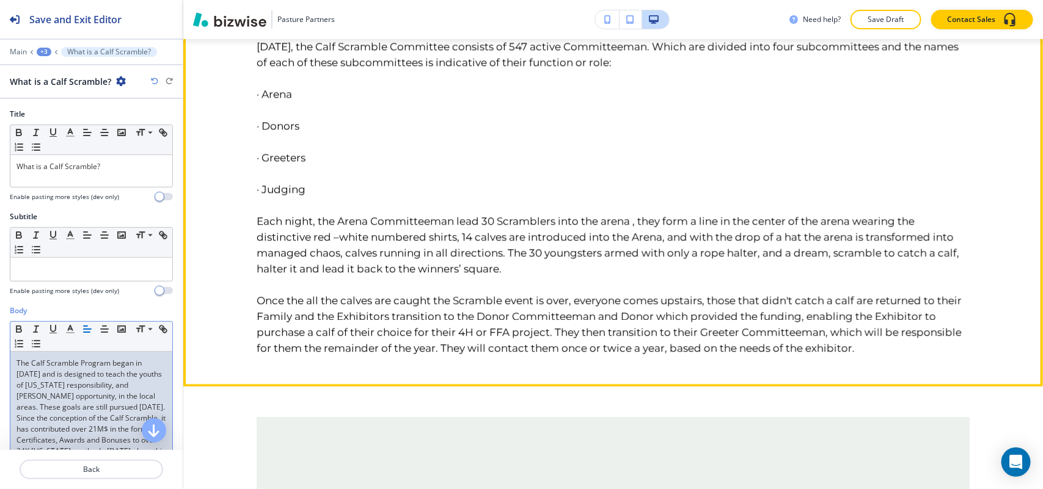
scroll to position [1305, 0]
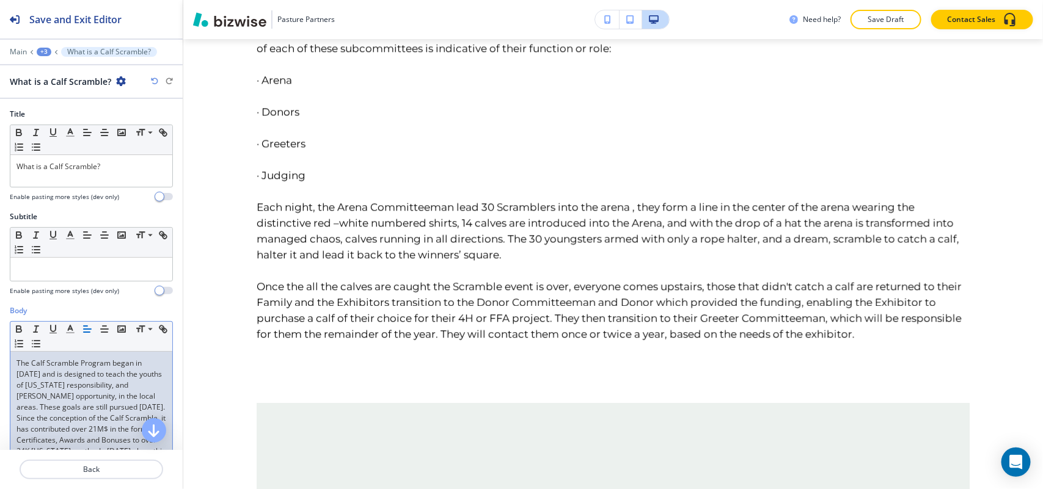
click at [77, 391] on p "The Calf Scramble Program began in [DATE] and is designed to teach the youths o…" at bounding box center [91, 435] width 150 height 154
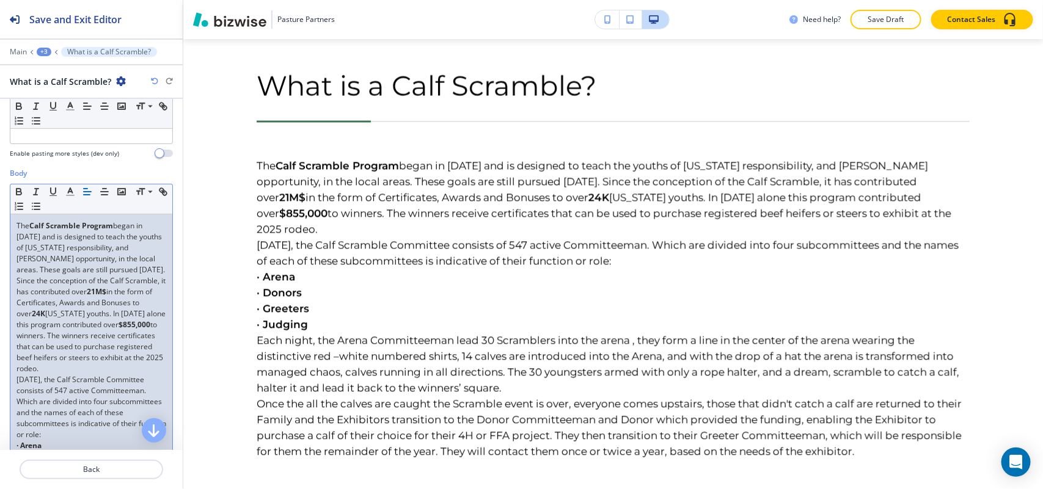
scroll to position [243, 0]
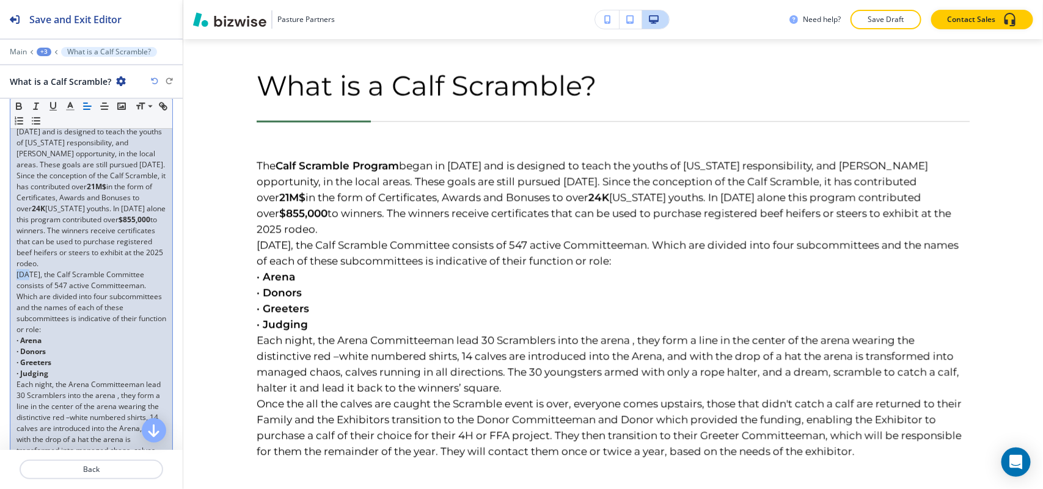
drag, startPoint x: 22, startPoint y: 286, endPoint x: 0, endPoint y: 286, distance: 22.0
click at [0, 286] on div "Body Small Normal Large Huge The Calf Scramble Program began in [DATE] and is d…" at bounding box center [91, 368] width 183 height 611
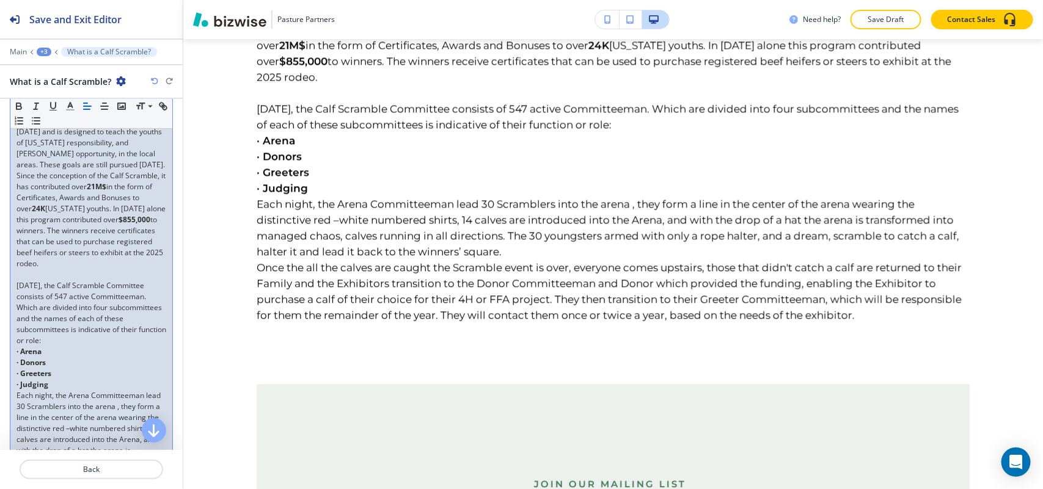
scroll to position [319, 0]
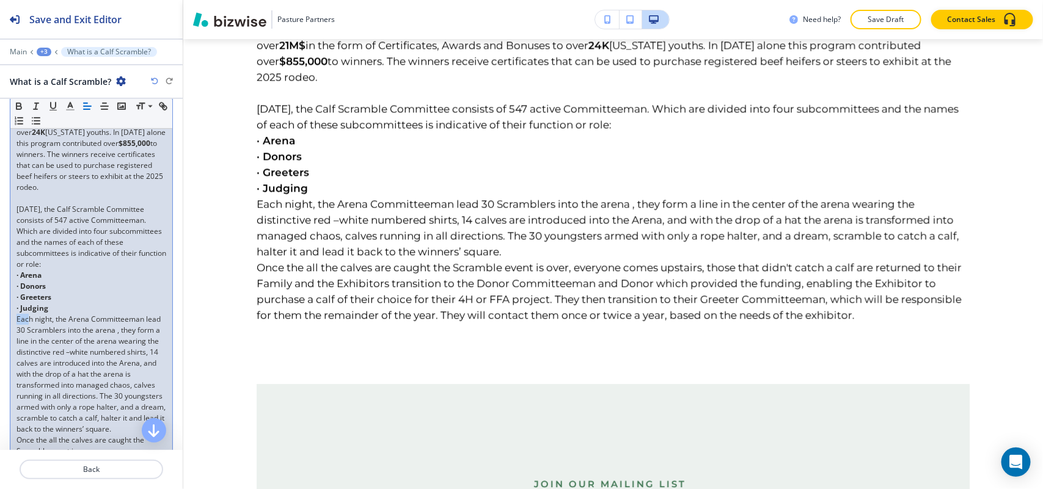
drag, startPoint x: 23, startPoint y: 331, endPoint x: 0, endPoint y: 331, distance: 22.6
click at [0, 331] on div "Body Small Normal Large Huge The Calf Scramble Program began in [DATE] and is d…" at bounding box center [91, 298] width 183 height 622
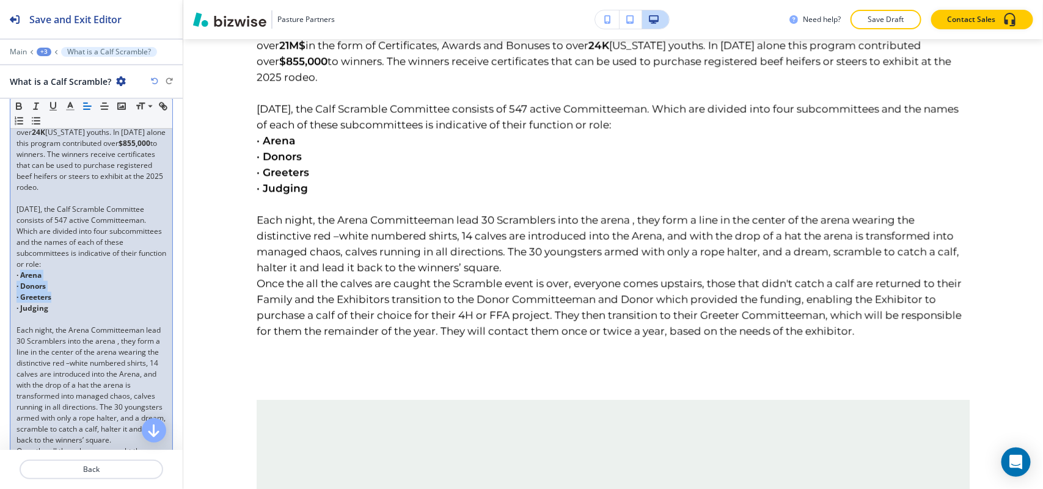
drag, startPoint x: 67, startPoint y: 315, endPoint x: 22, endPoint y: 283, distance: 55.3
click at [22, 283] on div "The Calf Scramble Program began in [DATE] and is designed to teach the youths o…" at bounding box center [91, 314] width 162 height 562
click at [58, 314] on p "· Judging" at bounding box center [91, 308] width 150 height 11
drag, startPoint x: 57, startPoint y: 323, endPoint x: 4, endPoint y: 288, distance: 62.7
click at [4, 288] on div "Body Small Normal Large Huge The Calf Scramble Program began in [DATE] and is d…" at bounding box center [91, 303] width 183 height 633
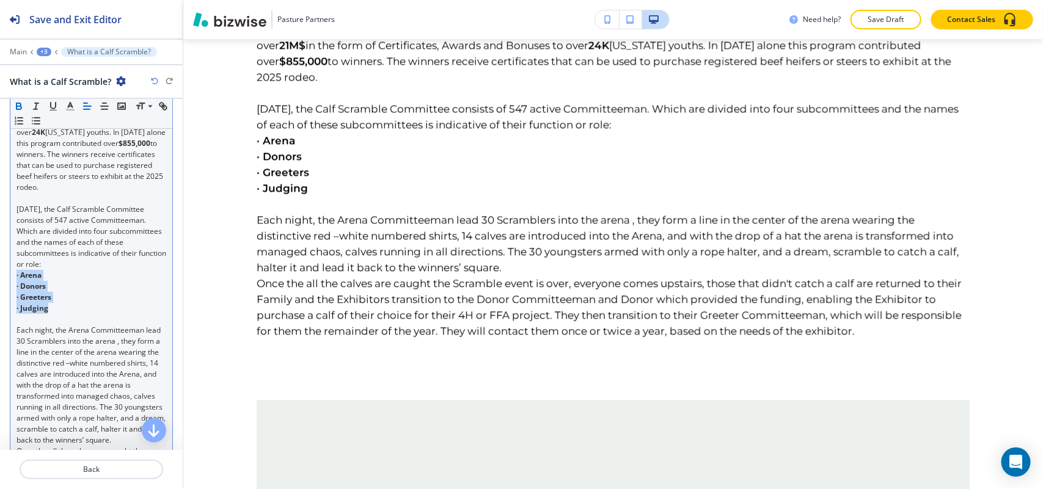
click at [18, 104] on icon "button" at bounding box center [18, 106] width 11 height 11
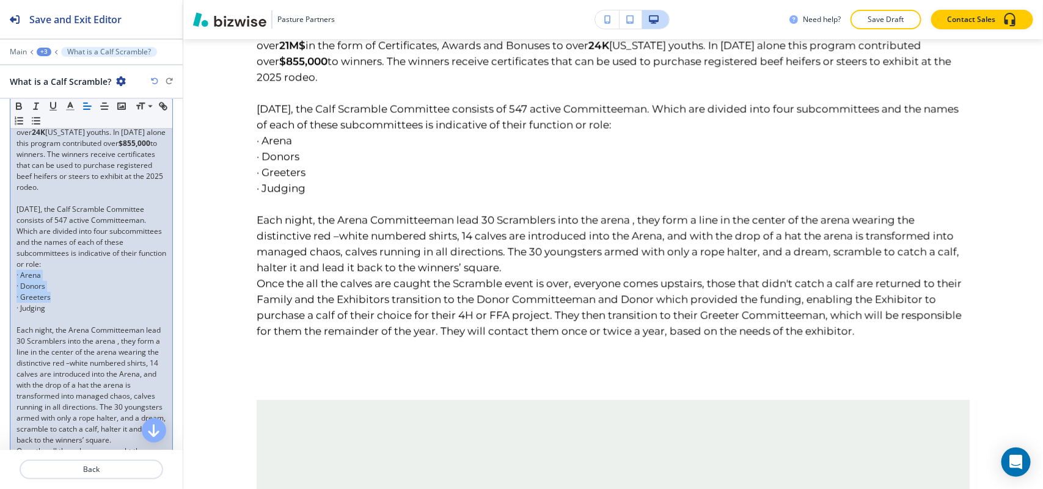
click at [51, 314] on p "· Judging" at bounding box center [91, 308] width 150 height 11
drag, startPoint x: 21, startPoint y: 318, endPoint x: 0, endPoint y: 320, distance: 21.4
click at [0, 320] on div "Body Small Normal Large Huge The Calf Scramble Program began in [DATE] and is d…" at bounding box center [91, 303] width 183 height 633
drag, startPoint x: 21, startPoint y: 307, endPoint x: 4, endPoint y: 307, distance: 17.1
click at [4, 307] on div "Body Small Normal Large Huge The Calf Scramble Program began in [DATE] and is d…" at bounding box center [91, 303] width 183 height 633
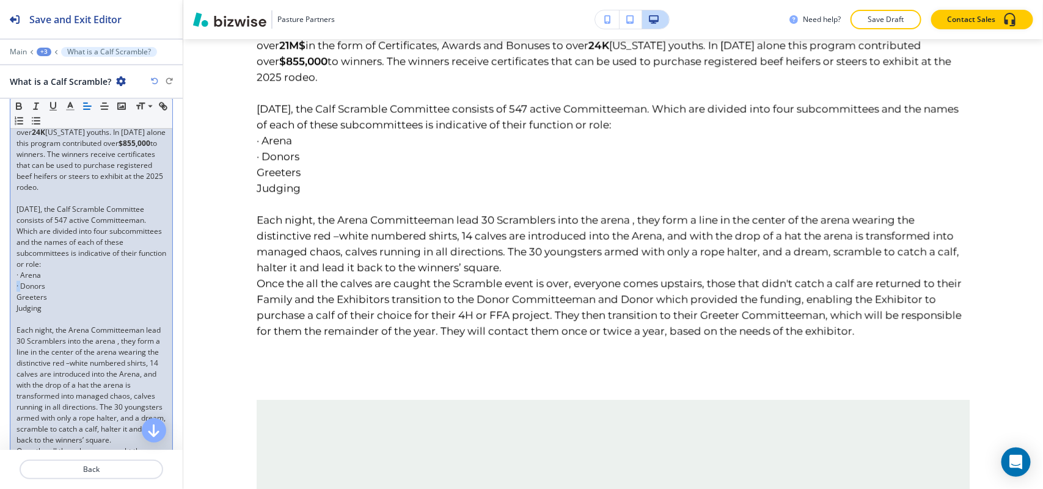
drag, startPoint x: 21, startPoint y: 298, endPoint x: 31, endPoint y: 289, distance: 13.0
click at [1, 297] on div "Body Small Normal Large Huge The Calf Scramble Program began in [DATE] and is d…" at bounding box center [91, 303] width 183 height 633
drag, startPoint x: 23, startPoint y: 288, endPoint x: 8, endPoint y: 287, distance: 14.7
click at [8, 287] on div "Body Small Normal Large Huge The Calf Scramble Program began in [DATE] and is d…" at bounding box center [91, 303] width 183 height 633
click at [26, 281] on p "· Arena" at bounding box center [91, 275] width 150 height 11
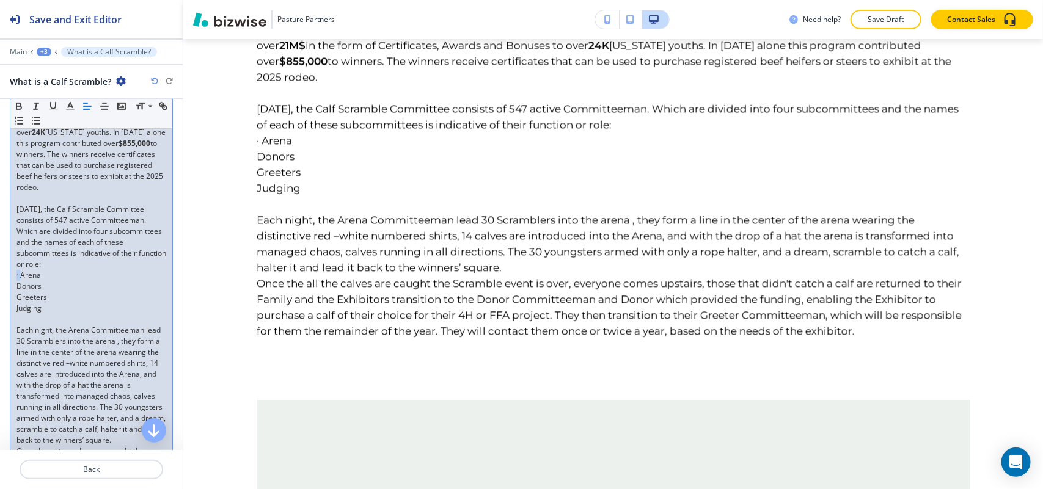
drag, startPoint x: 20, startPoint y: 287, endPoint x: 2, endPoint y: 287, distance: 17.7
click at [2, 287] on div "Body Small Normal Large Huge The Calf Scramble Program began in [DATE] and is d…" at bounding box center [91, 303] width 183 height 633
drag, startPoint x: 57, startPoint y: 322, endPoint x: 11, endPoint y: 285, distance: 58.7
click at [11, 285] on div "The Calf Scramble Program began in [DATE] and is designed to teach the youths o…" at bounding box center [91, 314] width 162 height 562
click at [42, 123] on icon "button" at bounding box center [36, 120] width 11 height 11
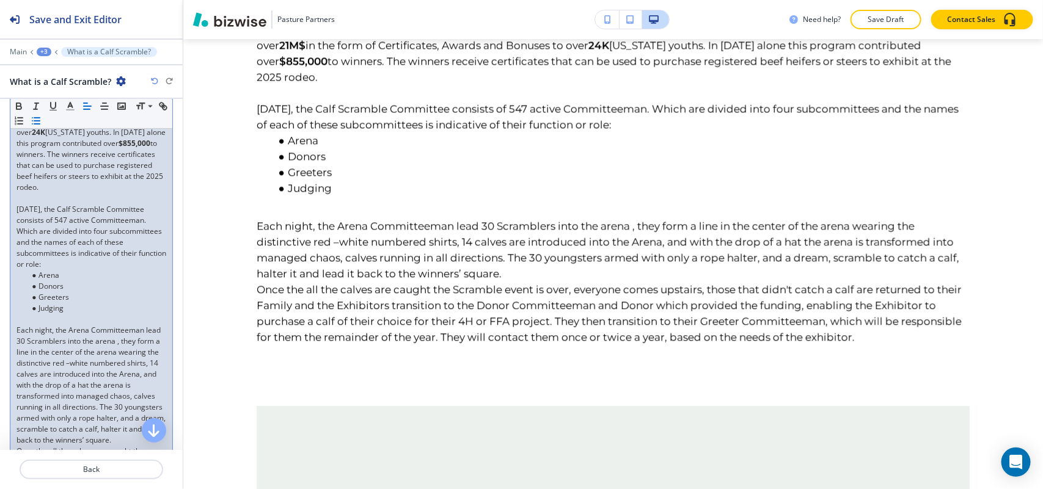
click at [32, 325] on p at bounding box center [91, 319] width 150 height 11
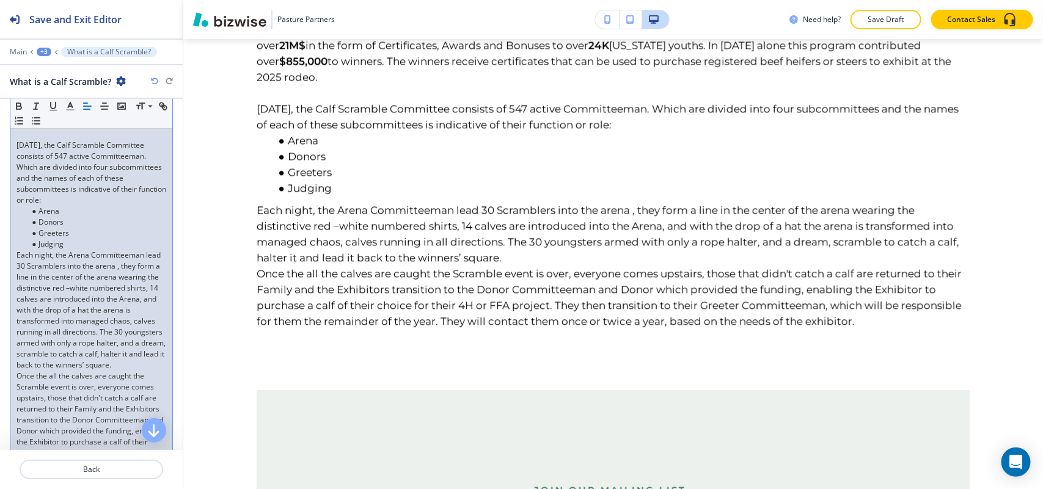
scroll to position [472, 0]
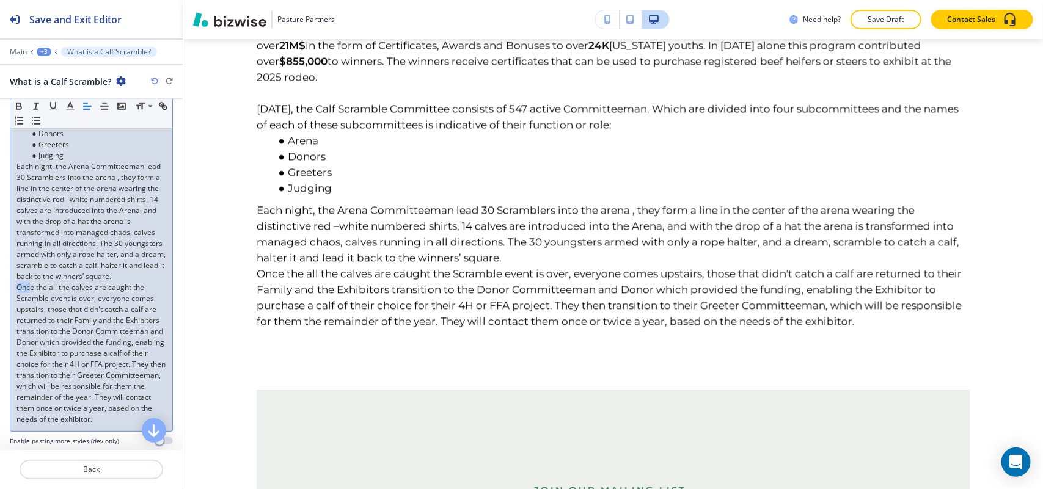
drag, startPoint x: 23, startPoint y: 309, endPoint x: 0, endPoint y: 309, distance: 23.2
click at [0, 309] on div "Body Small Normal Large Huge The Calf Scramble Program began in [DATE] and is d…" at bounding box center [91, 145] width 183 height 622
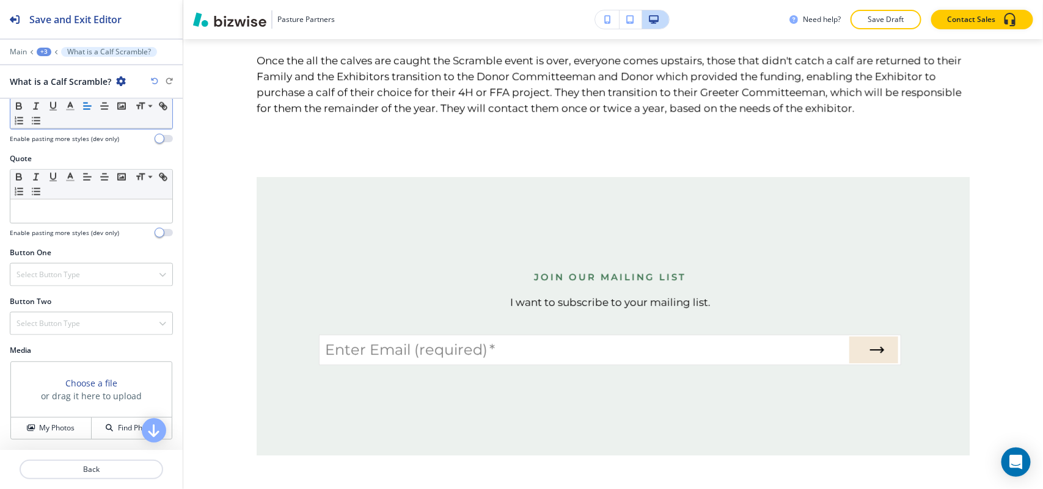
scroll to position [832, 0]
click at [44, 429] on h4 "My Photos" at bounding box center [56, 428] width 35 height 11
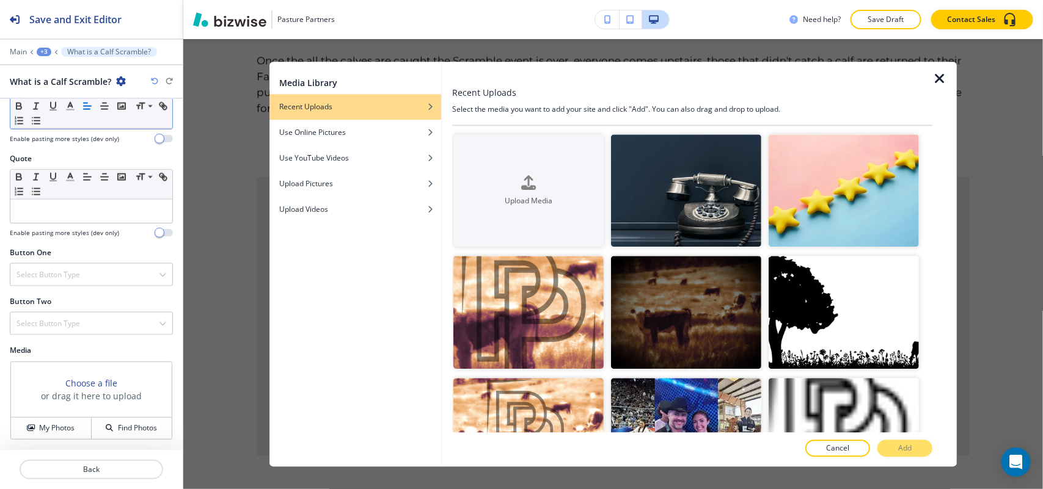
click at [941, 81] on icon "button" at bounding box center [939, 78] width 15 height 15
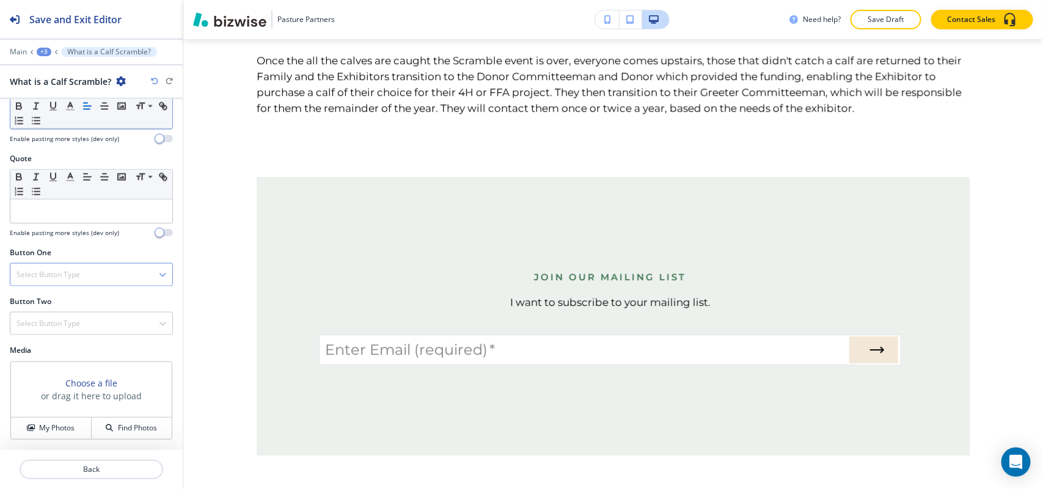
click at [77, 270] on h4 "Select Button Type" at bounding box center [48, 274] width 64 height 11
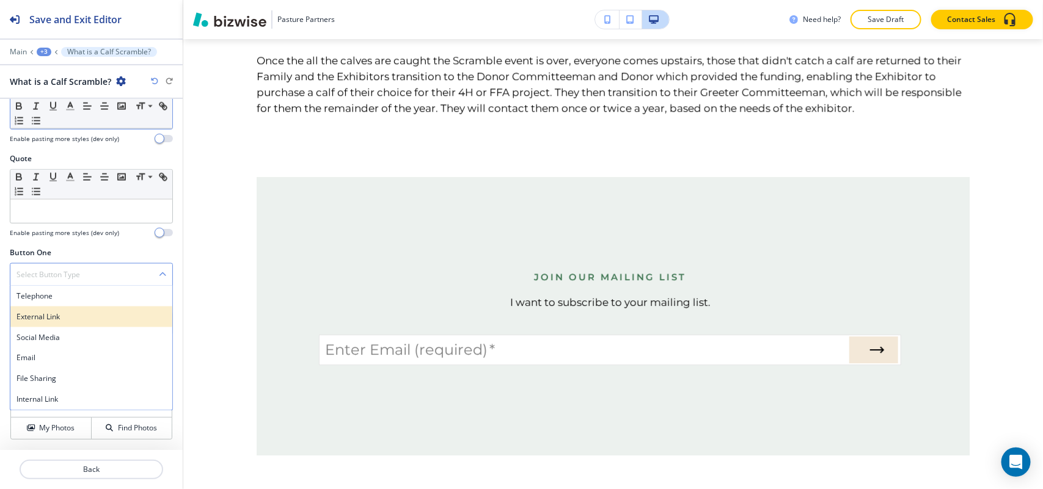
click at [63, 318] on h4 "External Link" at bounding box center [91, 317] width 150 height 11
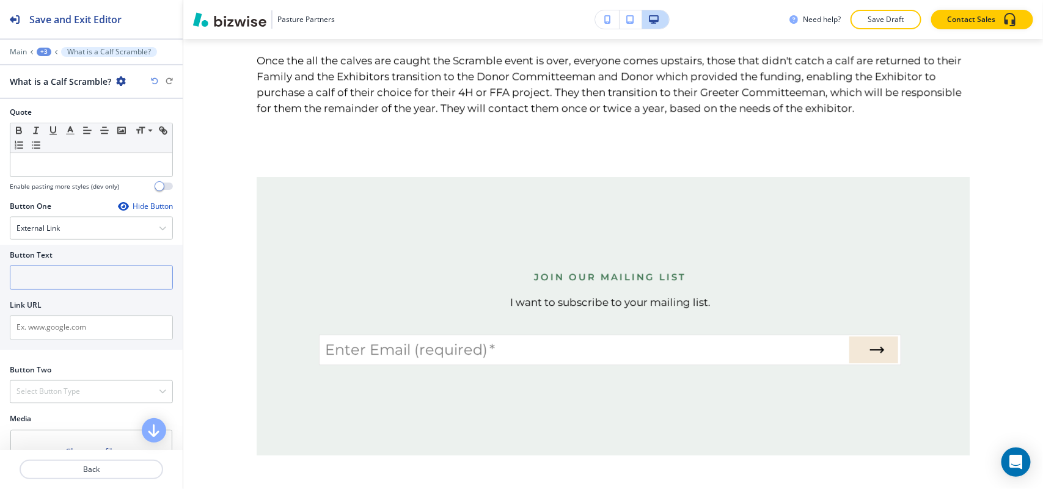
click at [68, 290] on input "text" at bounding box center [91, 278] width 163 height 24
paste input "Scrambler Videos and Info"
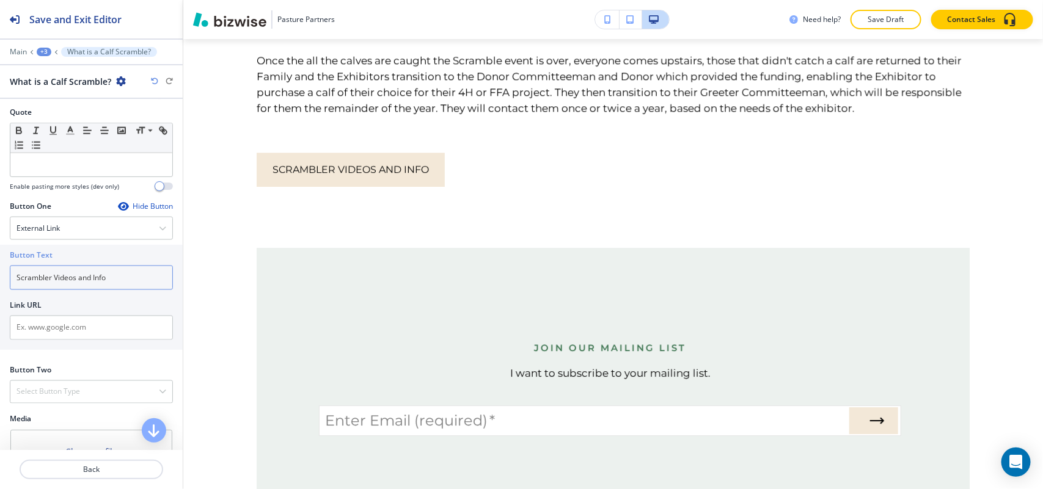
type input "Scrambler Videos and Info"
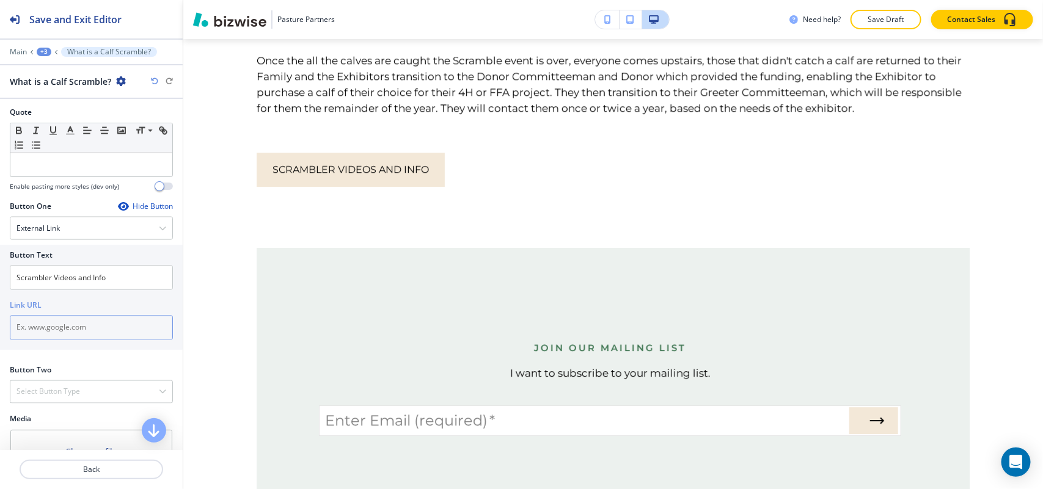
click at [101, 340] on input "text" at bounding box center [91, 328] width 163 height 24
paste input "[URL][DOMAIN_NAME]"
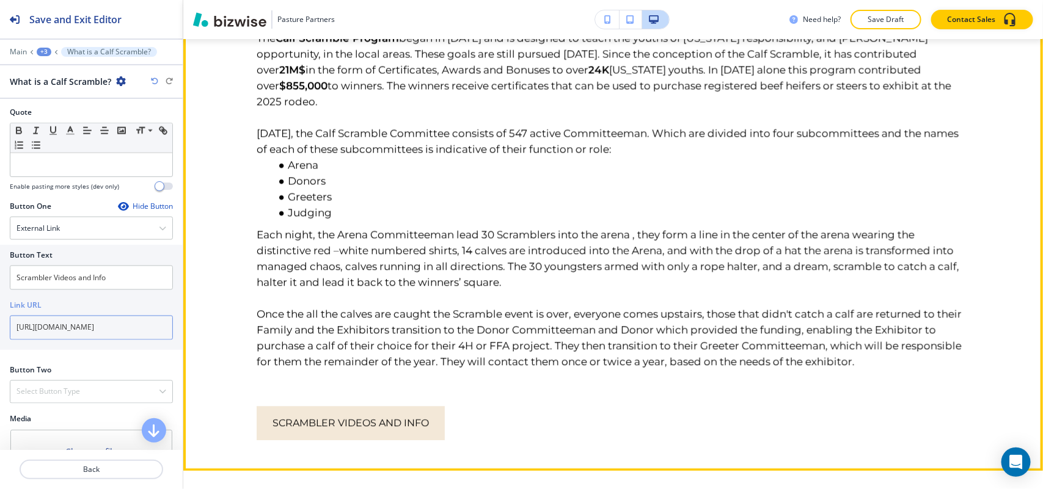
scroll to position [1305, 0]
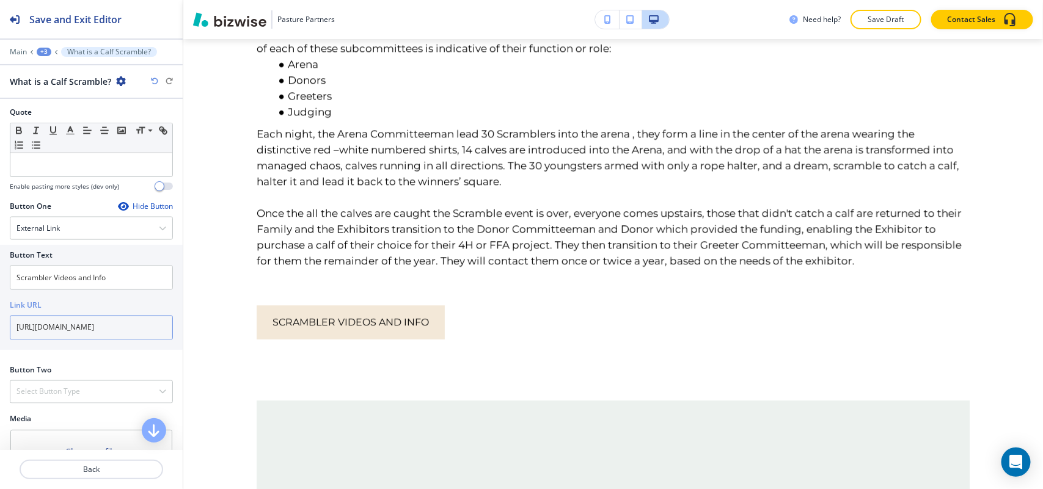
type input "[URL][DOMAIN_NAME]"
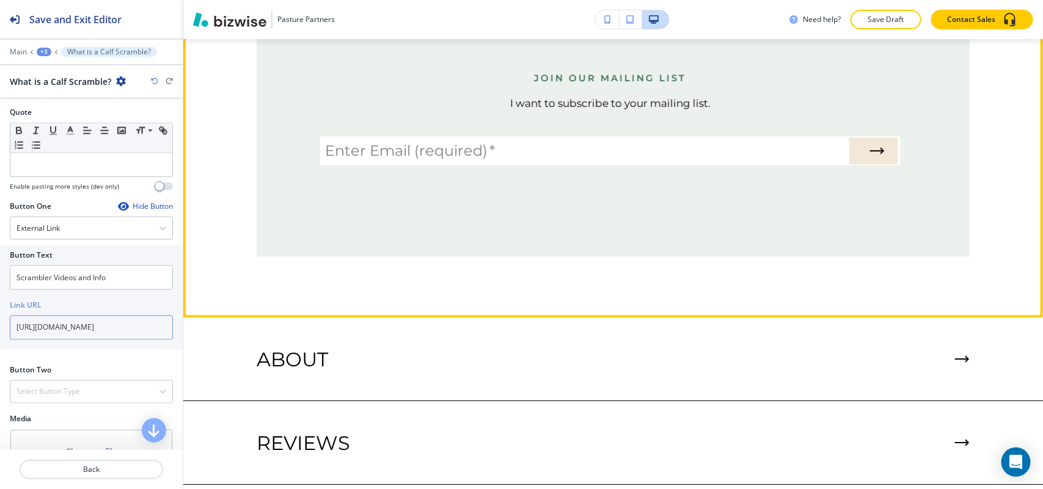
scroll to position [1763, 0]
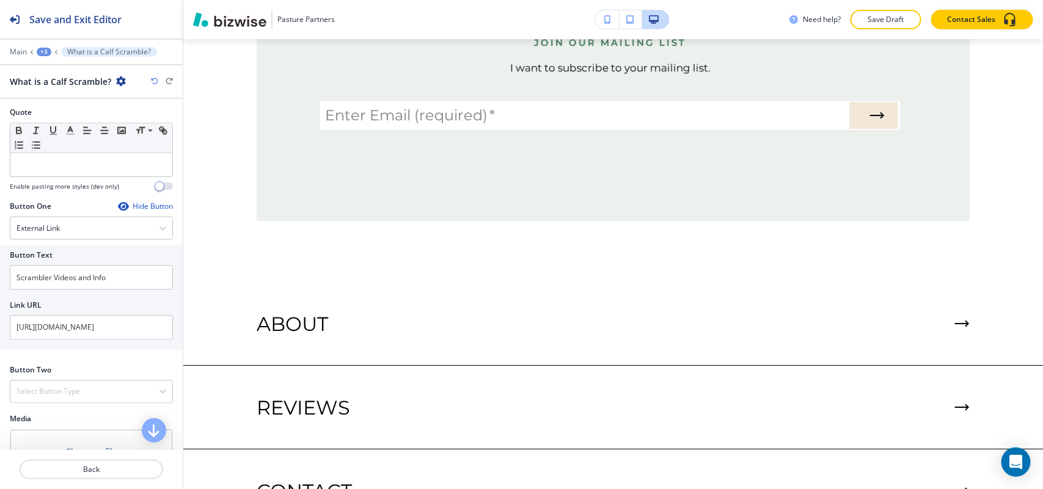
click at [48, 49] on div "+3" at bounding box center [44, 52] width 15 height 9
click at [54, 92] on p "HOME" at bounding box center [76, 94] width 62 height 11
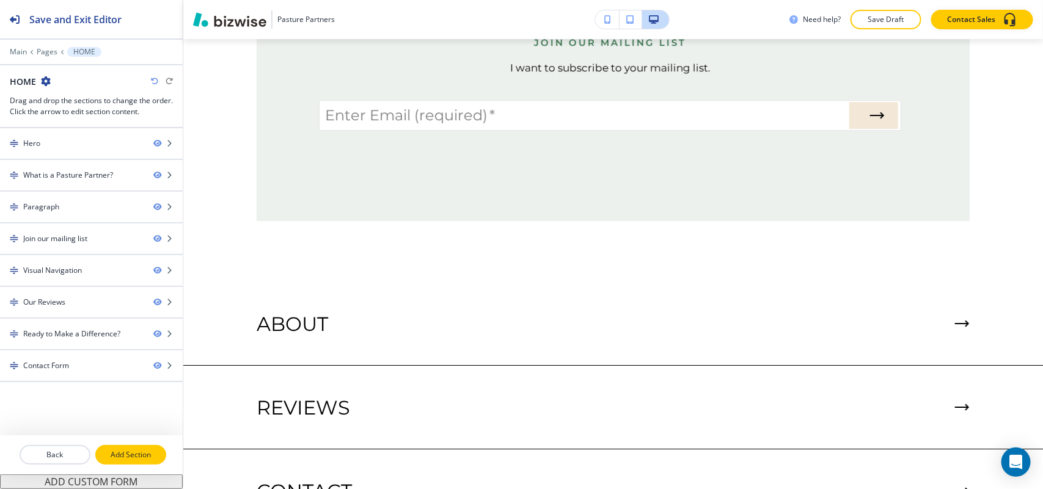
click at [120, 454] on p "Add Section" at bounding box center [131, 455] width 68 height 11
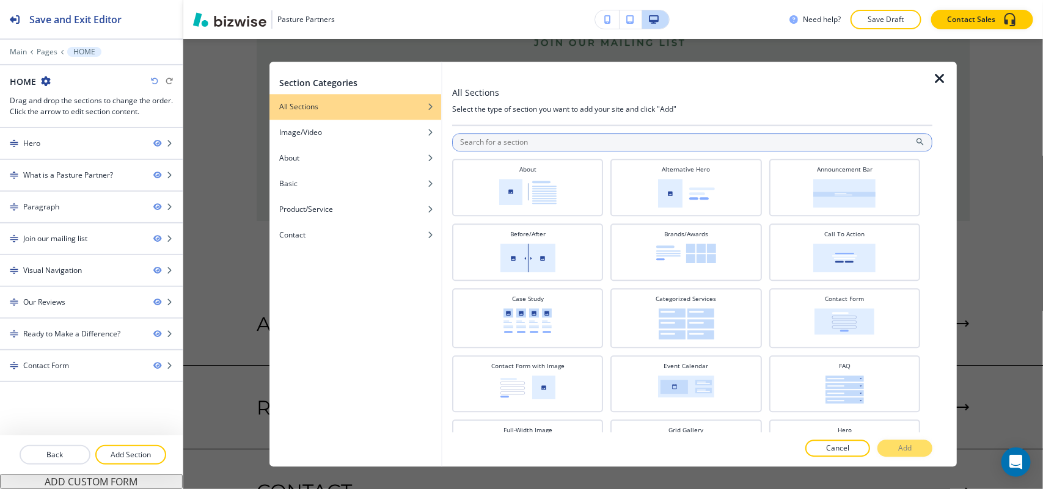
click at [606, 147] on input "text" at bounding box center [692, 142] width 480 height 18
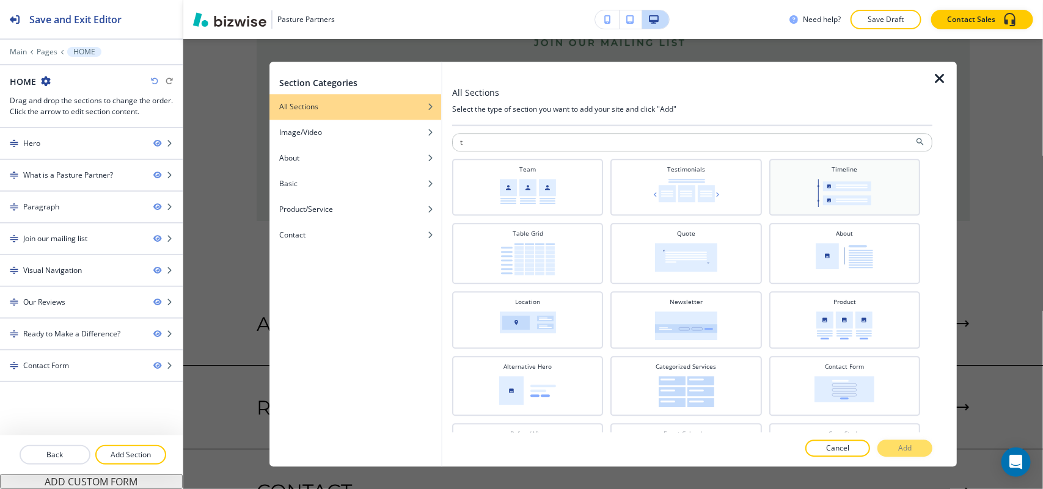
type input "t"
click at [829, 179] on img at bounding box center [845, 193] width 54 height 28
click at [904, 445] on p "Add" at bounding box center [904, 448] width 13 height 11
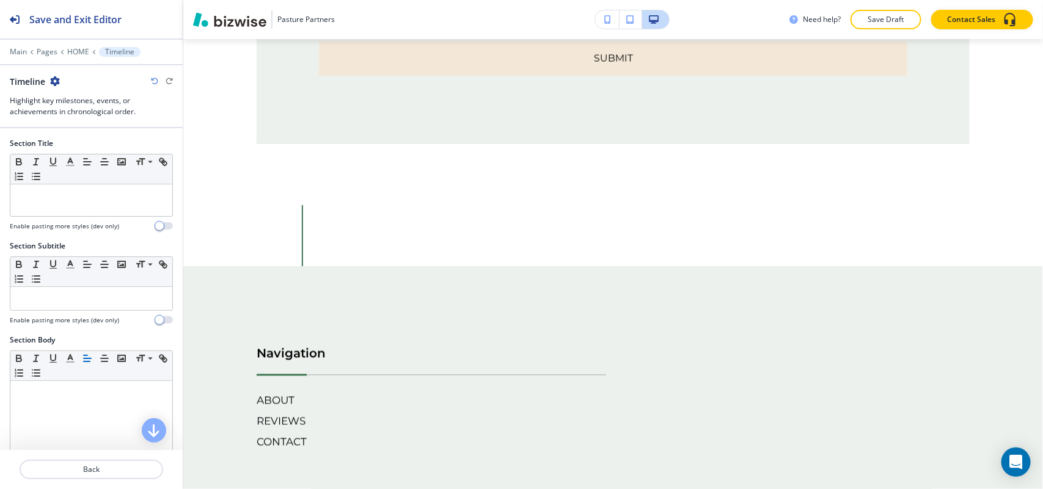
scroll to position [5192, 0]
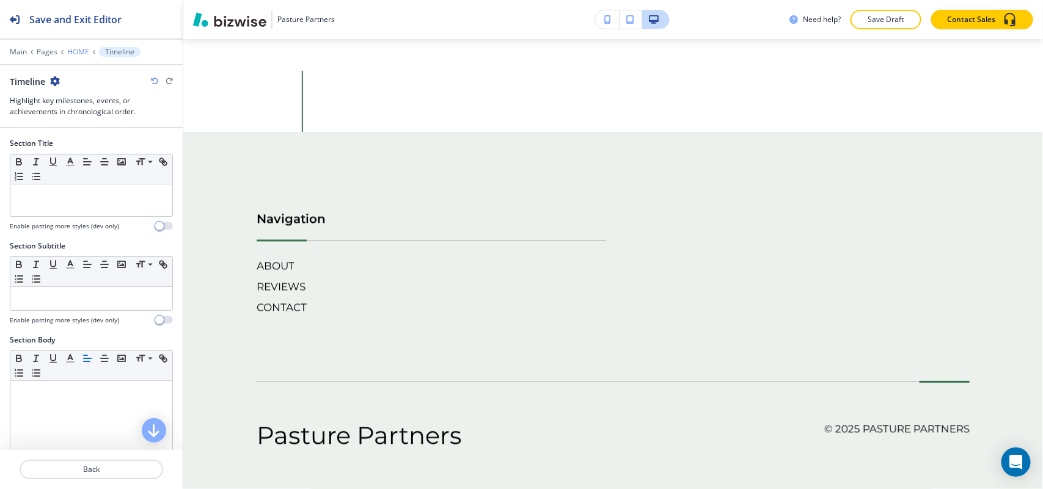
click at [74, 50] on p "HOME" at bounding box center [78, 52] width 22 height 9
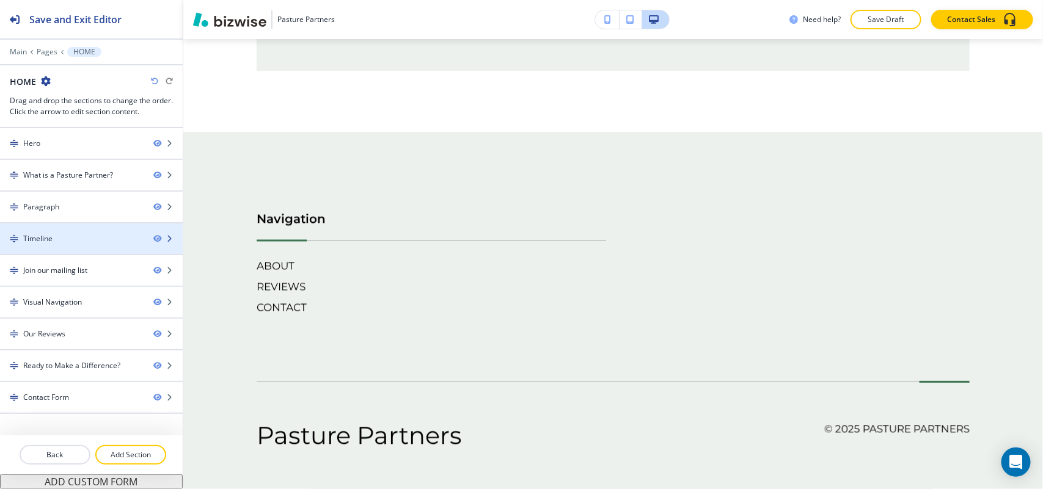
scroll to position [1635, 0]
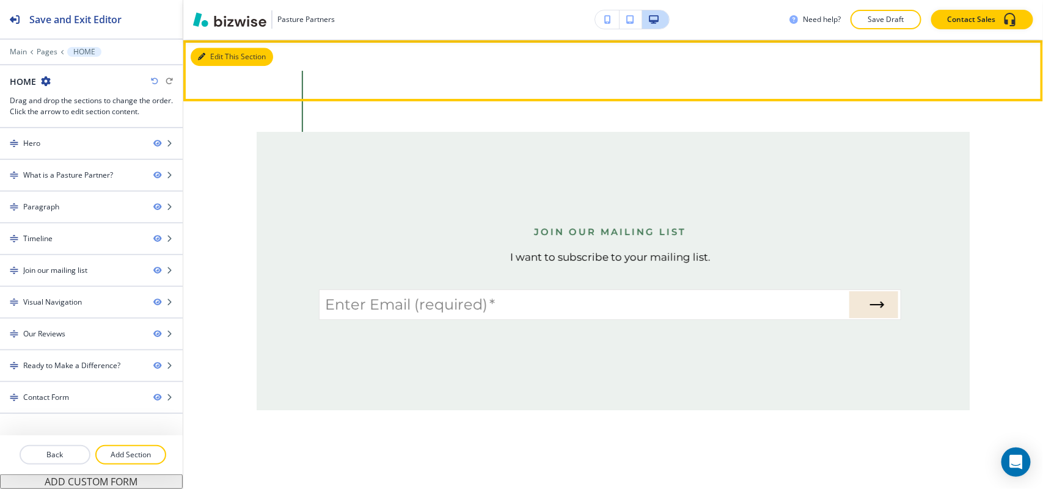
click at [212, 56] on button "Edit This Section" at bounding box center [232, 57] width 82 height 18
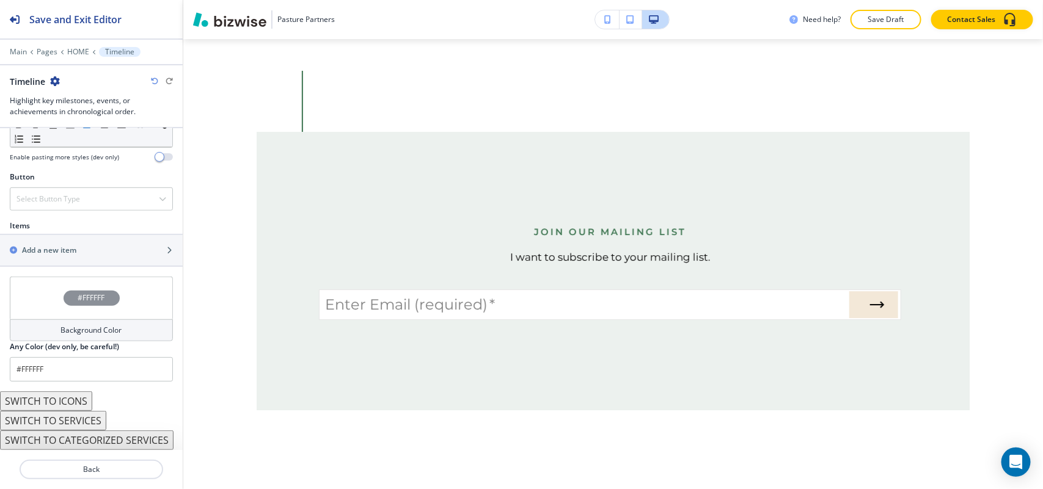
scroll to position [401, 0]
click at [77, 248] on div "Add a new item" at bounding box center [78, 250] width 156 height 11
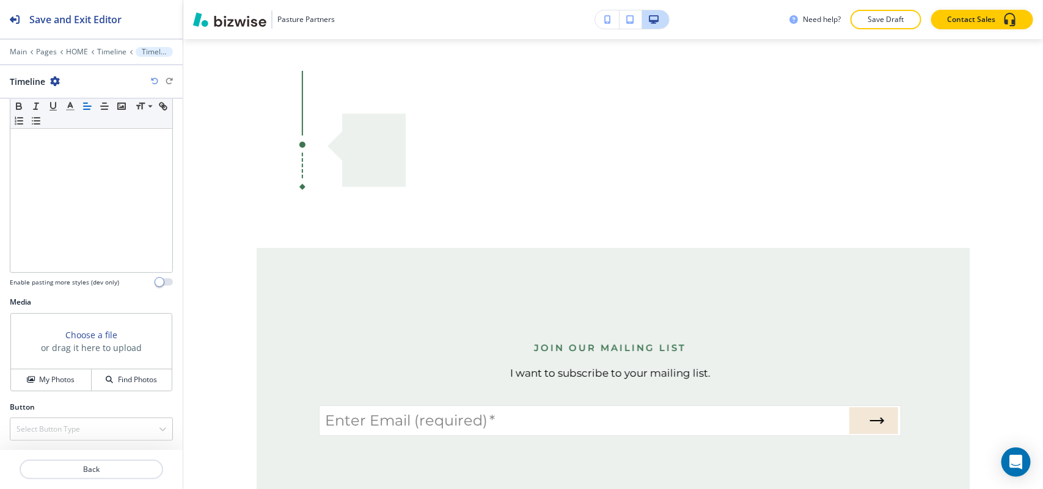
scroll to position [241, 0]
click at [38, 373] on button "My Photos" at bounding box center [51, 379] width 81 height 21
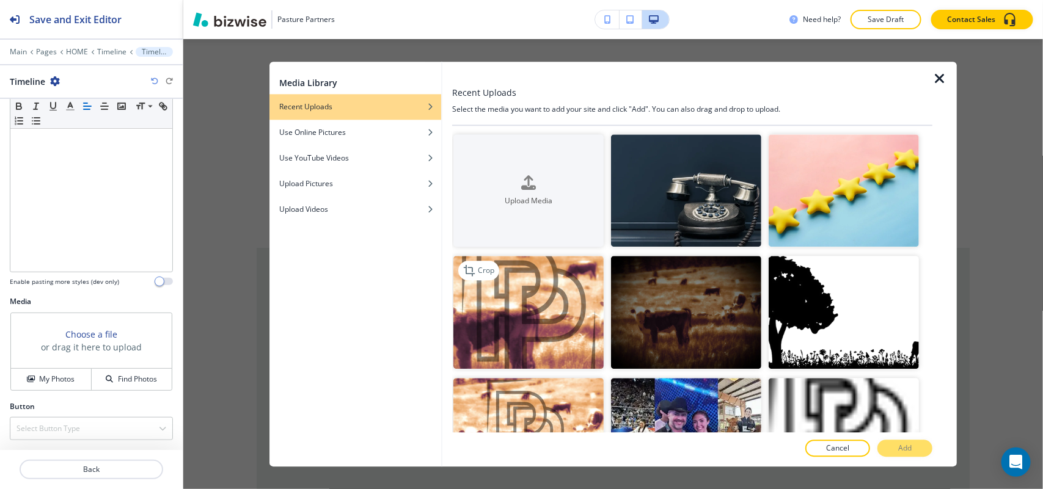
click at [530, 295] on img "button" at bounding box center [528, 312] width 150 height 113
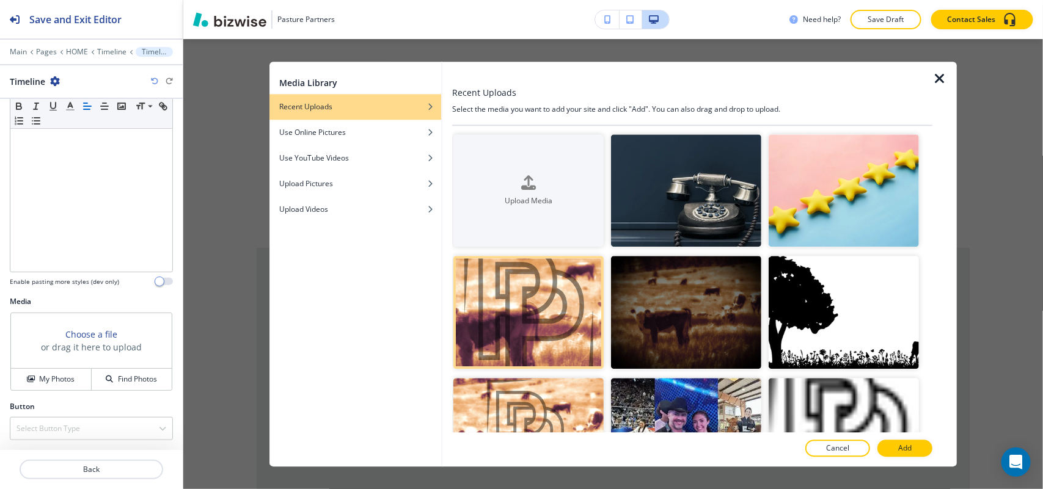
click at [912, 450] on button "Add" at bounding box center [904, 448] width 55 height 17
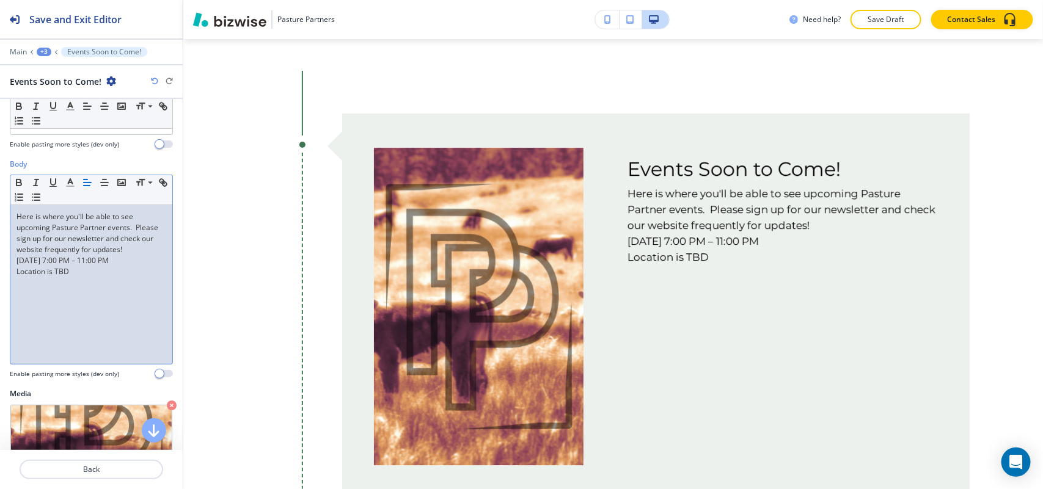
scroll to position [153, 0]
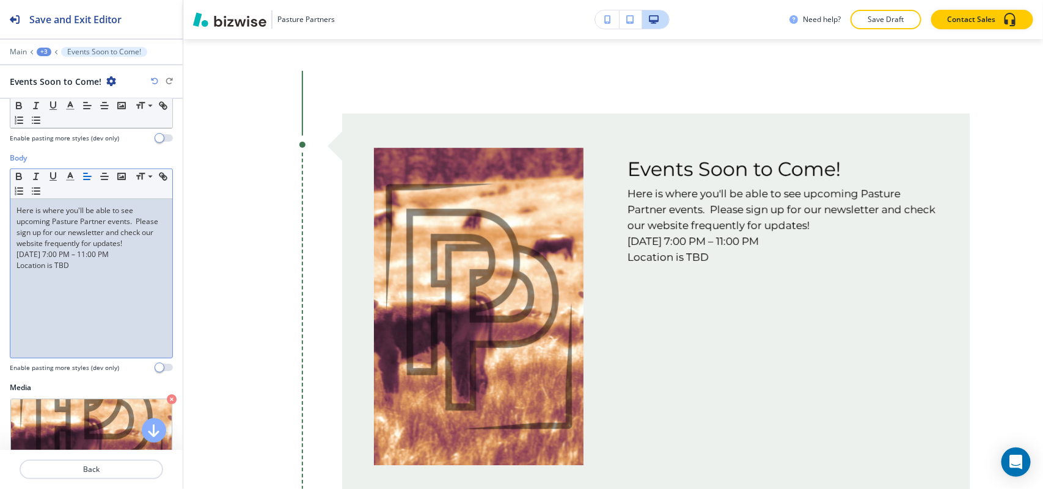
click at [86, 271] on p "Location is TBD" at bounding box center [91, 265] width 150 height 11
click at [49, 249] on p "Here is where you'll be able to see upcoming Pasture Partner events. Please sig…" at bounding box center [91, 227] width 150 height 44
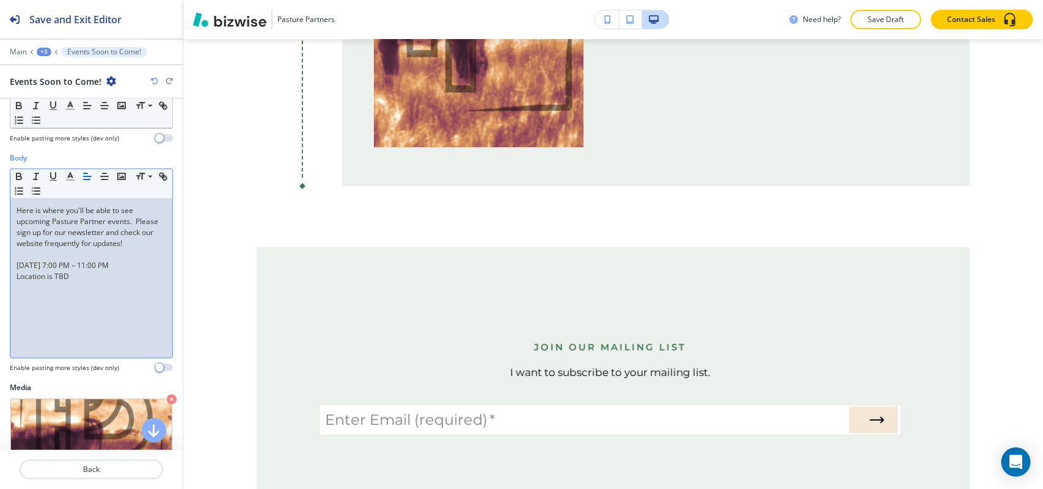
scroll to position [2093, 0]
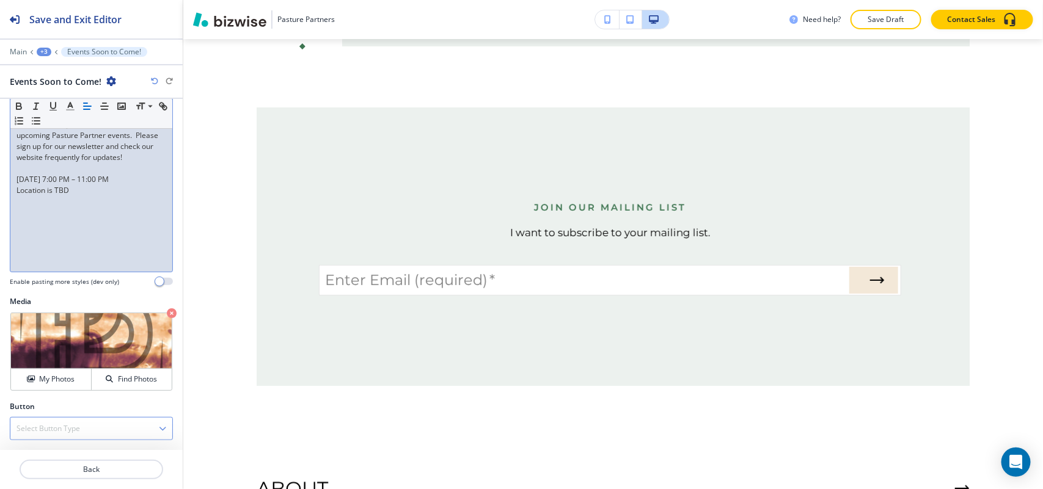
click at [65, 426] on h4 "Select Button Type" at bounding box center [48, 428] width 64 height 11
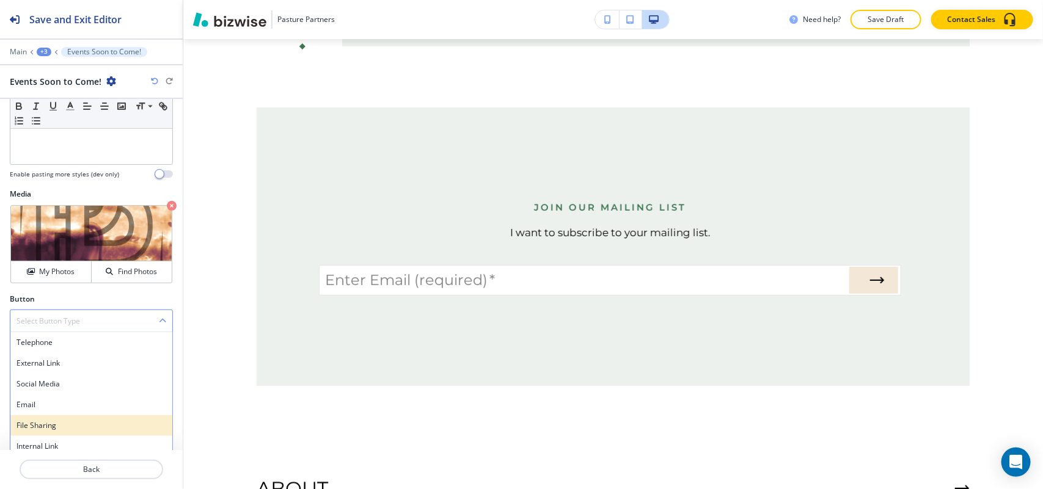
scroll to position [356, 0]
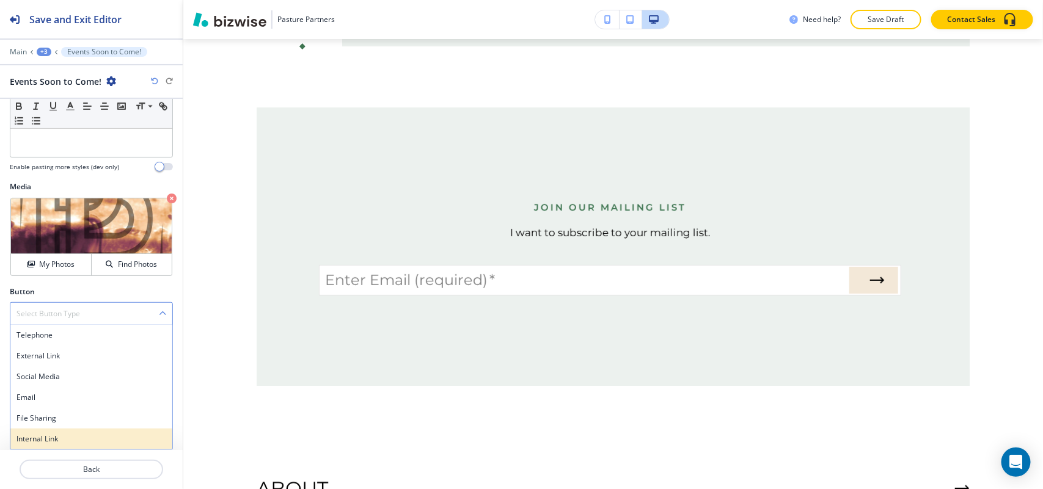
click at [51, 435] on h4 "Internal Link" at bounding box center [91, 439] width 150 height 11
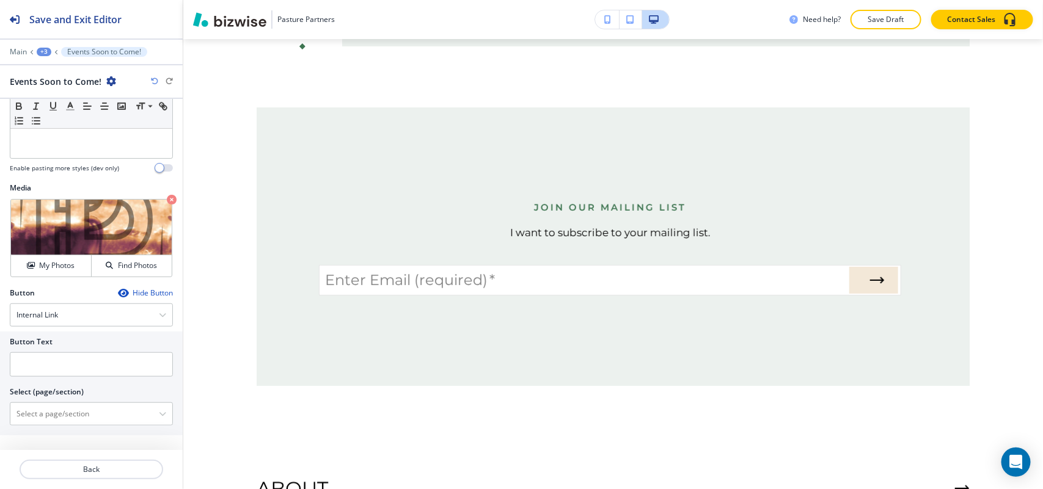
scroll to position [346, 0]
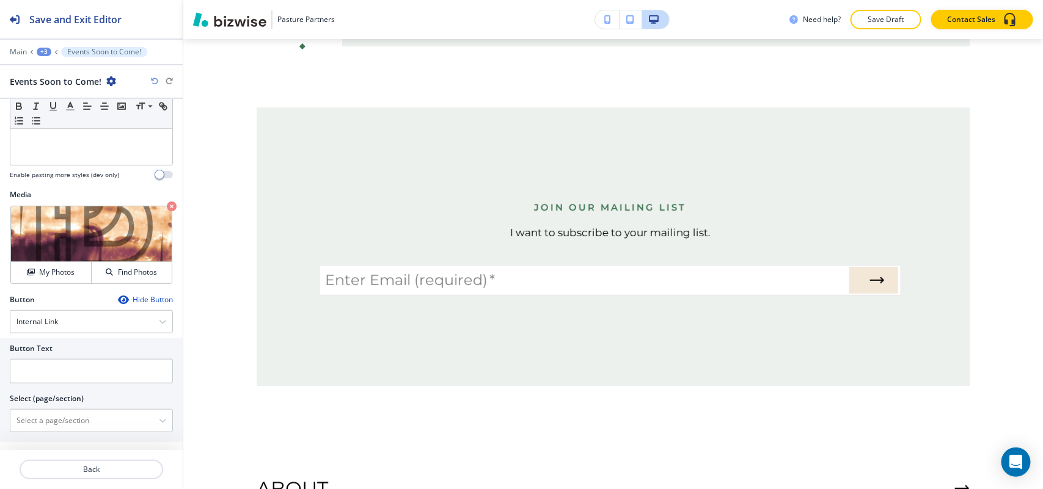
click at [57, 394] on div "Button Text Select (page/section) HOME HOME | Hero HOME | What is a Pasture Par…" at bounding box center [91, 386] width 163 height 94
click at [60, 378] on input "text" at bounding box center [91, 371] width 163 height 24
click at [46, 417] on \(page\/section\) "Manual Input" at bounding box center [84, 421] width 148 height 21
paste \(page\/section\) "Details"
drag, startPoint x: 45, startPoint y: 423, endPoint x: 0, endPoint y: 422, distance: 44.6
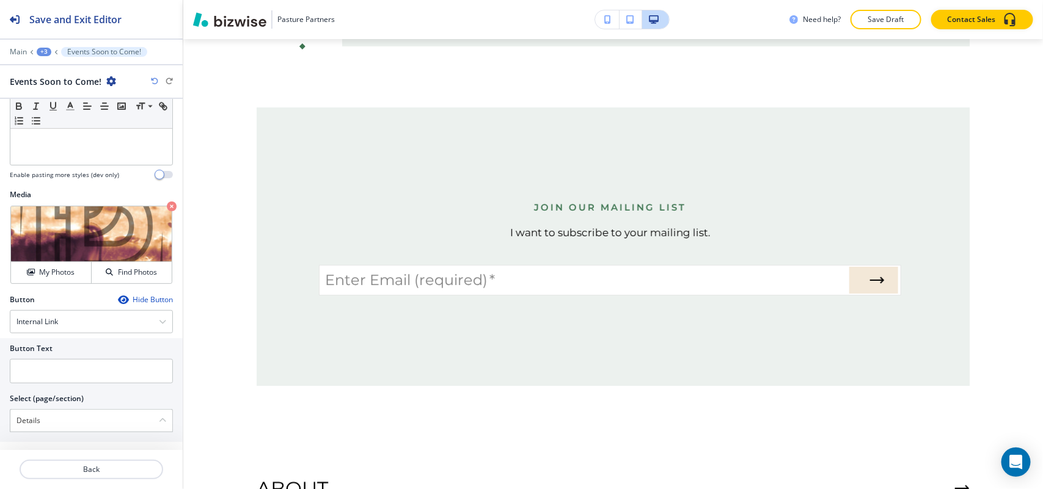
click at [0, 422] on div "Button Text Select (page/section) Details" at bounding box center [91, 391] width 183 height 104
type \(page\/section\) "Details"
click at [68, 381] on input "text" at bounding box center [91, 371] width 163 height 24
paste input "Details"
type input "Details"
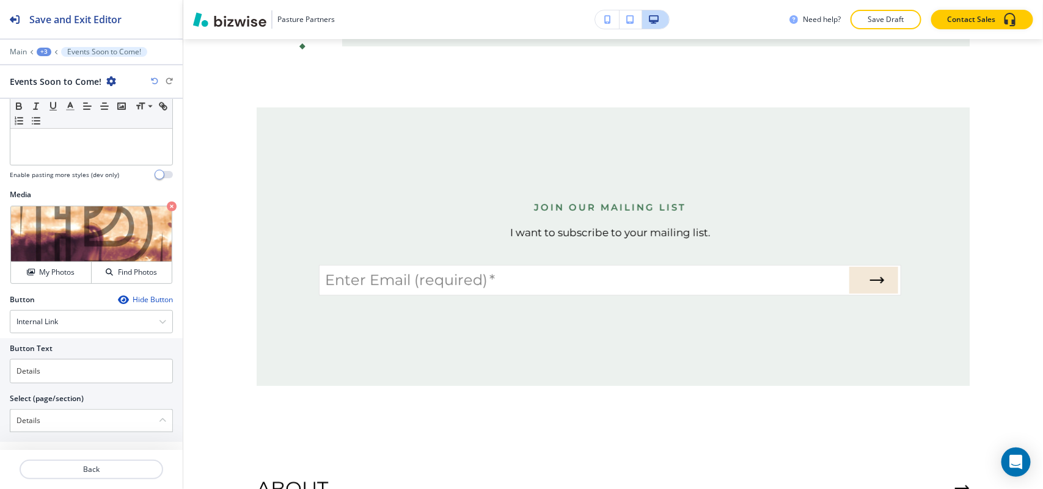
drag, startPoint x: 38, startPoint y: 412, endPoint x: 0, endPoint y: 419, distance: 38.5
click at [0, 419] on div "Button Text Details Select (page/section) Details" at bounding box center [91, 391] width 183 height 104
click at [76, 423] on \(page\/section\) "Details" at bounding box center [84, 421] width 148 height 21
click at [0, 420] on div "Button Text Details Select (page/section) Details" at bounding box center [91, 391] width 183 height 104
click at [73, 420] on \(page\/section\) "Details" at bounding box center [84, 421] width 148 height 21
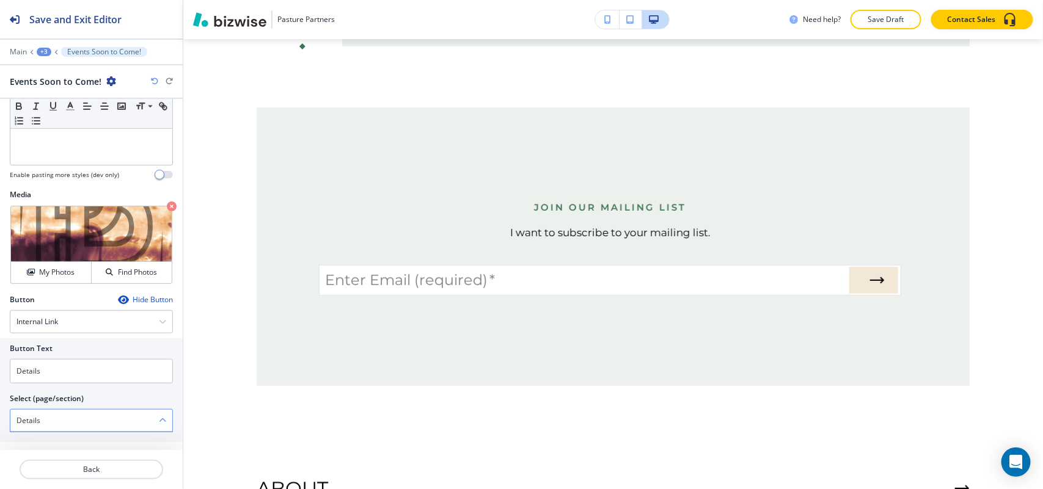
click at [73, 420] on \(page\/section\) "Details" at bounding box center [84, 421] width 148 height 21
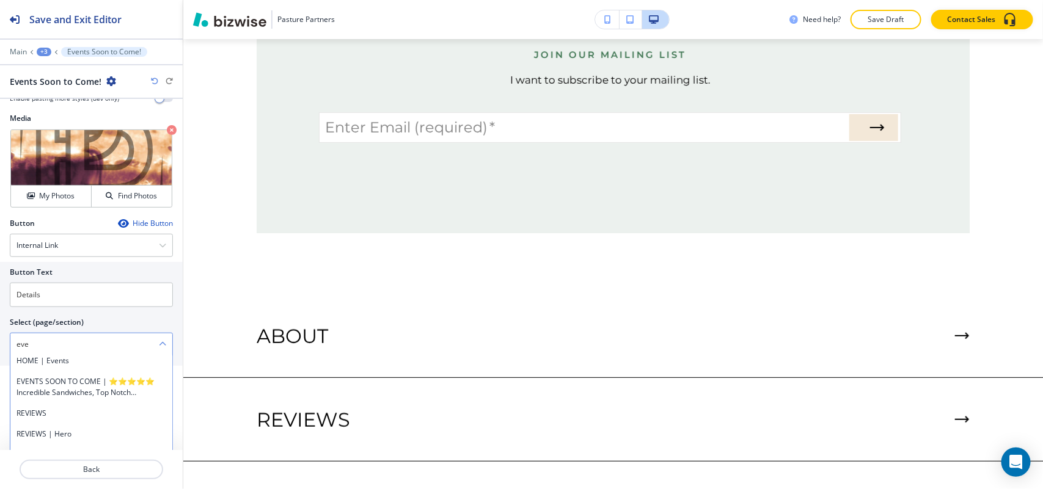
scroll to position [153, 0]
click at [63, 338] on \(page\/section\) "eve" at bounding box center [84, 344] width 148 height 21
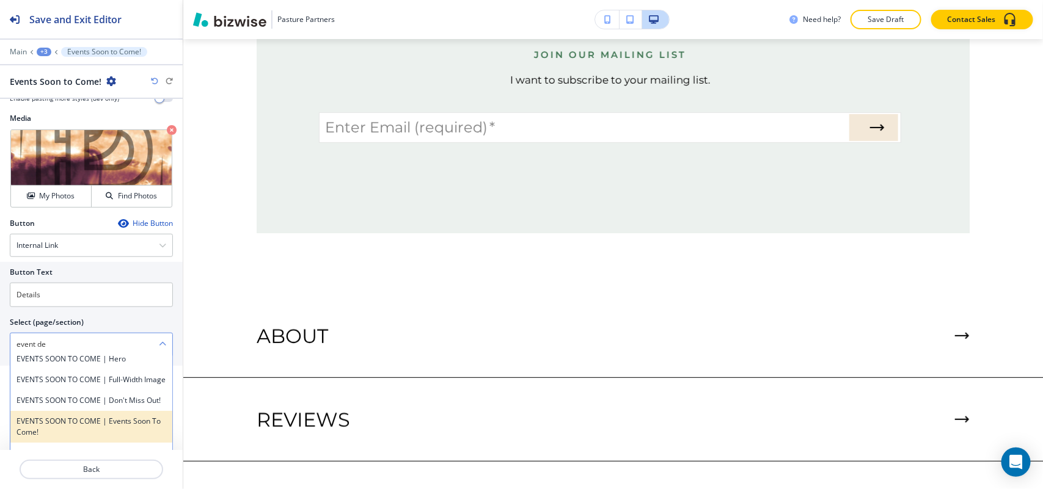
scroll to position [0, 0]
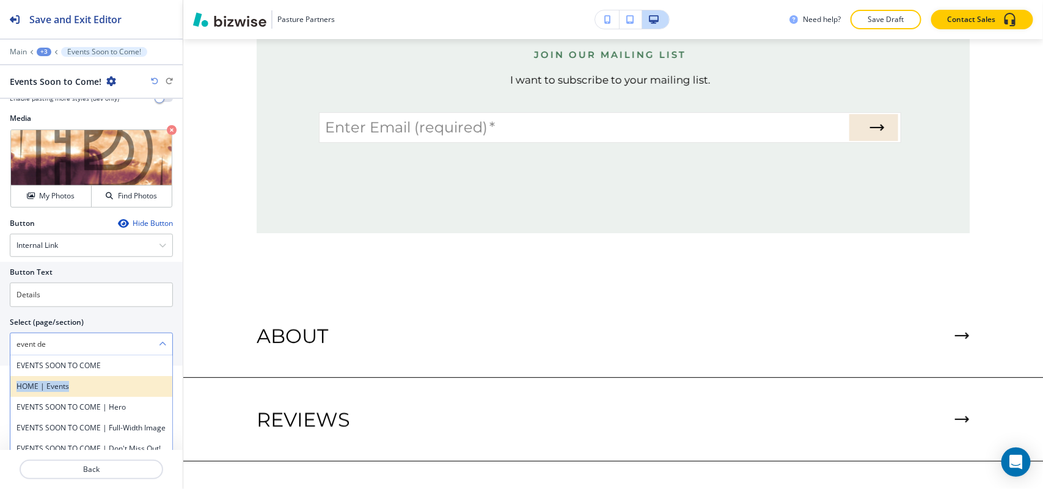
drag, startPoint x: 100, startPoint y: 368, endPoint x: 145, endPoint y: 393, distance: 51.7
click at [145, 393] on div "EVENTS SOON TO COME HOME | Events EVENTS SOON TO COME | Hero EVENTS SOON TO COM…" at bounding box center [91, 447] width 163 height 183
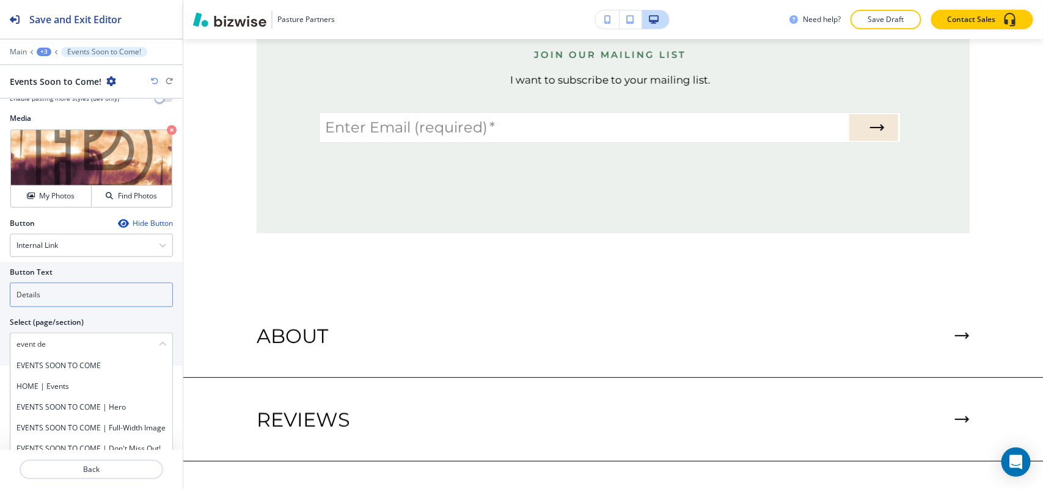
click at [92, 365] on h4 "EVENTS SOON TO COME" at bounding box center [91, 365] width 150 height 11
type \(page\/section\) "EVENTS SOON TO COME"
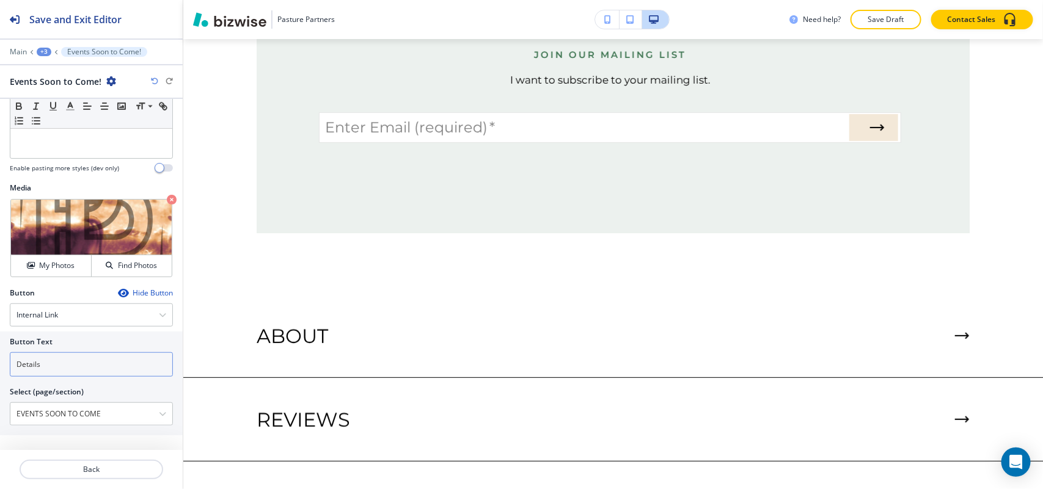
scroll to position [356, 0]
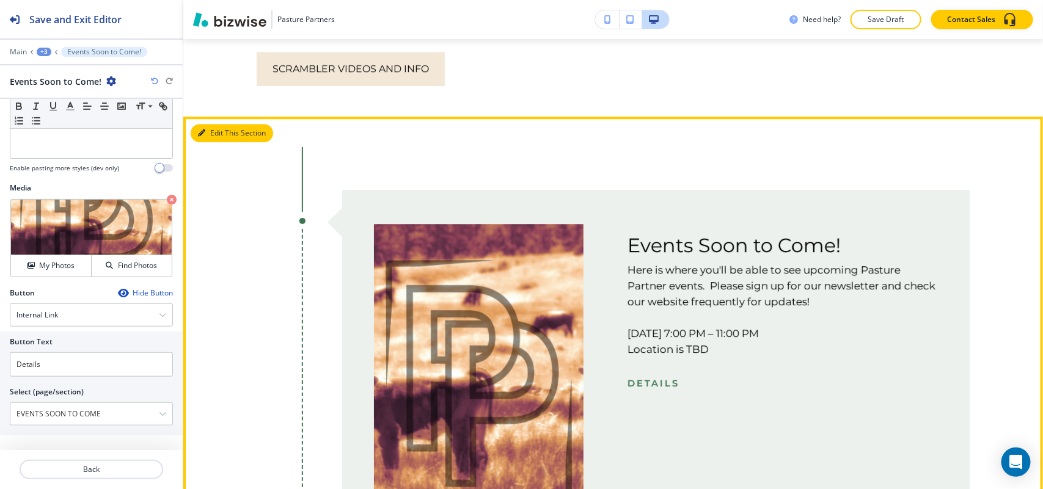
click at [225, 129] on button "Edit This Section" at bounding box center [232, 133] width 82 height 18
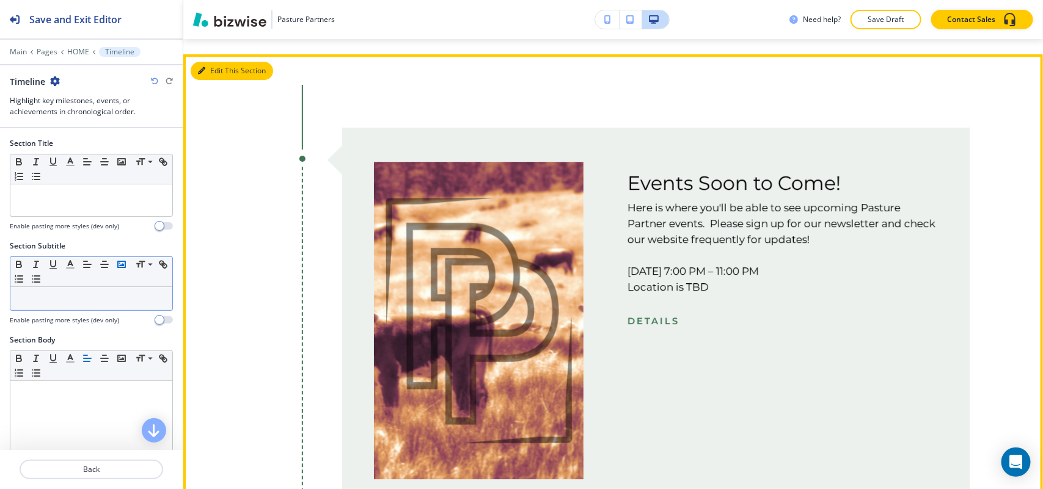
scroll to position [1635, 0]
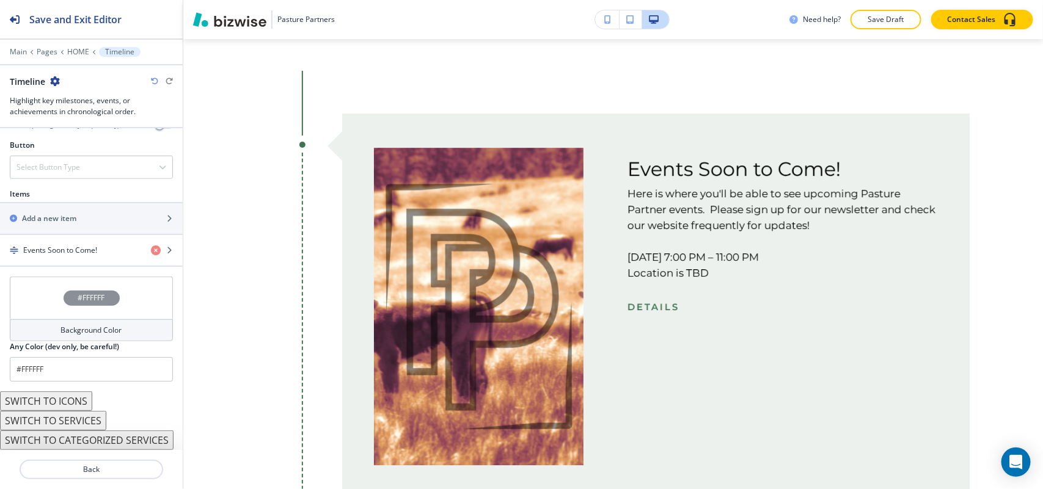
click at [42, 278] on div "#FFFFFF" at bounding box center [91, 298] width 163 height 43
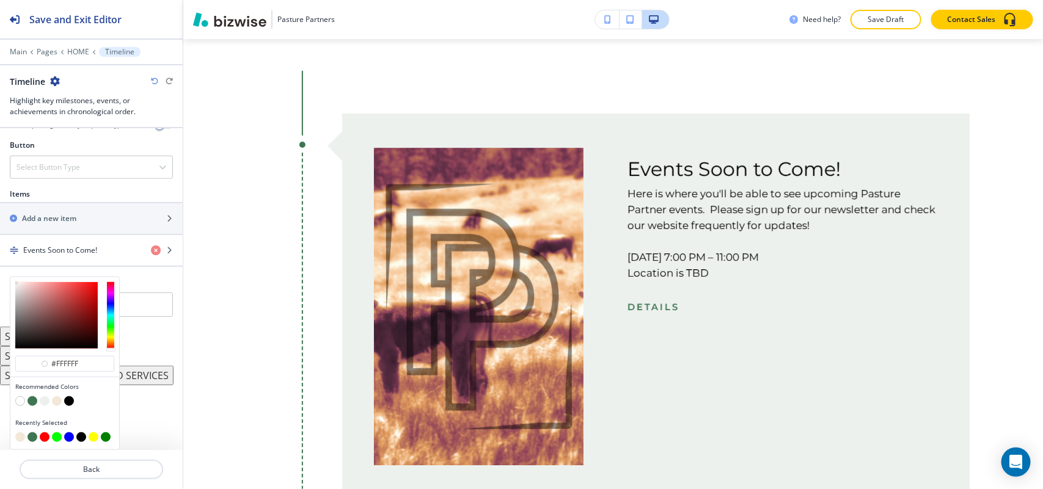
click at [59, 401] on button "button" at bounding box center [57, 402] width 10 height 10
type input "#f3e8d8"
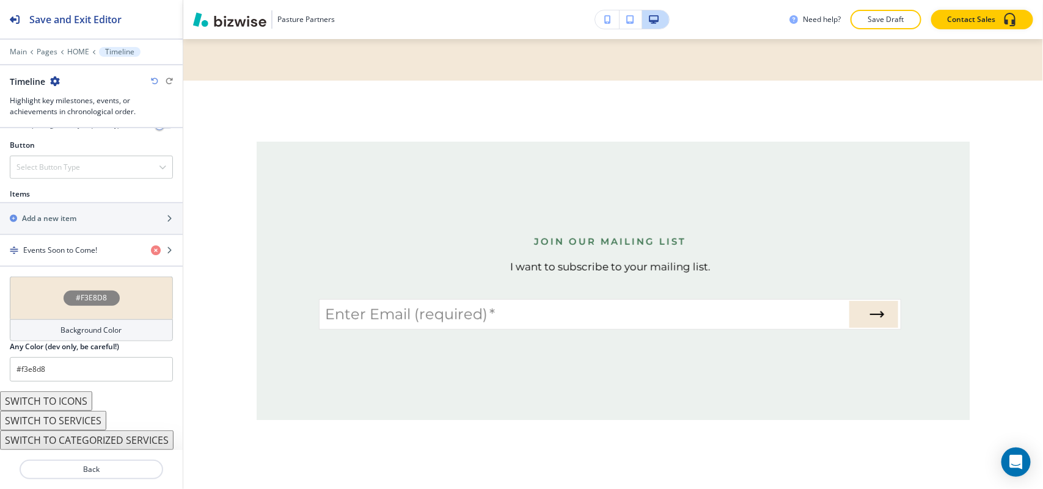
scroll to position [2093, 0]
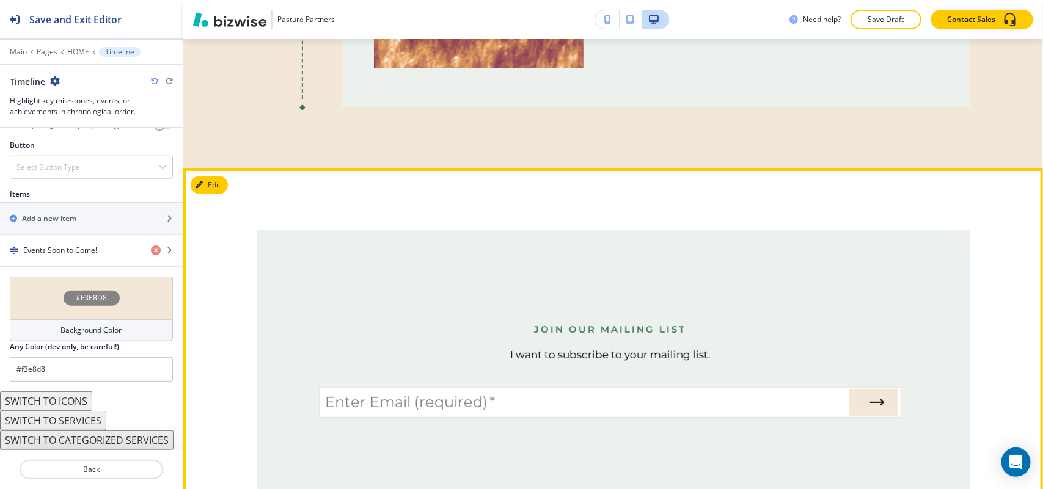
click at [207, 176] on button "Edit" at bounding box center [209, 185] width 37 height 18
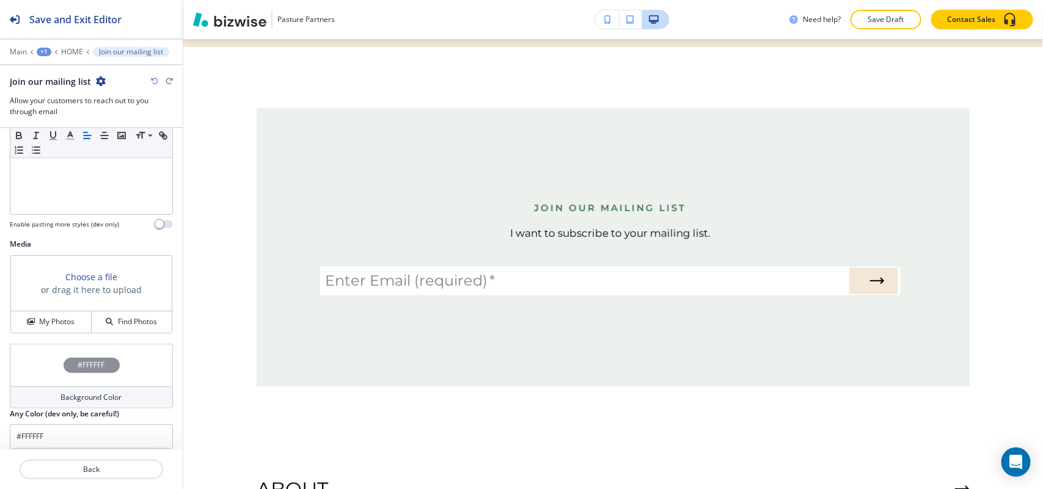
scroll to position [337, 0]
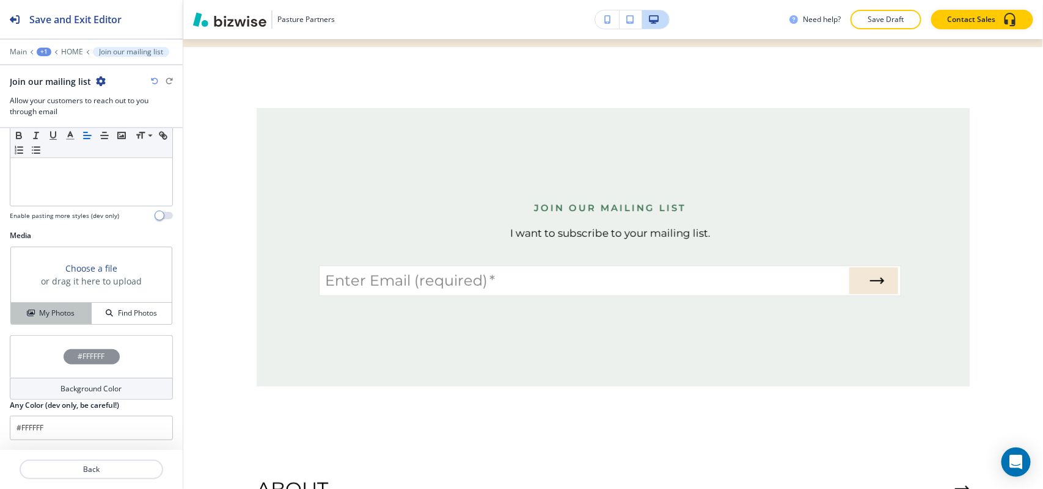
click at [59, 315] on h4 "My Photos" at bounding box center [56, 313] width 35 height 11
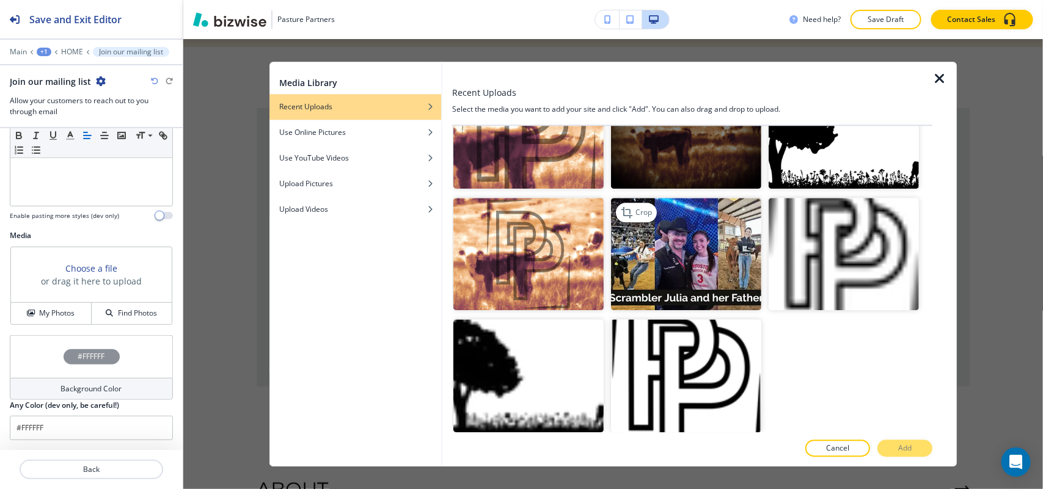
scroll to position [27, 0]
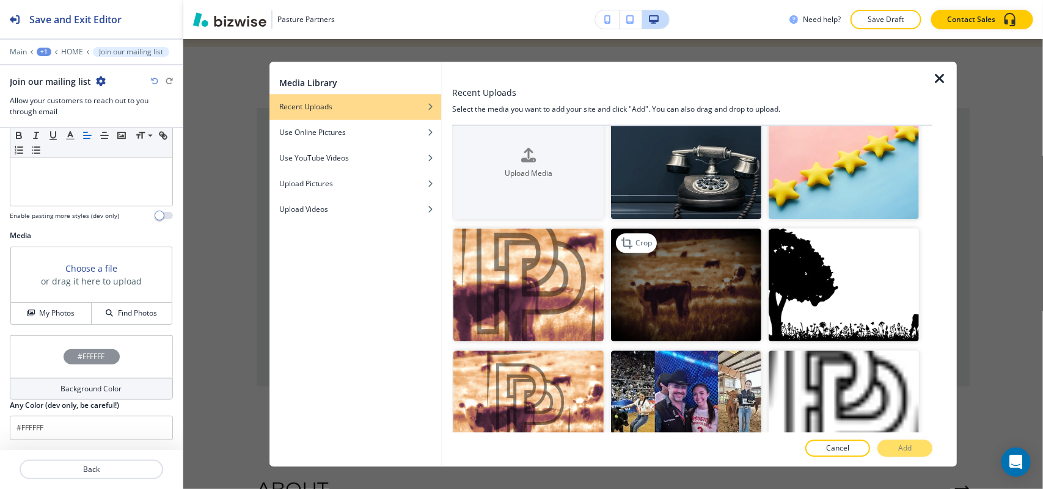
click at [721, 252] on img "button" at bounding box center [686, 285] width 150 height 113
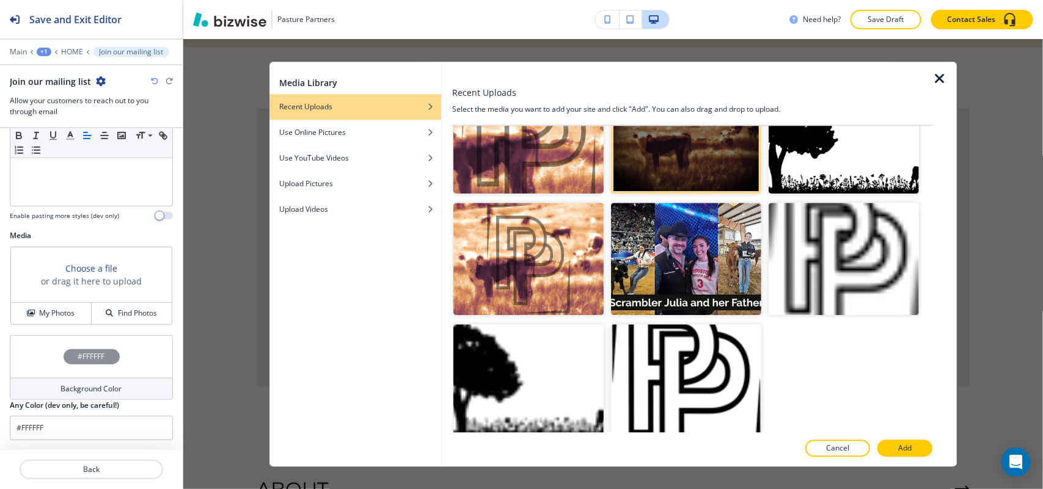
scroll to position [180, 0]
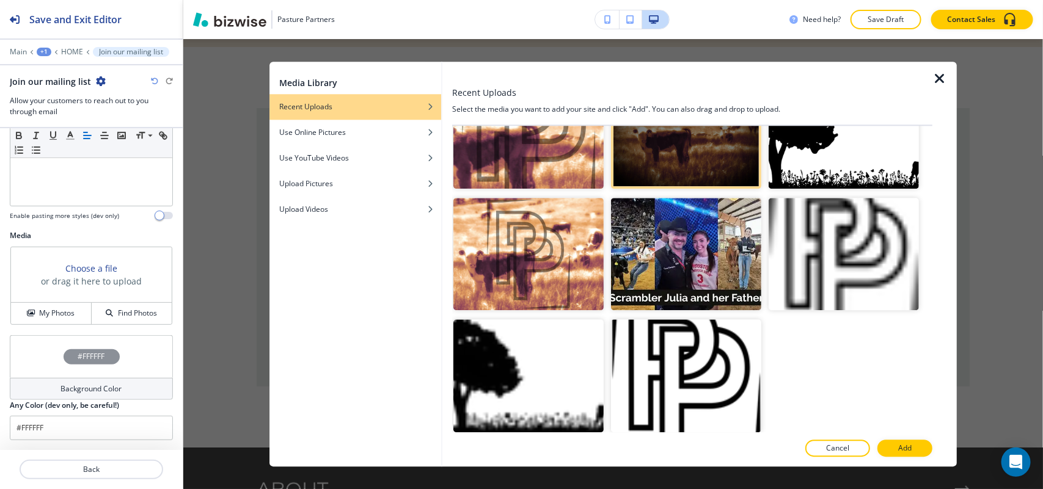
click at [907, 448] on p "Add" at bounding box center [904, 448] width 13 height 11
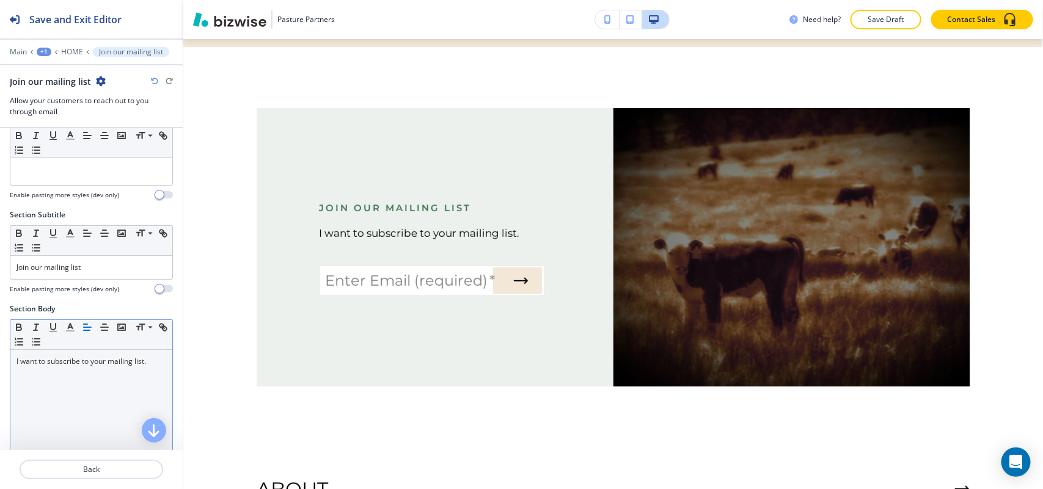
scroll to position [0, 0]
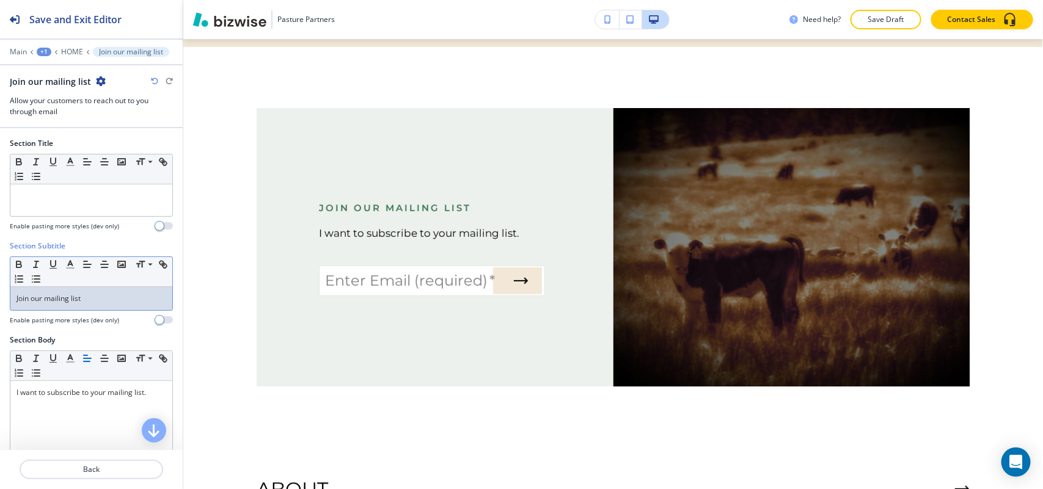
click at [93, 299] on p "Join our mailing list" at bounding box center [91, 298] width 150 height 11
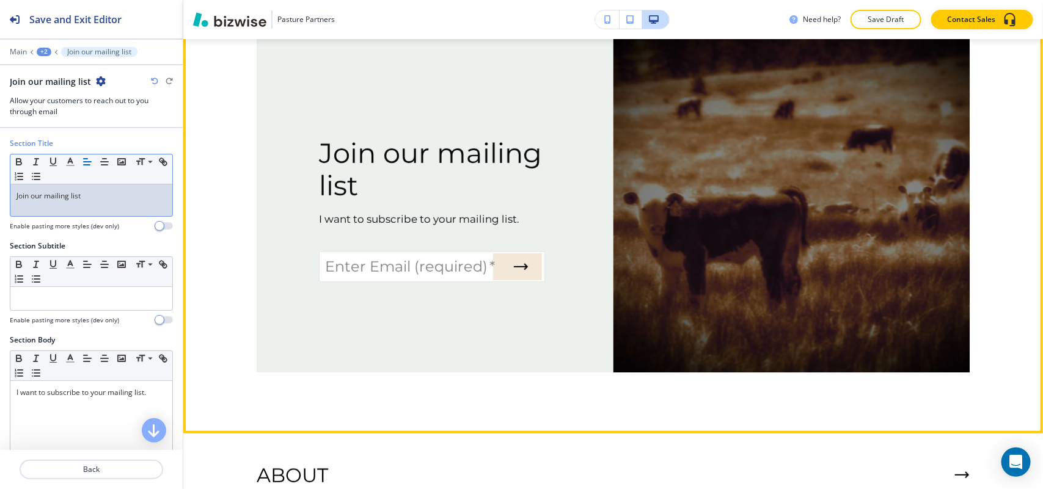
scroll to position [2062, 0]
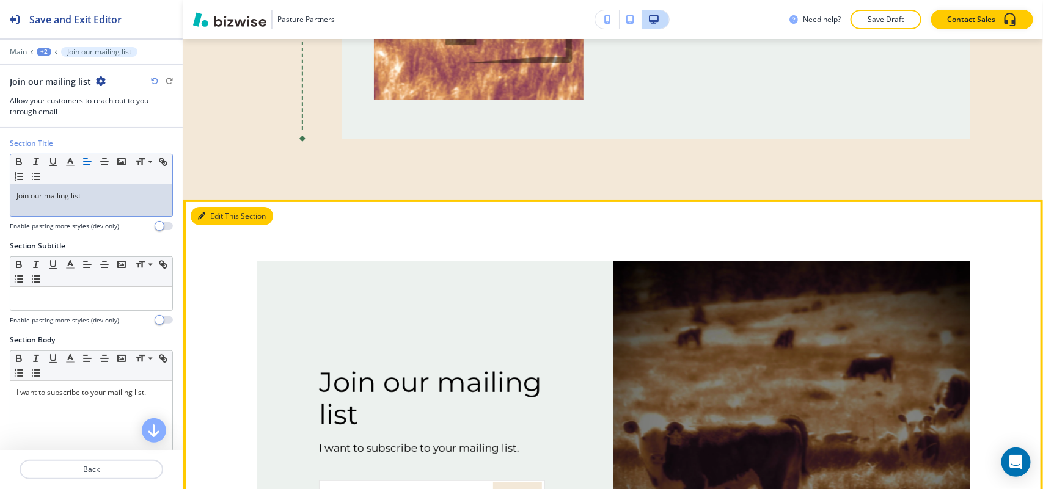
click at [240, 207] on button "Edit This Section" at bounding box center [232, 216] width 82 height 18
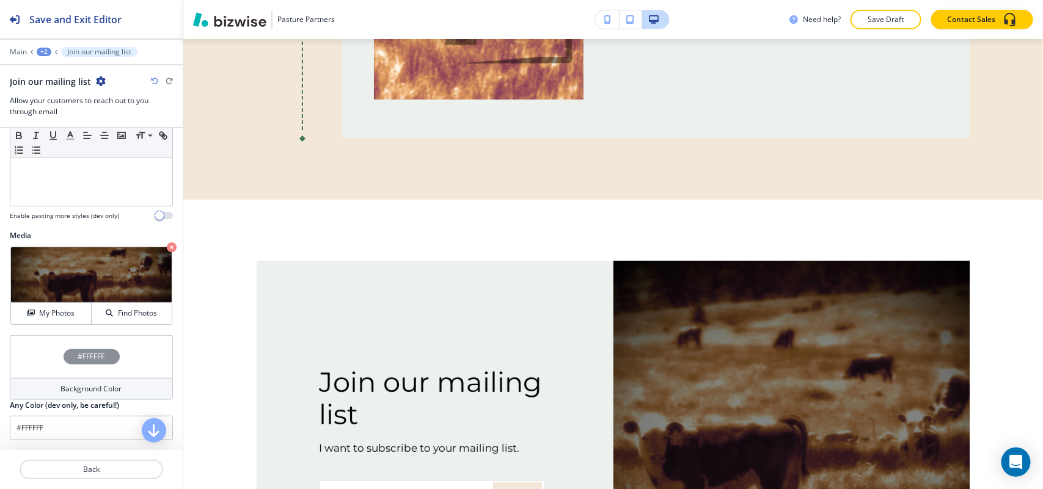
scroll to position [337, 0]
click at [38, 351] on div "#FFFFFF" at bounding box center [91, 356] width 163 height 43
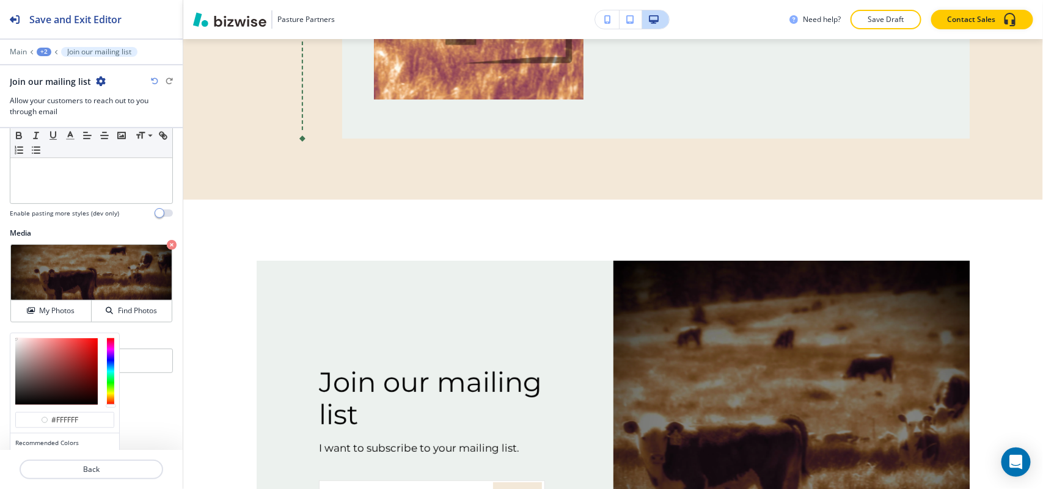
scroll to position [1, 0]
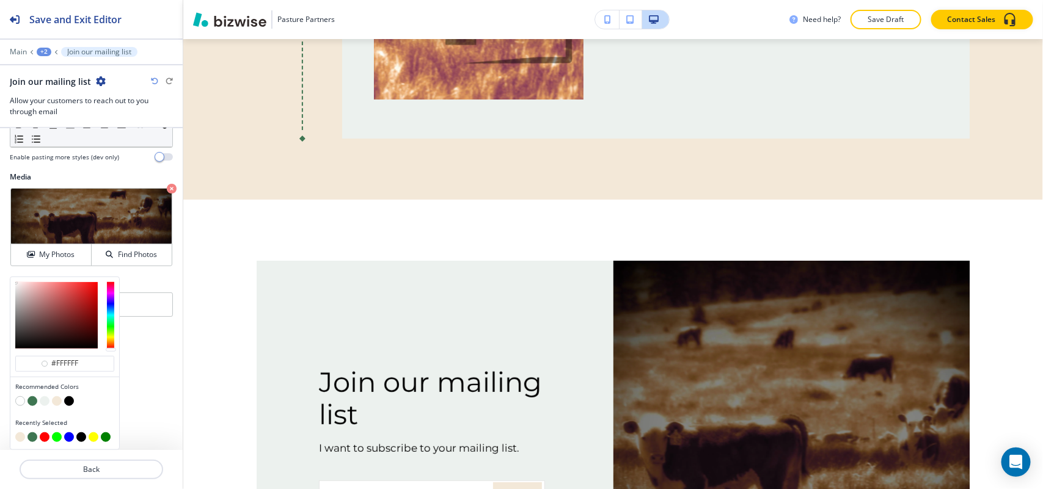
click at [31, 399] on button "button" at bounding box center [32, 402] width 10 height 10
type input "#3f7652"
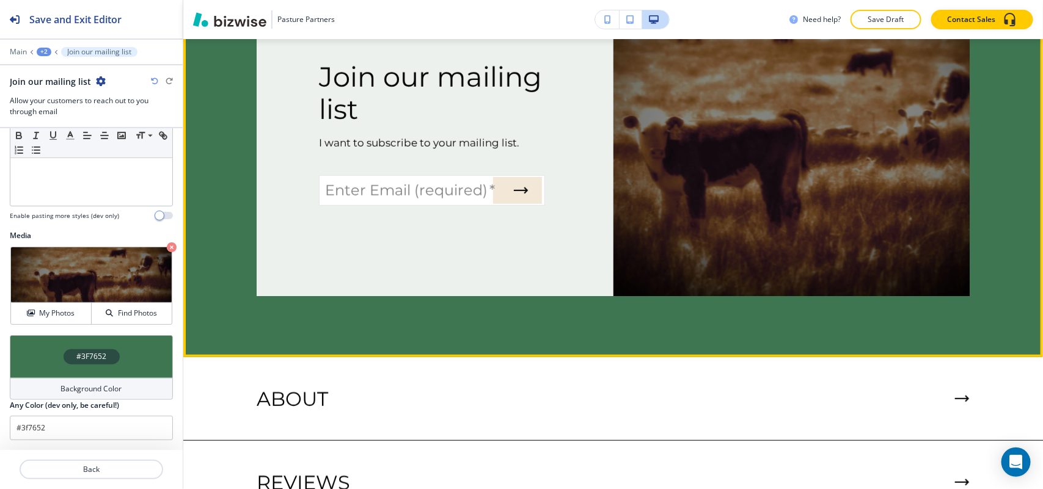
scroll to position [2520, 0]
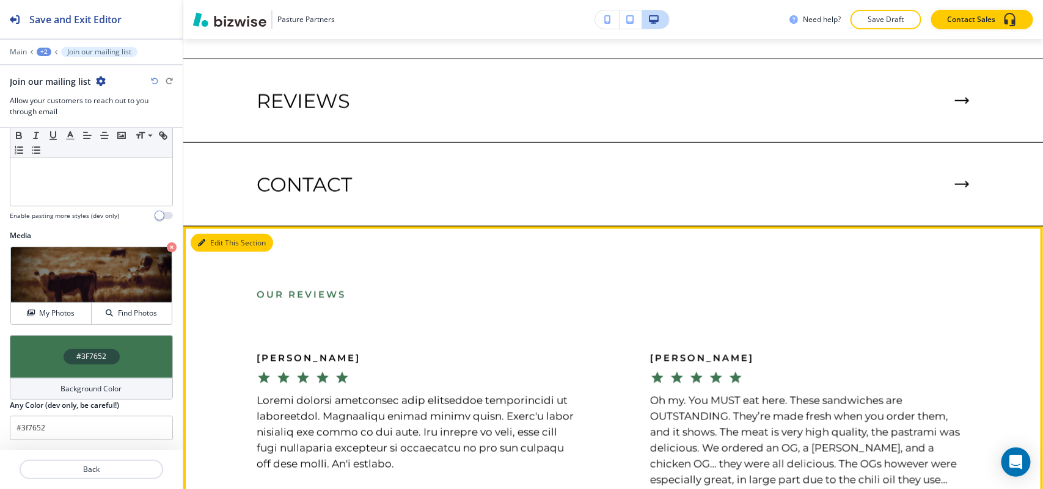
click at [210, 234] on button "Edit This Section" at bounding box center [232, 243] width 82 height 18
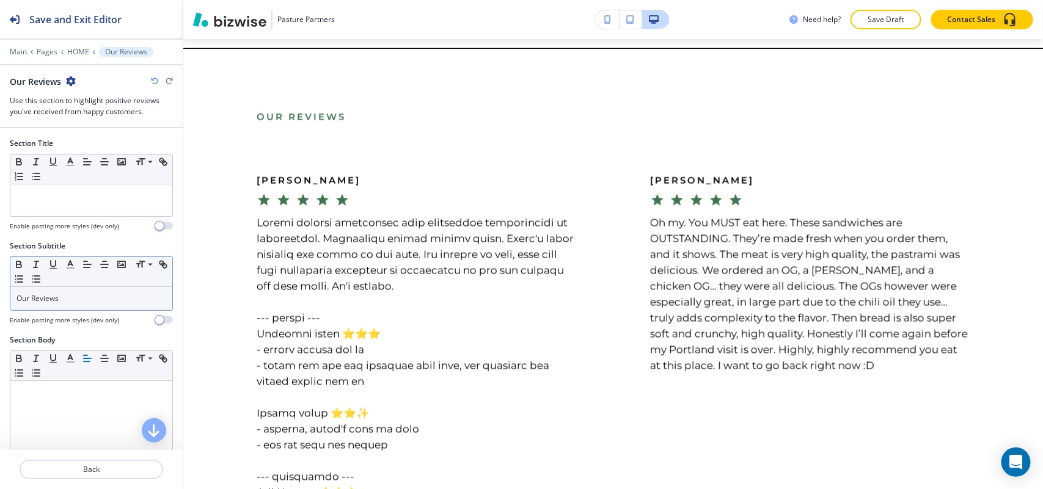
scroll to position [2930, 0]
click at [87, 304] on p "Our Reviews" at bounding box center [91, 298] width 150 height 11
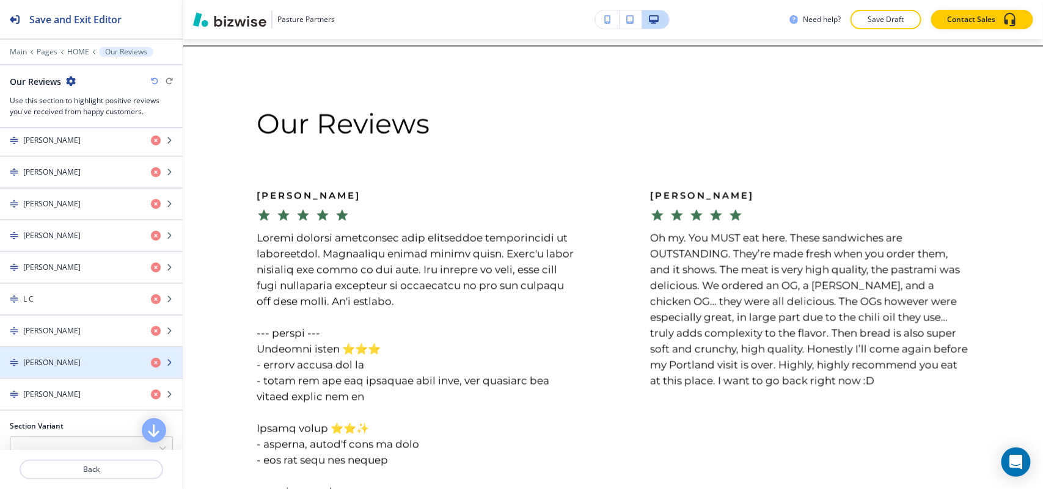
scroll to position [611, 0]
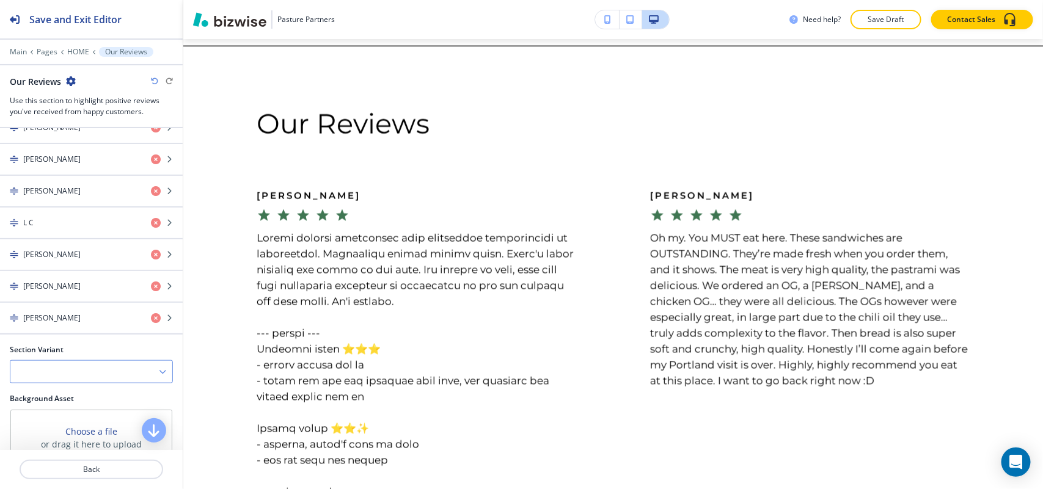
click at [68, 379] on div at bounding box center [91, 372] width 162 height 22
click at [62, 399] on h4 "Slider" at bounding box center [91, 393] width 150 height 11
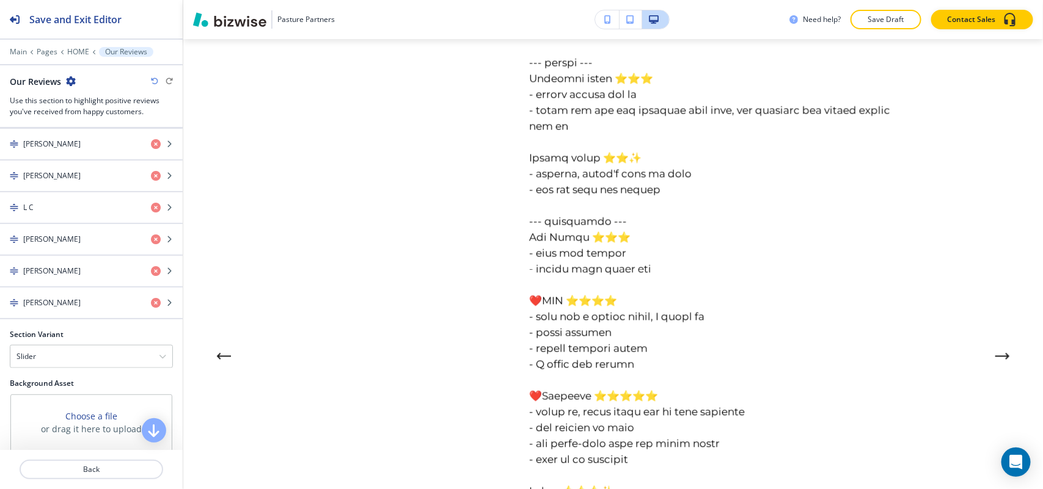
scroll to position [475, 0]
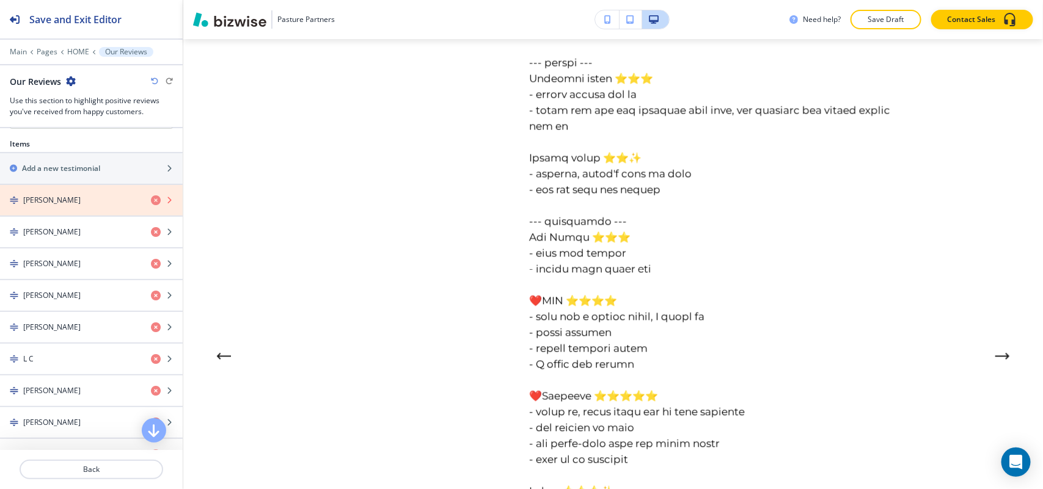
click at [151, 200] on icon "button" at bounding box center [156, 201] width 10 height 10
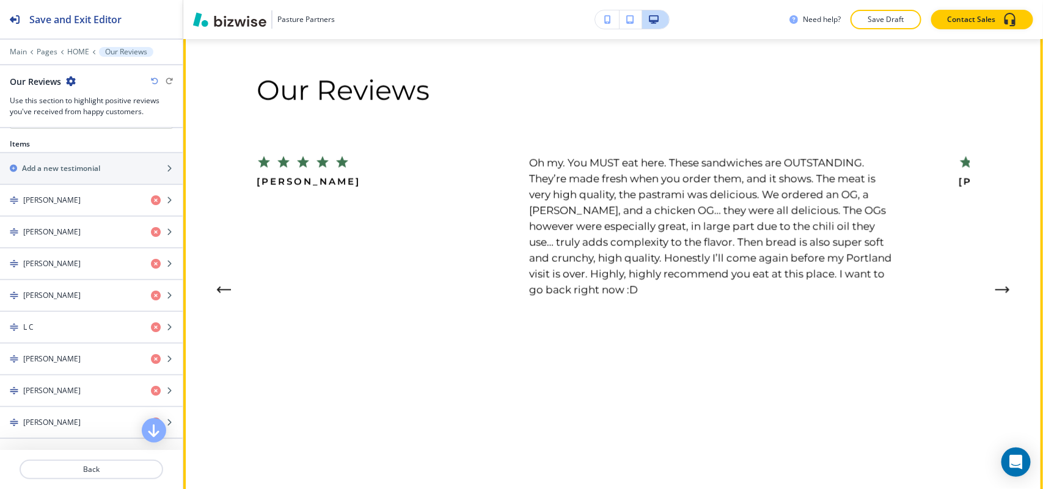
scroll to position [2930, 0]
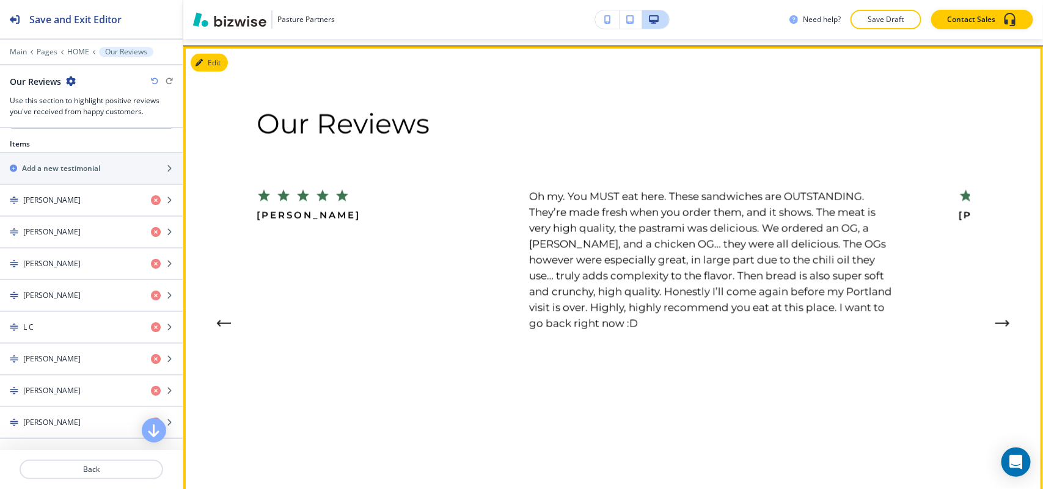
click at [995, 320] on icon "Next Testimonial" at bounding box center [1002, 323] width 15 height 7
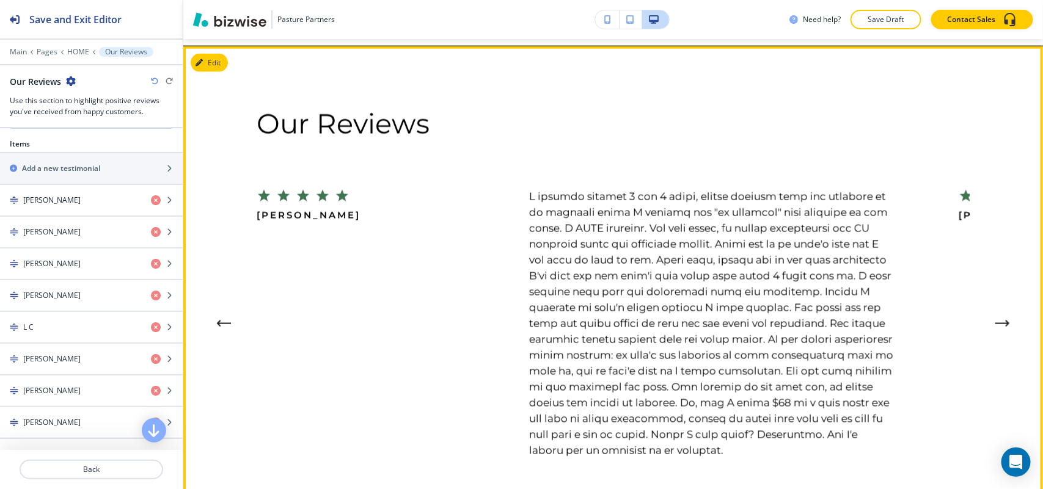
click at [995, 320] on icon "Next Testimonial" at bounding box center [1002, 323] width 15 height 7
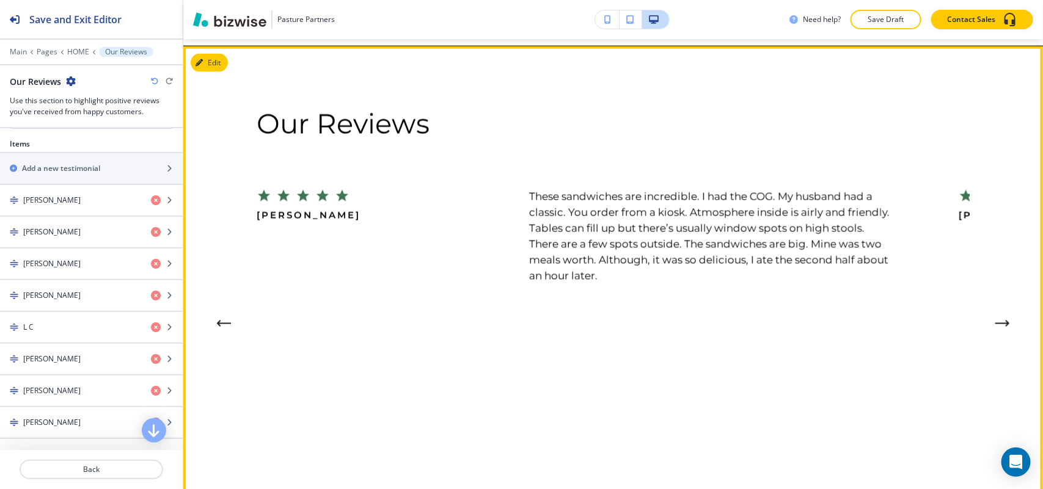
click at [995, 320] on icon "Next Testimonial" at bounding box center [1002, 323] width 15 height 7
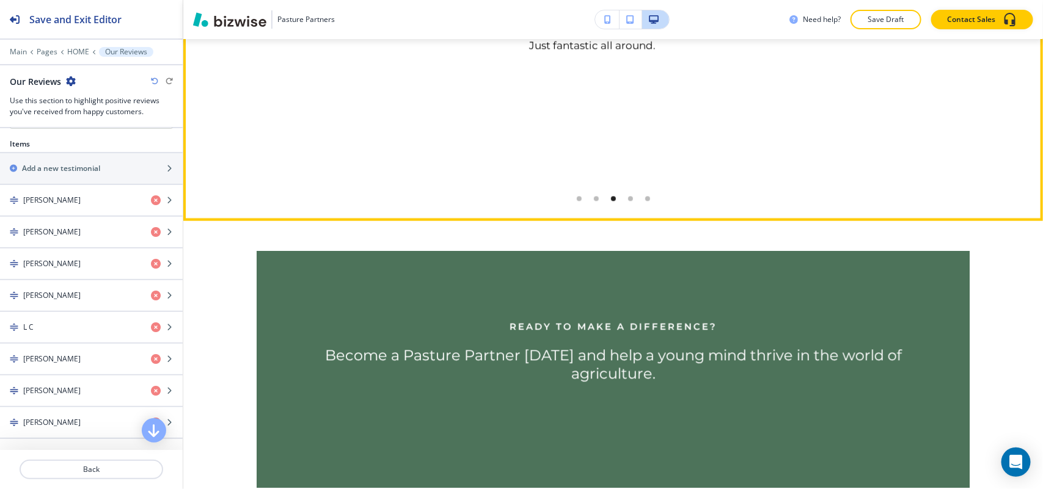
scroll to position [3388, 0]
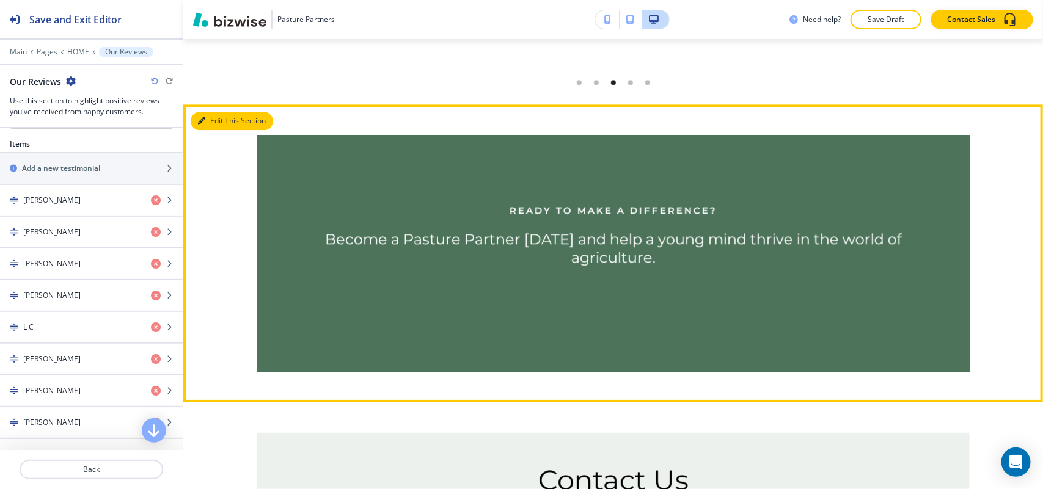
click at [197, 112] on button "Edit This Section" at bounding box center [232, 121] width 82 height 18
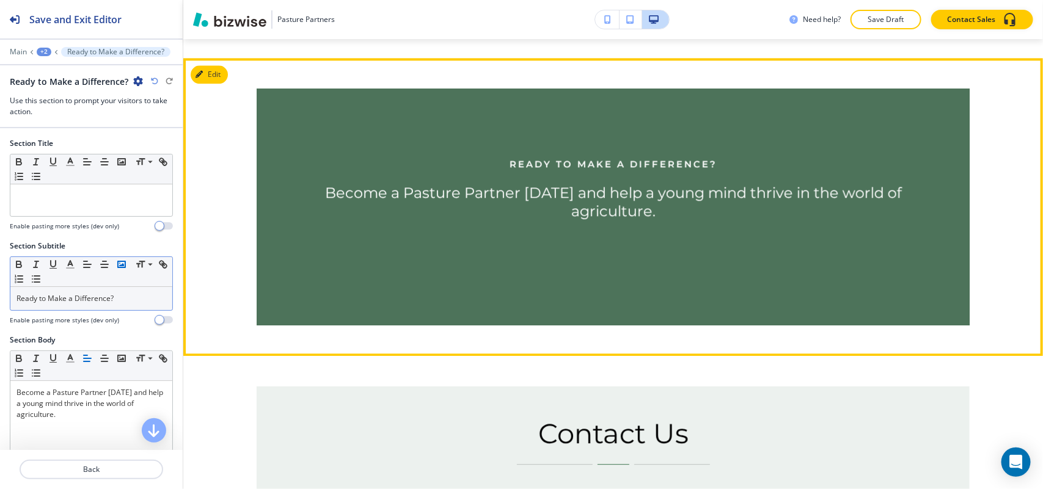
scroll to position [3446, 0]
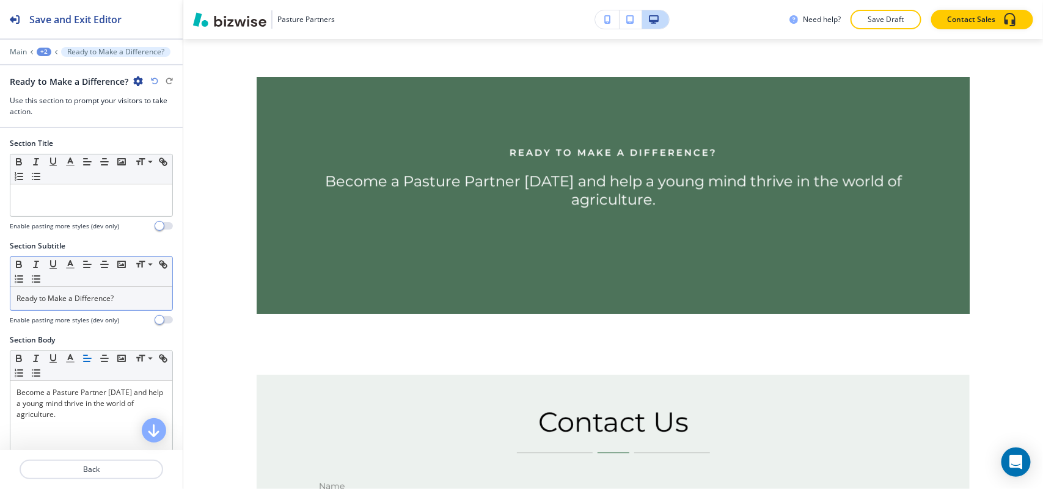
click at [117, 299] on p "Ready to Make a Difference?" at bounding box center [91, 298] width 150 height 11
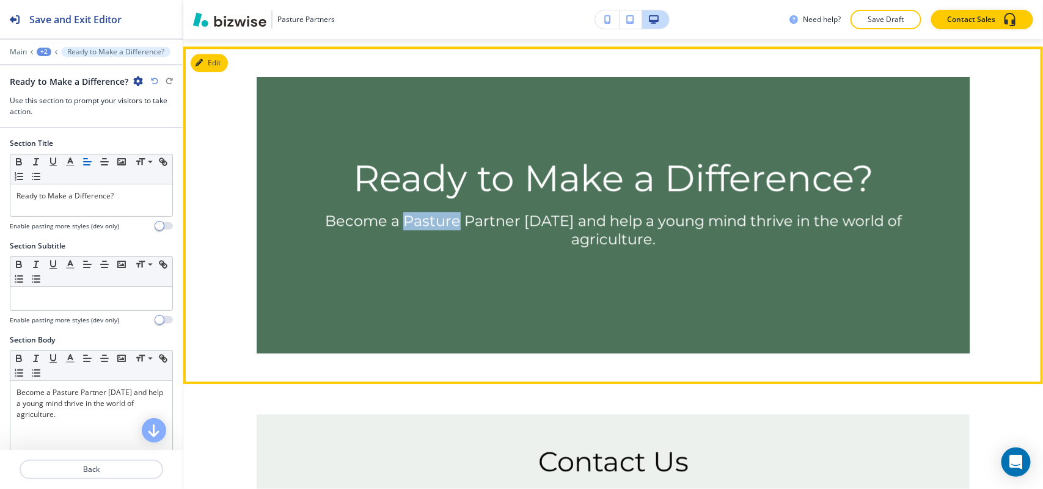
drag, startPoint x: 403, startPoint y: 214, endPoint x: 459, endPoint y: 216, distance: 55.6
click at [459, 216] on p "Become a Pasture Partner [DATE] and help a young mind thrive in the world of ag…" at bounding box center [613, 230] width 588 height 37
copy p "Pasture"
click at [211, 54] on button "Edit This Section" at bounding box center [232, 63] width 82 height 18
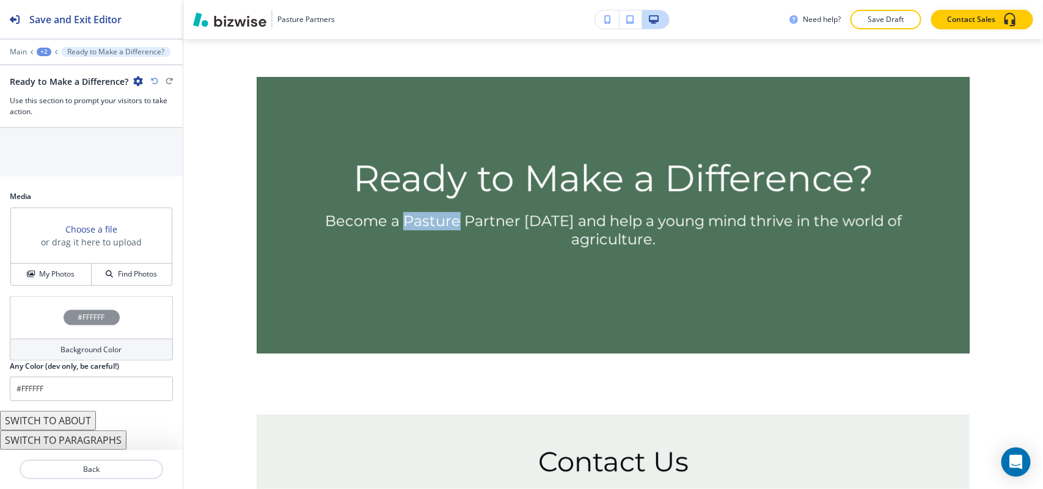
scroll to position [685, 0]
click at [60, 270] on h4 "My Photos" at bounding box center [56, 274] width 35 height 11
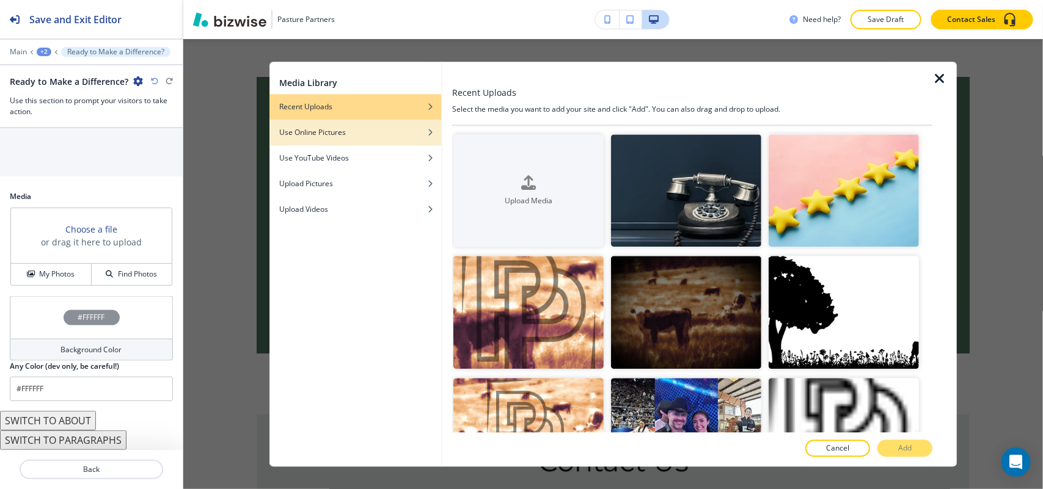
click at [411, 138] on div "button" at bounding box center [355, 141] width 172 height 7
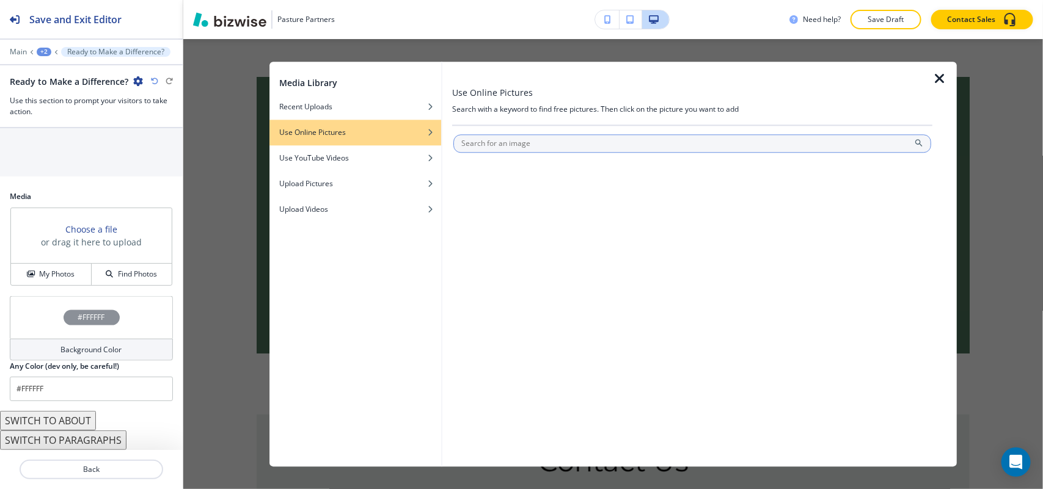
click at [489, 135] on input "text" at bounding box center [692, 143] width 478 height 18
type input "Pasture"
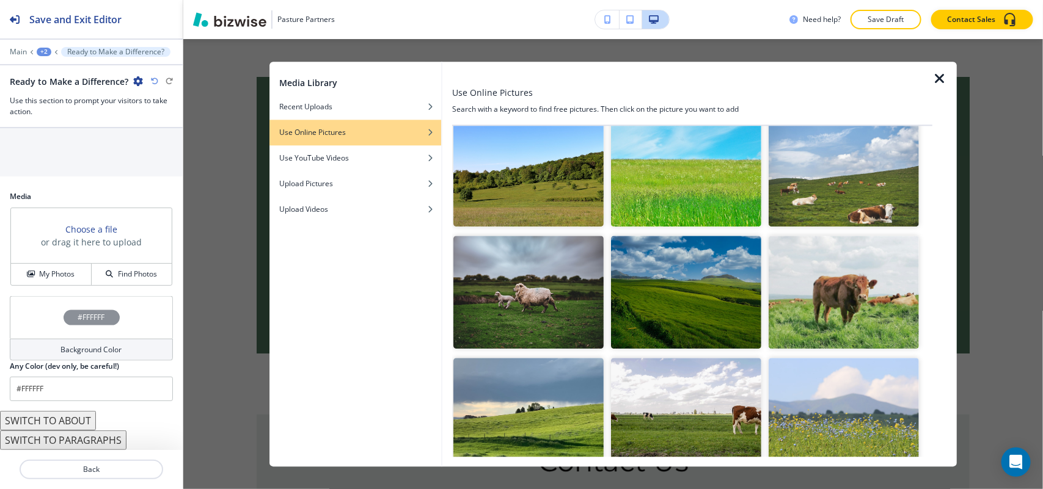
scroll to position [535, 0]
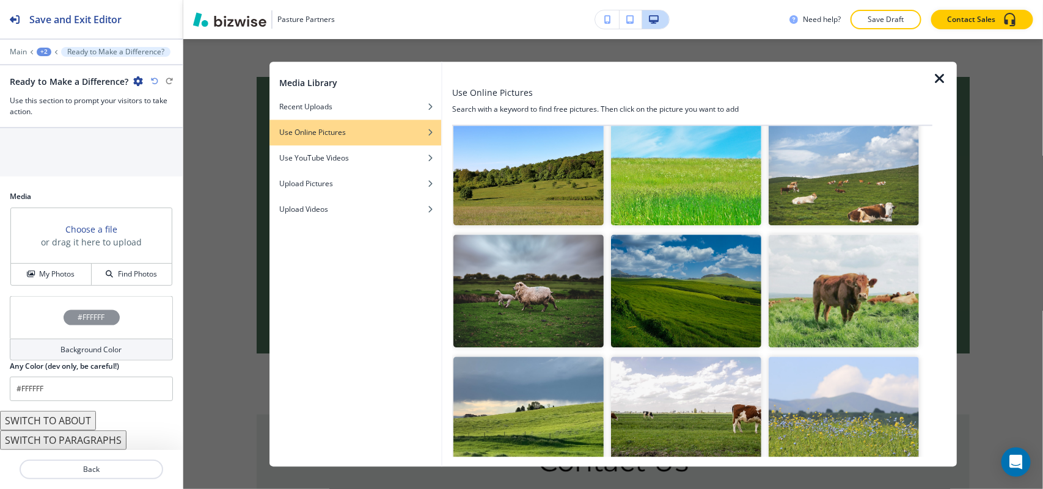
click at [839, 295] on img "button" at bounding box center [844, 291] width 150 height 113
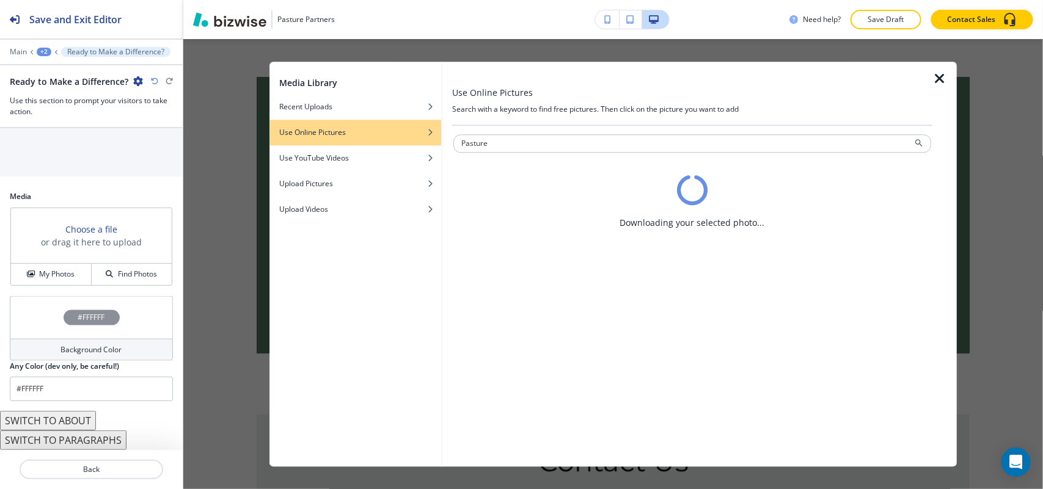
scroll to position [0, 0]
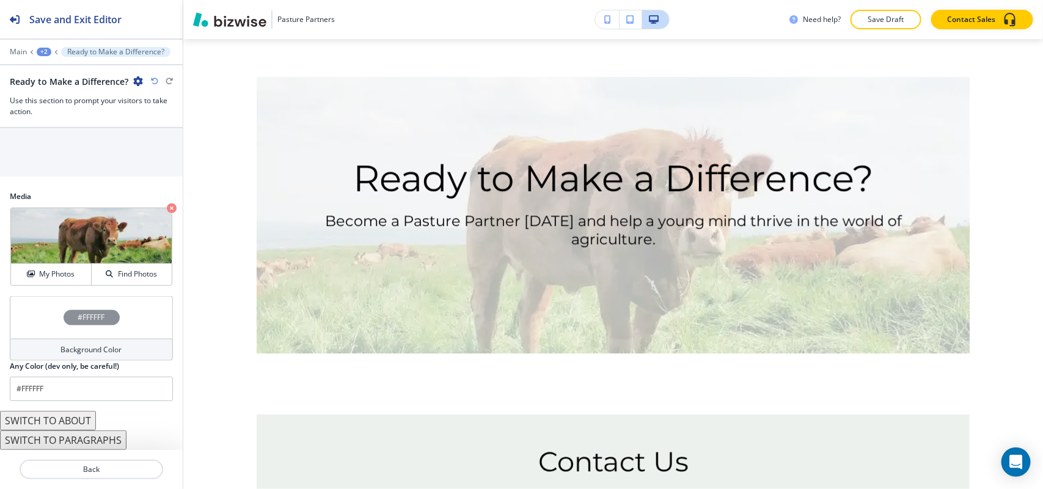
click at [10, 307] on div "#FFFFFF" at bounding box center [91, 317] width 163 height 43
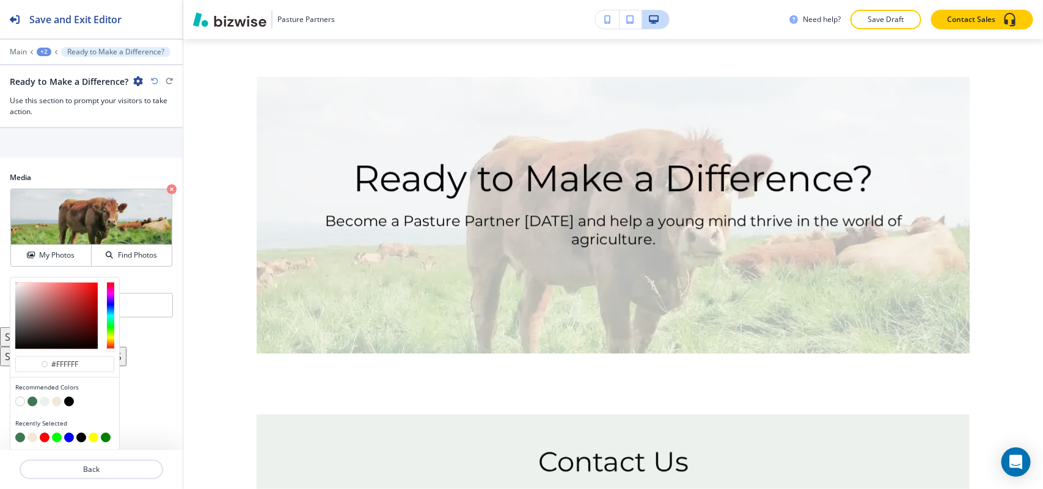
scroll to position [705, 0]
click at [35, 401] on button "button" at bounding box center [32, 402] width 10 height 10
type input "#3f7652"
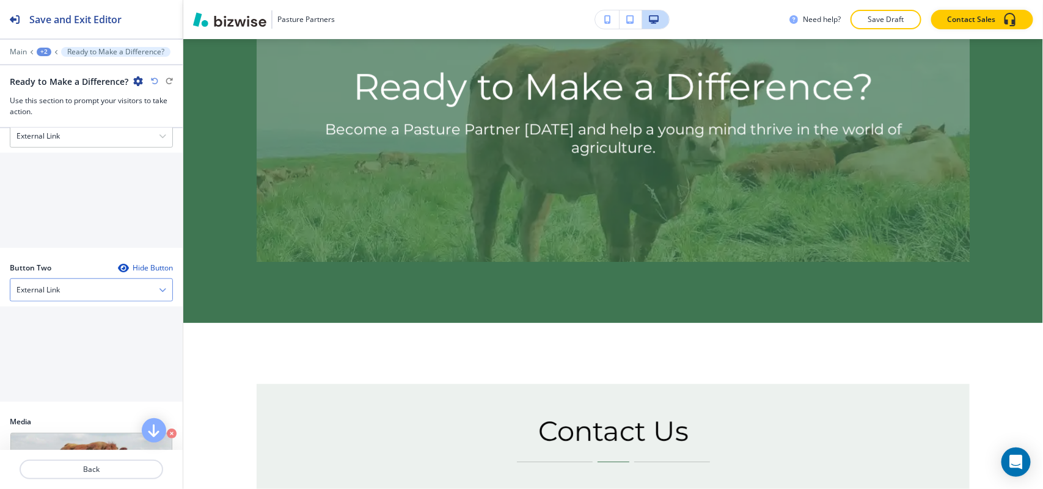
scroll to position [379, 0]
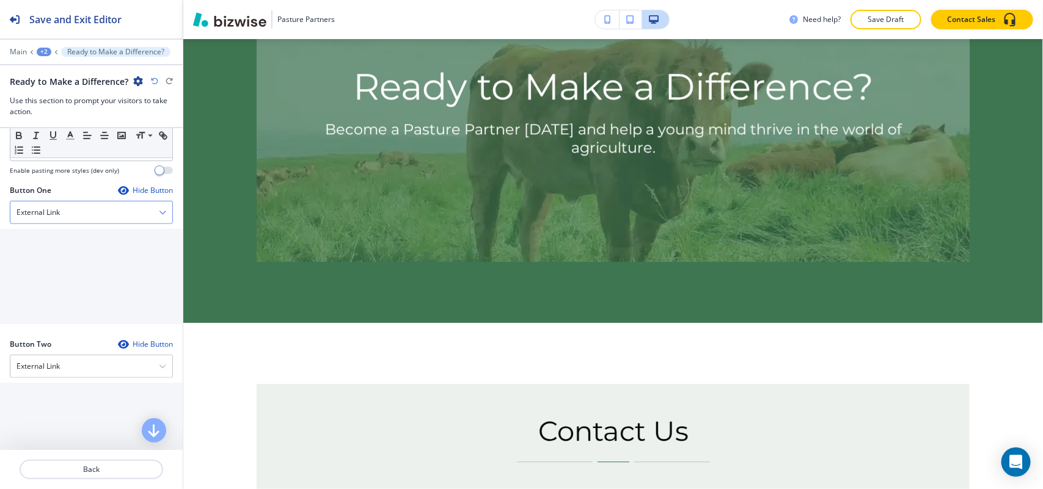
click at [62, 217] on div "External Link" at bounding box center [91, 213] width 162 height 22
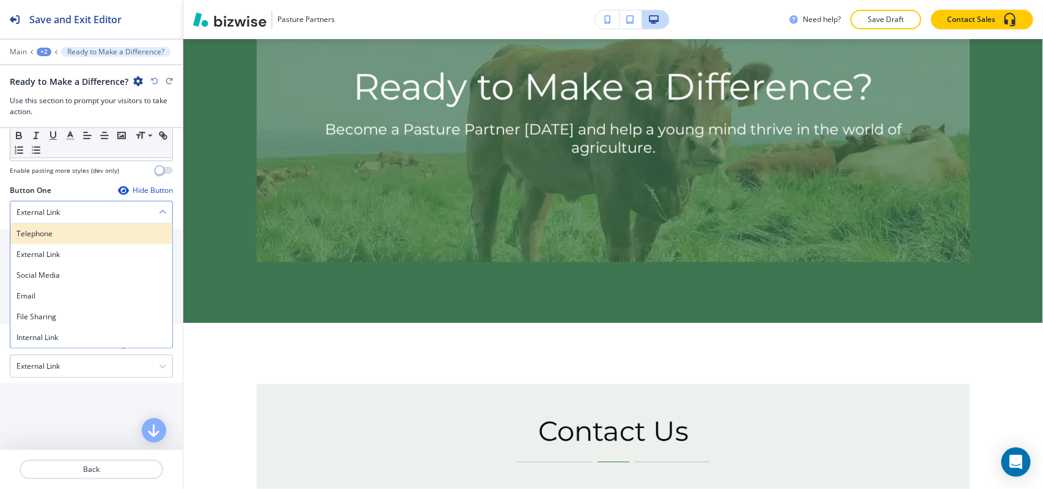
click at [60, 235] on h4 "Telephone" at bounding box center [91, 234] width 150 height 11
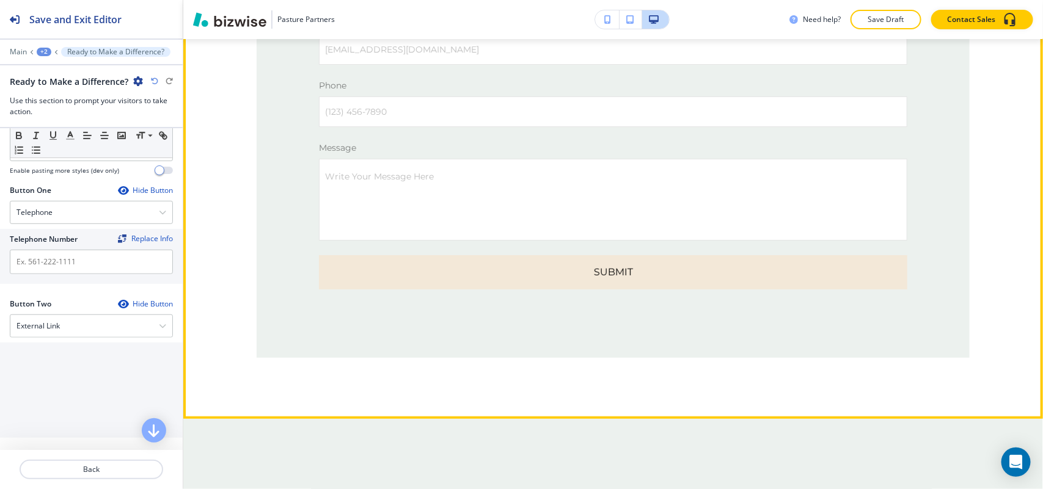
scroll to position [4419, 0]
